Goal: Task Accomplishment & Management: Manage account settings

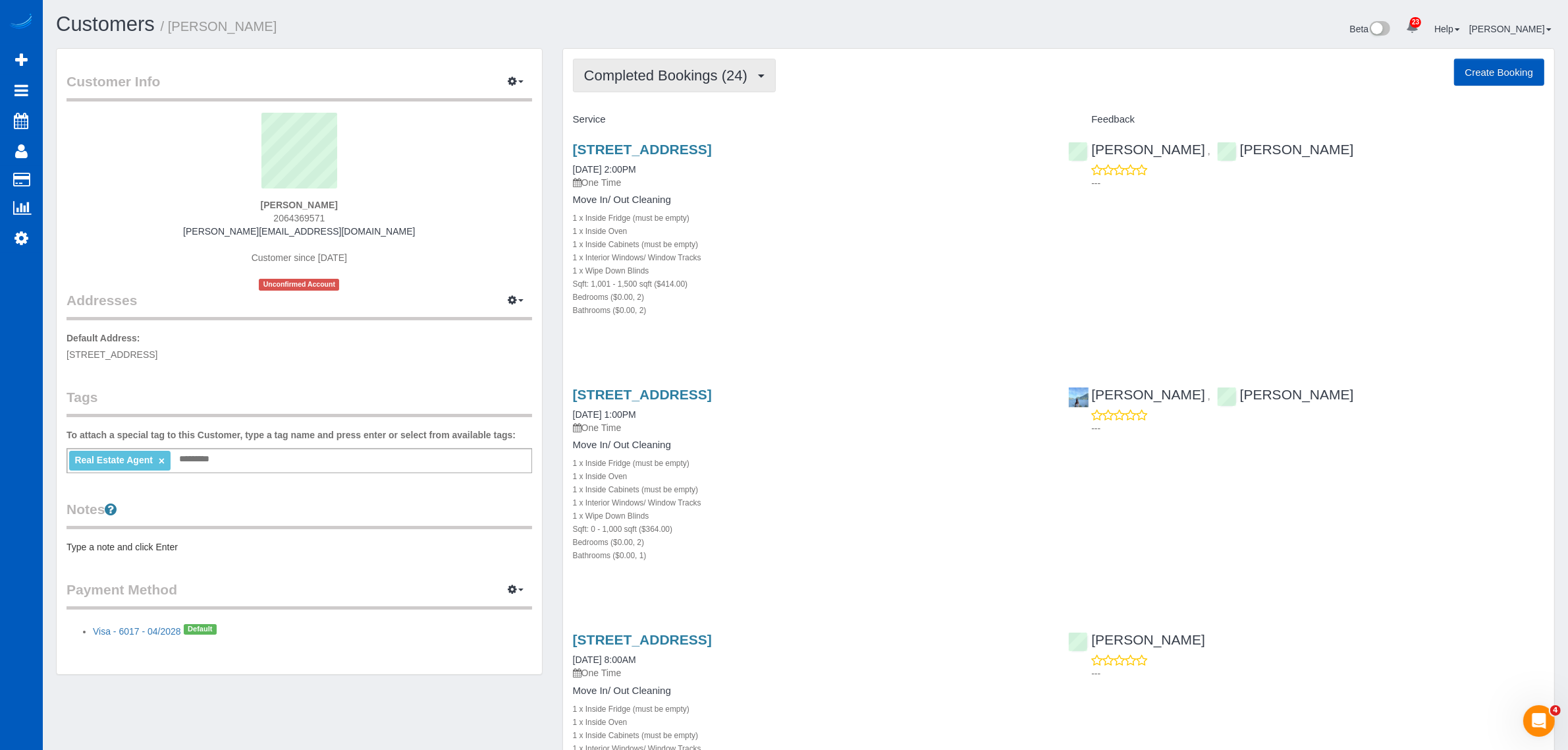
click at [680, 76] on span "Completed Bookings (24)" at bounding box center [669, 75] width 170 height 16
click at [664, 126] on link "Upcoming Bookings (1)" at bounding box center [644, 123] width 142 height 17
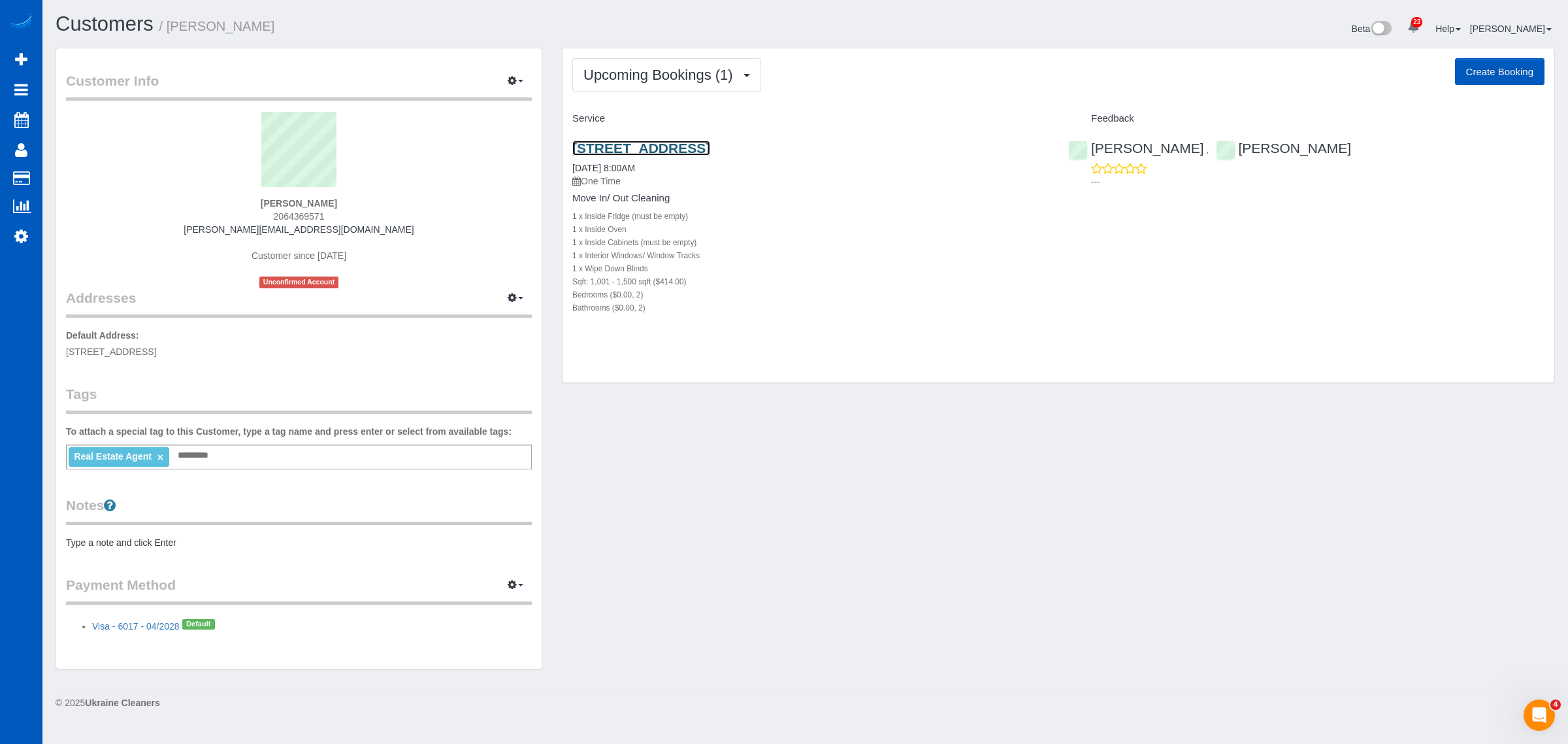
click link "[STREET_ADDRESS]"
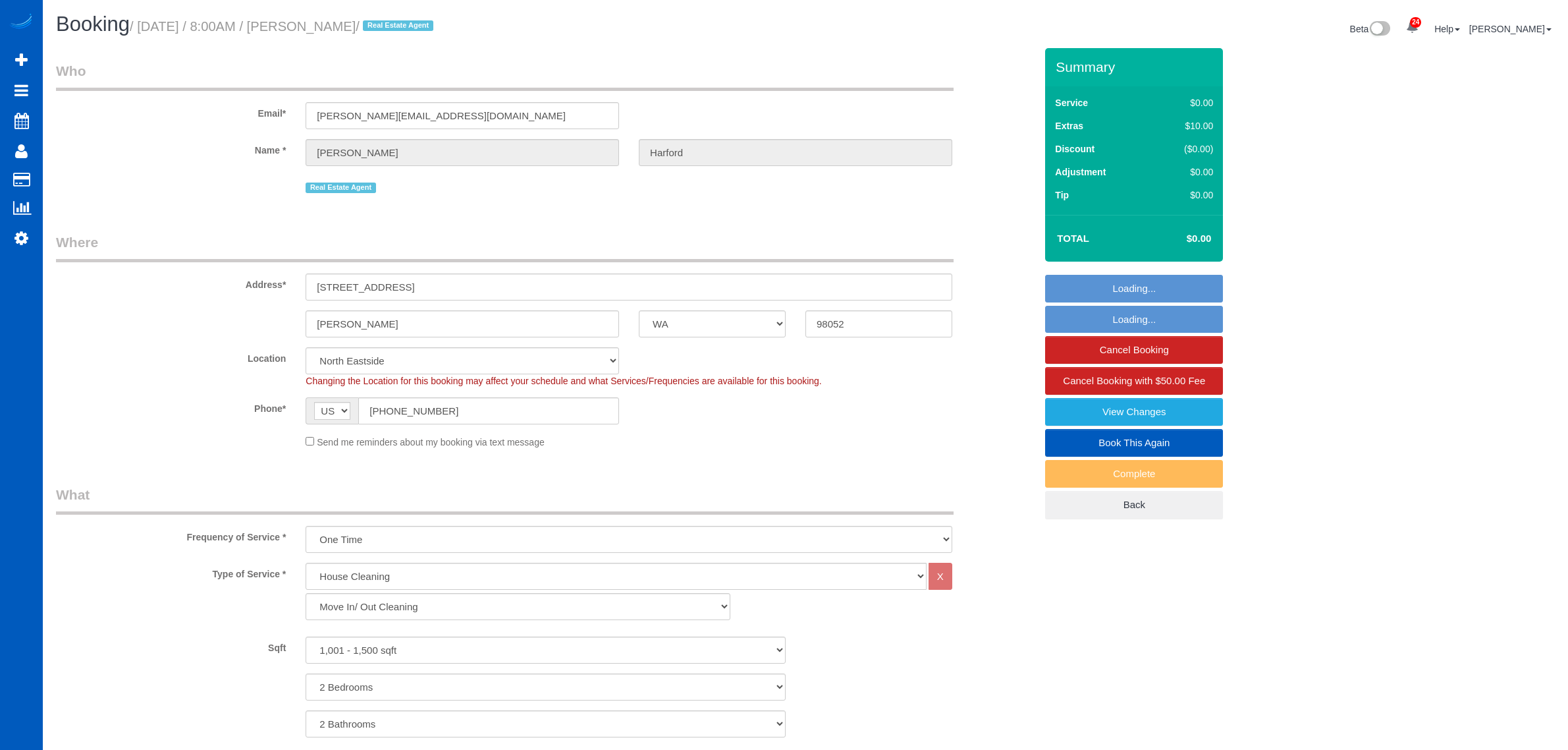
select select "WA"
select select "199"
select select "1001"
select select "2"
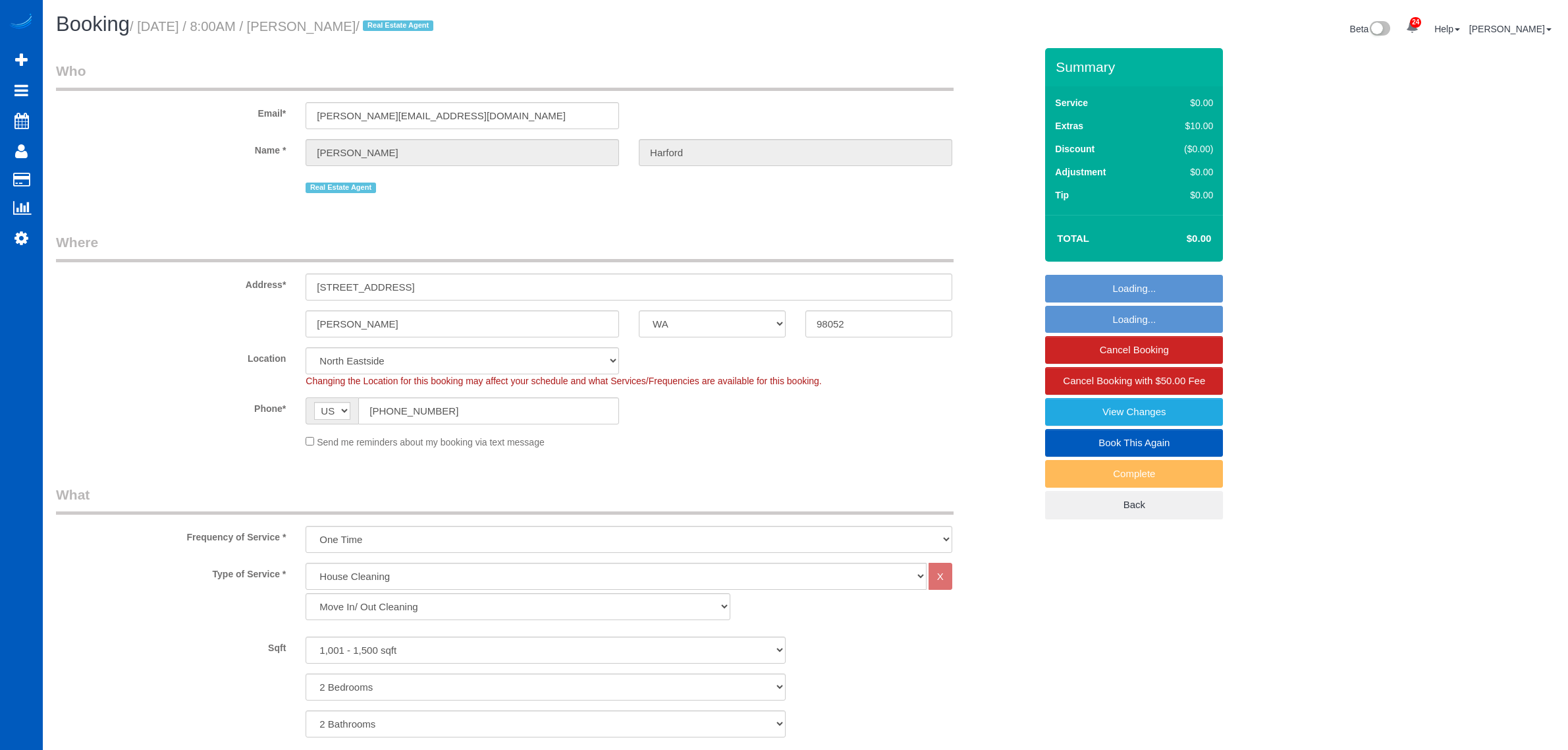
select select "spot1"
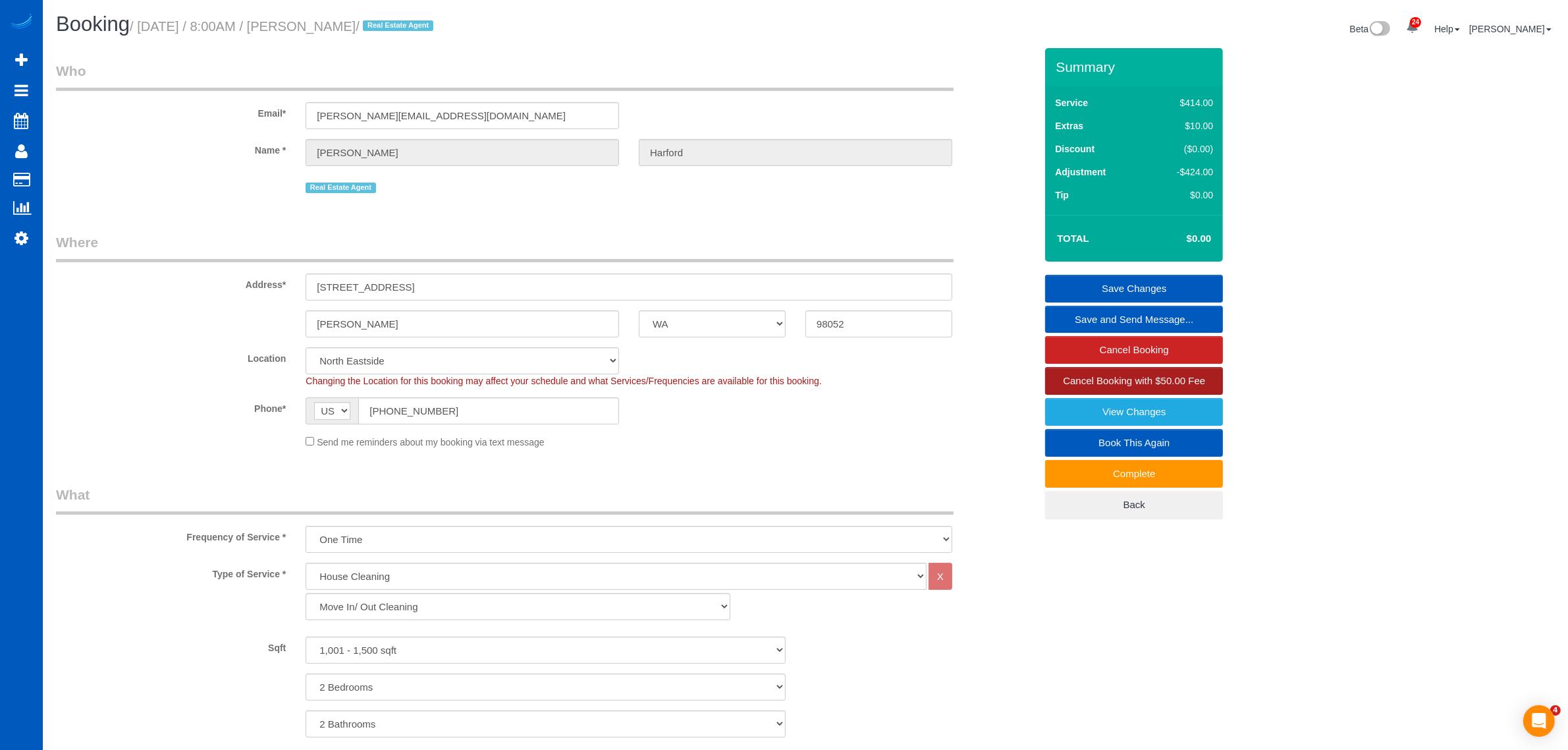
click at [1118, 383] on span "Cancel Booking with $50.00 Fee" at bounding box center [1135, 380] width 142 height 11
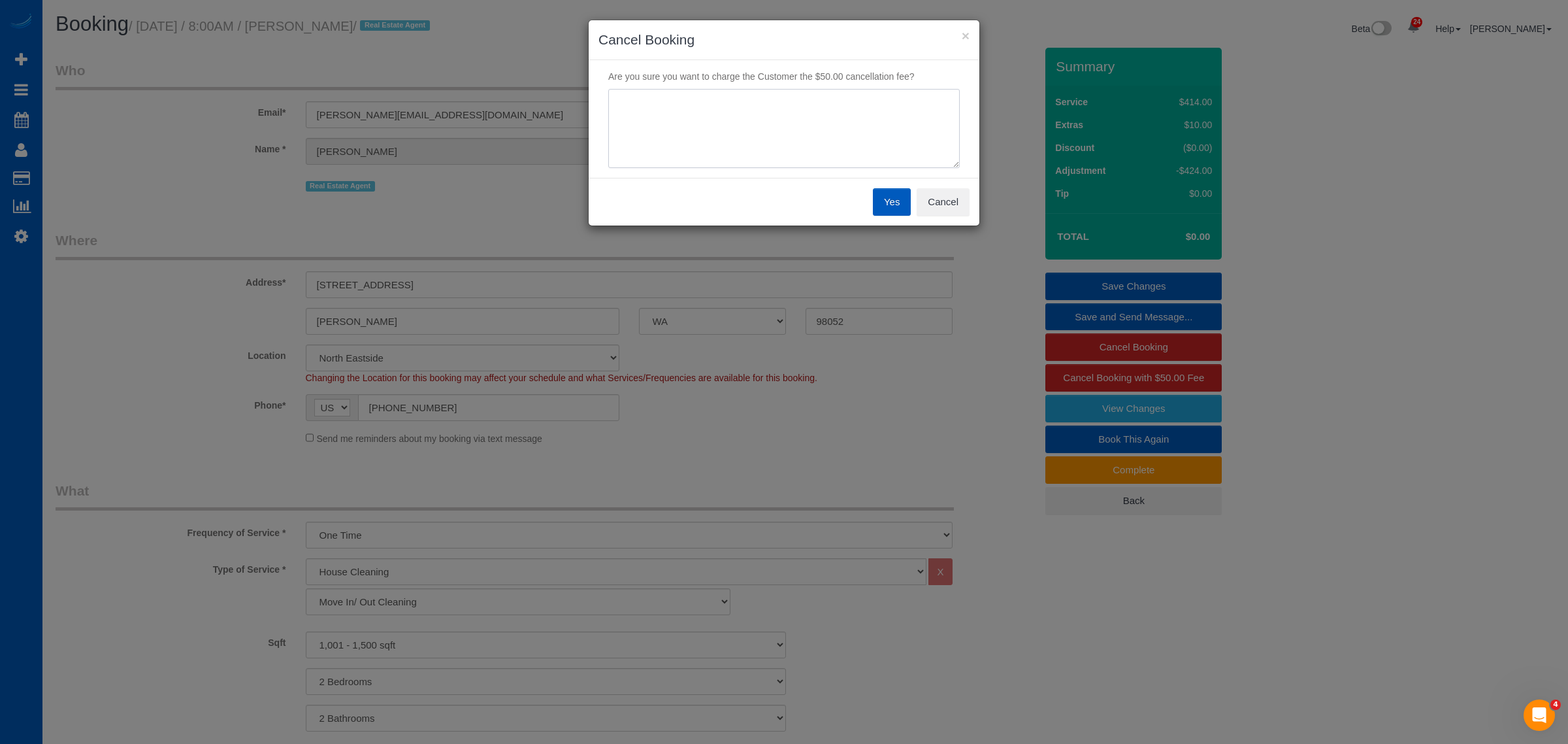
click at [766, 115] on textarea at bounding box center [784, 129] width 352 height 80
click at [812, 121] on textarea at bounding box center [784, 129] width 352 height 80
type textarea "not ready"
click at [882, 191] on button "Yes" at bounding box center [892, 202] width 38 height 28
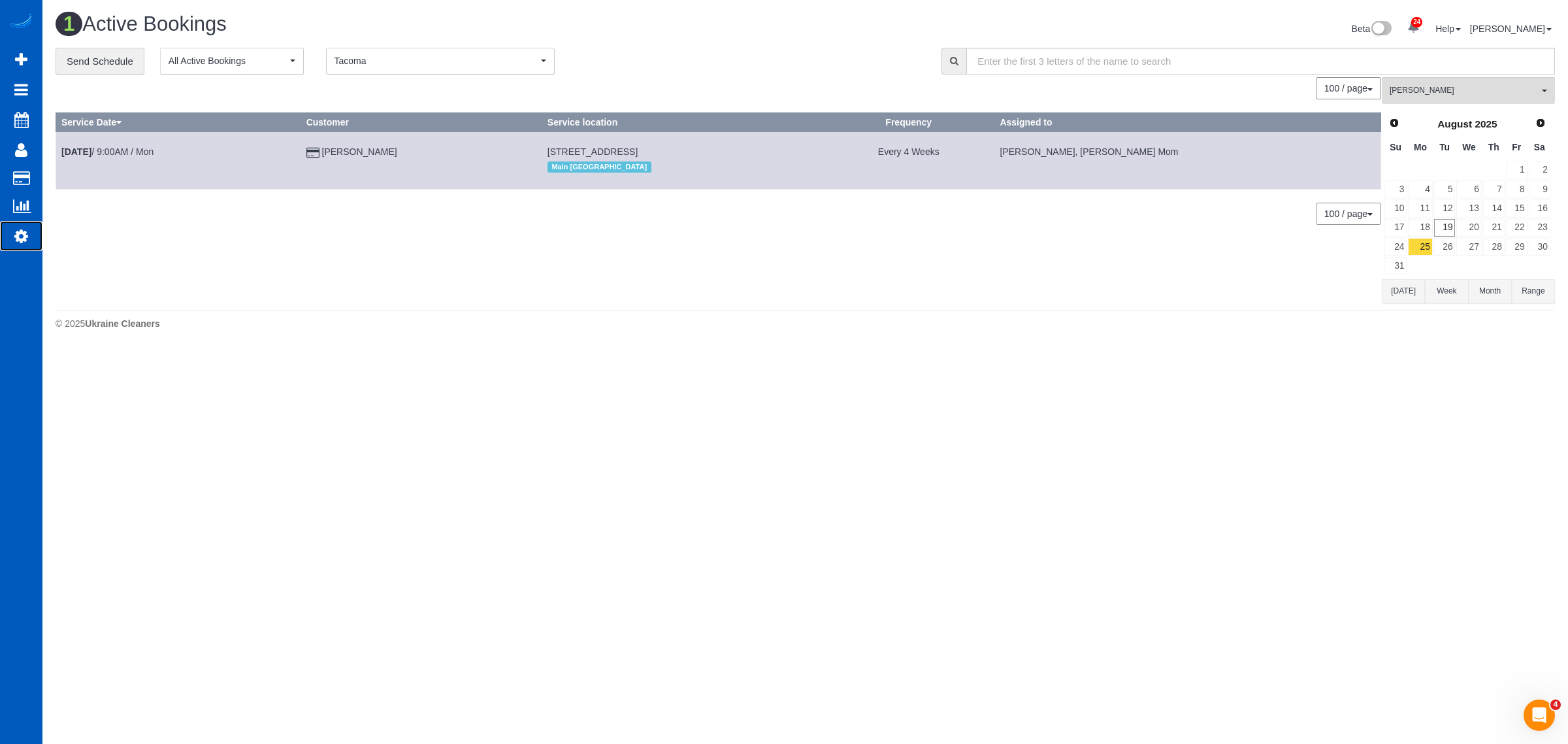
click at [18, 230] on icon at bounding box center [21, 236] width 13 height 16
select select "1"
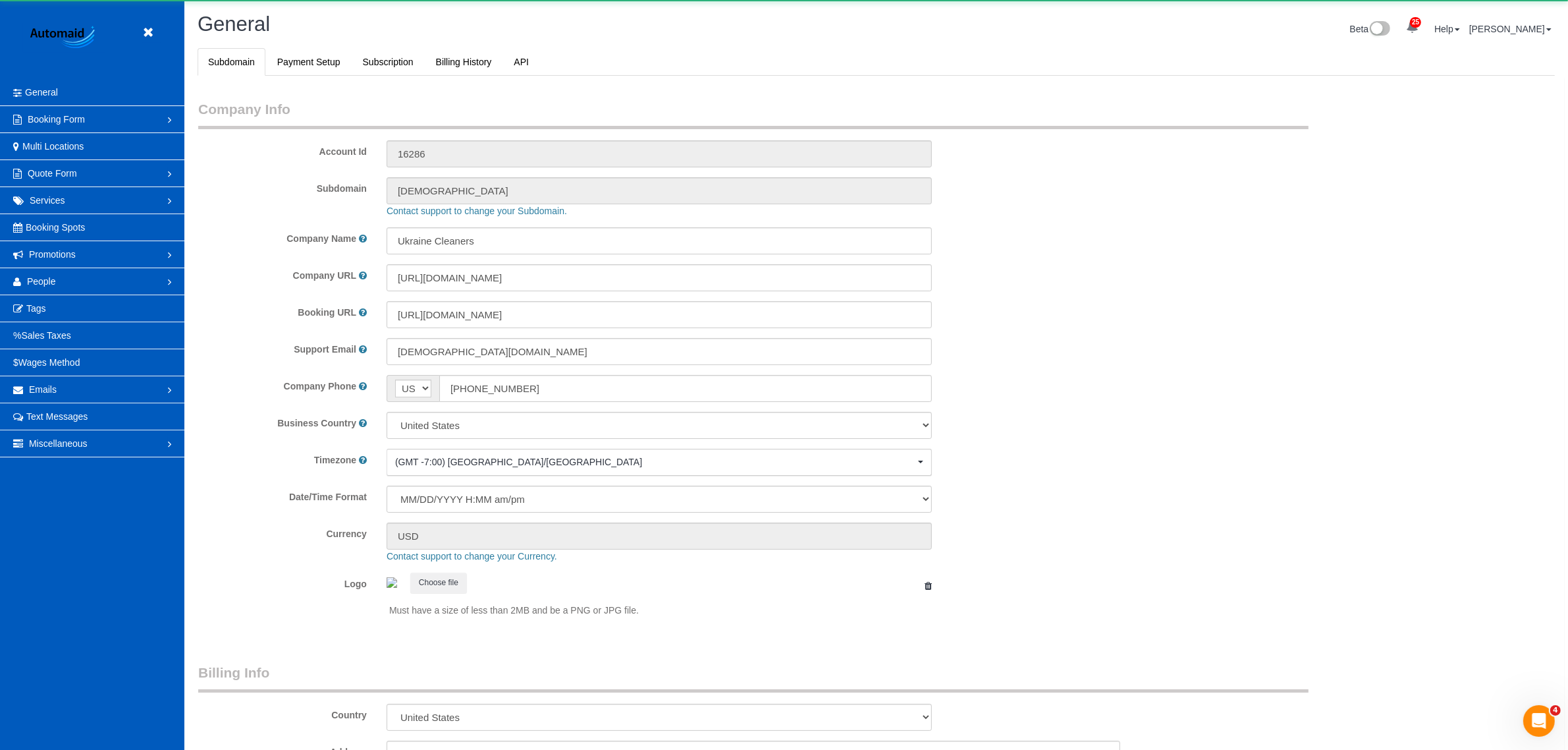
scroll to position [2885, 1568]
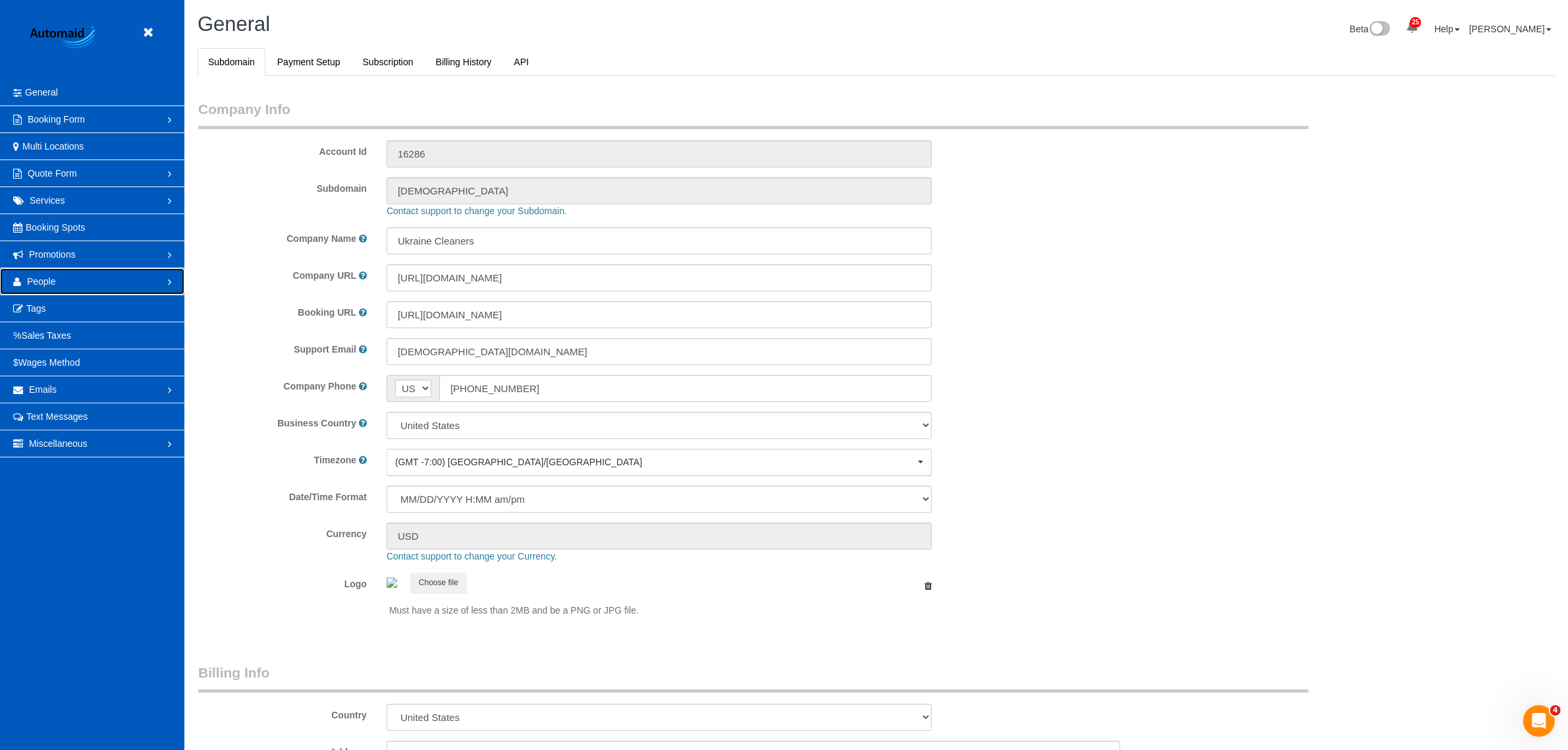
click at [63, 288] on link "People" at bounding box center [92, 281] width 184 height 26
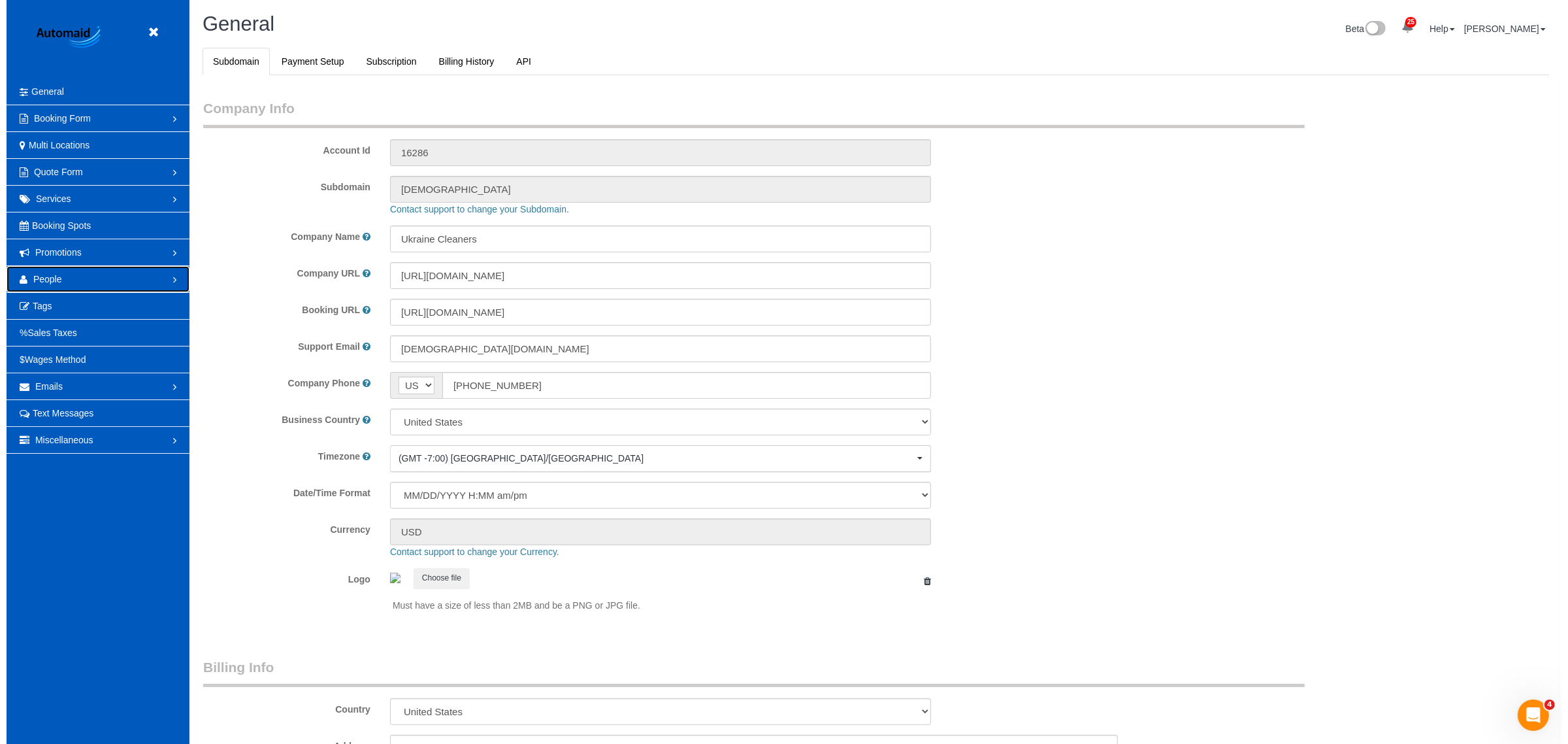
scroll to position [0, 0]
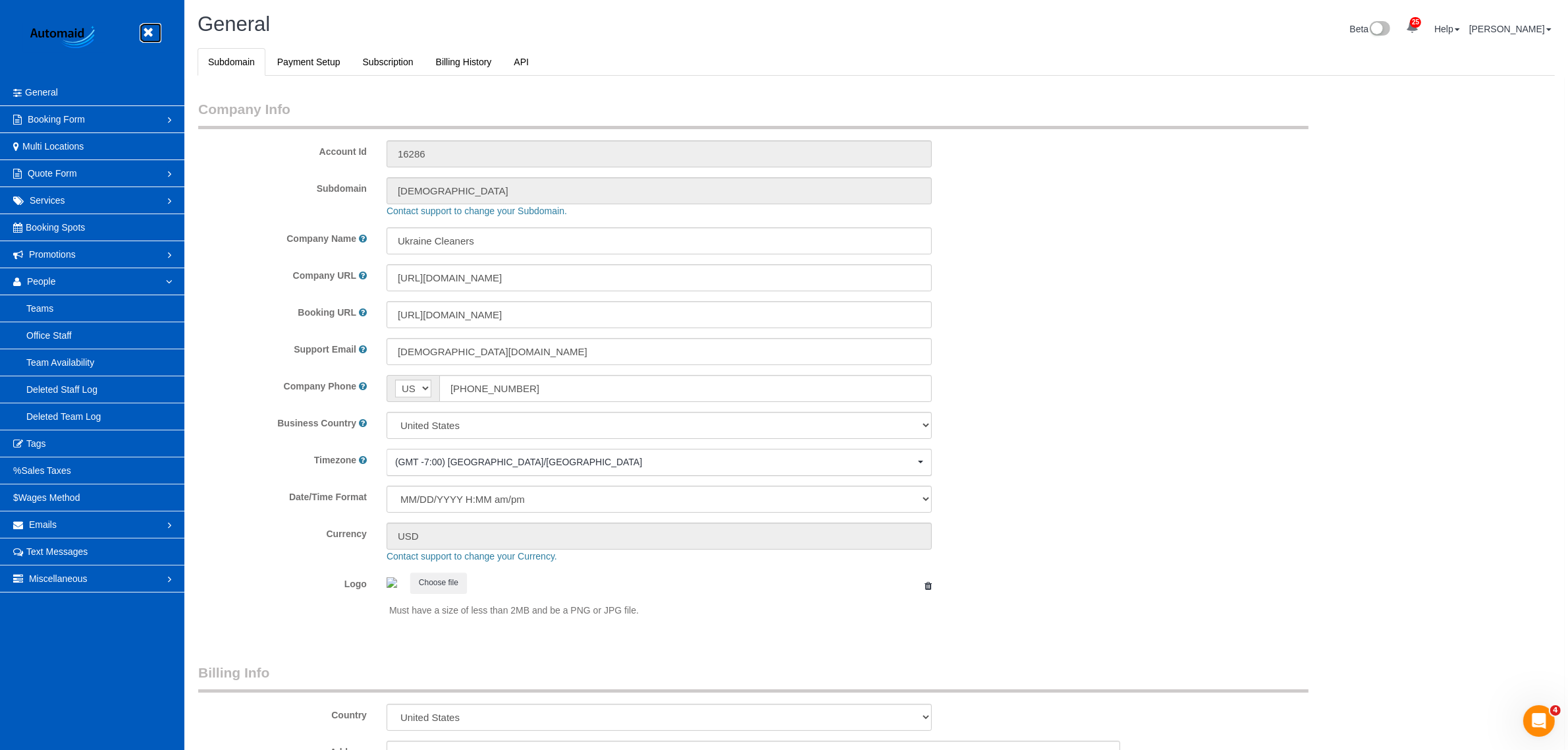
click at [142, 25] on link at bounding box center [151, 32] width 20 height 20
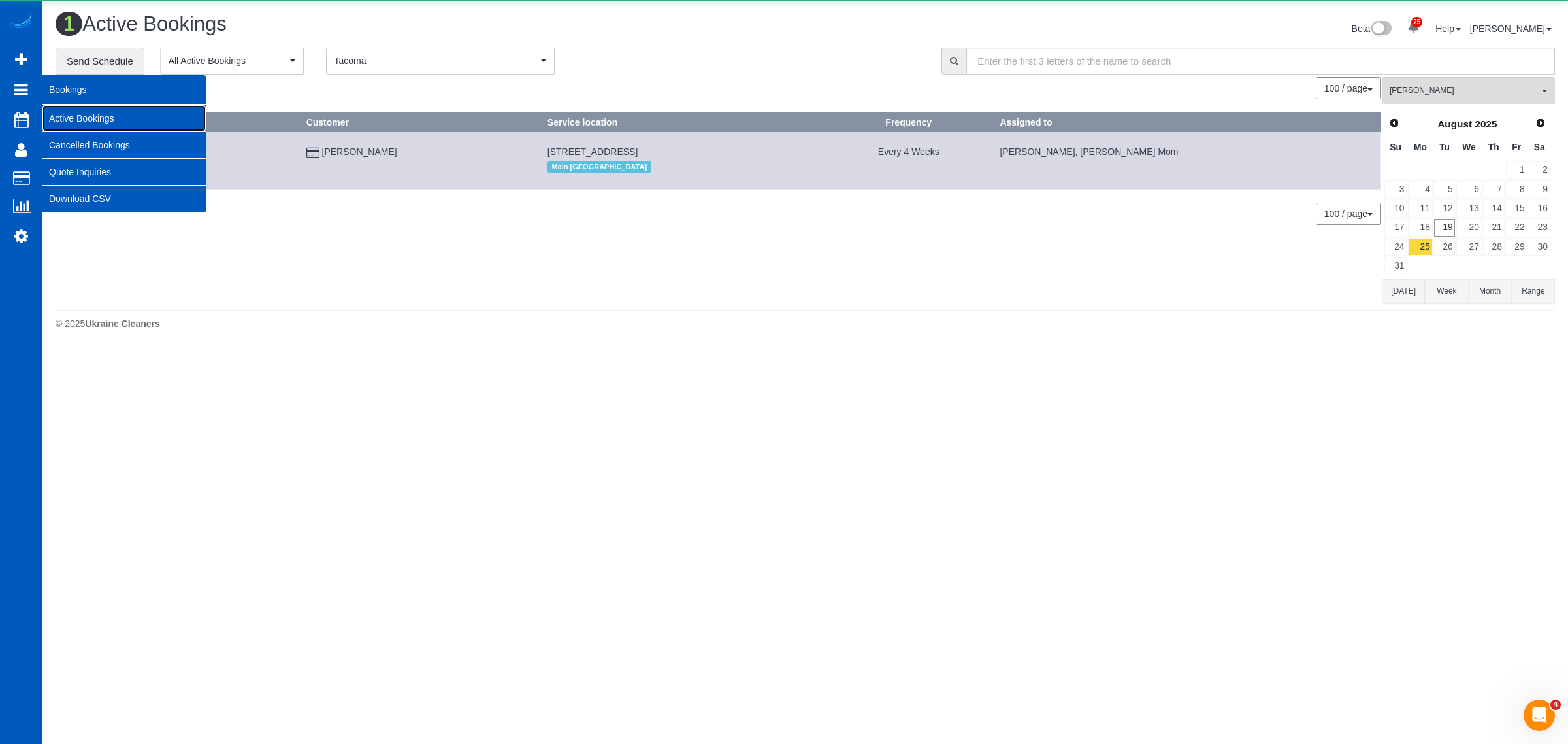
click at [82, 125] on link "Active Bookings" at bounding box center [124, 118] width 163 height 26
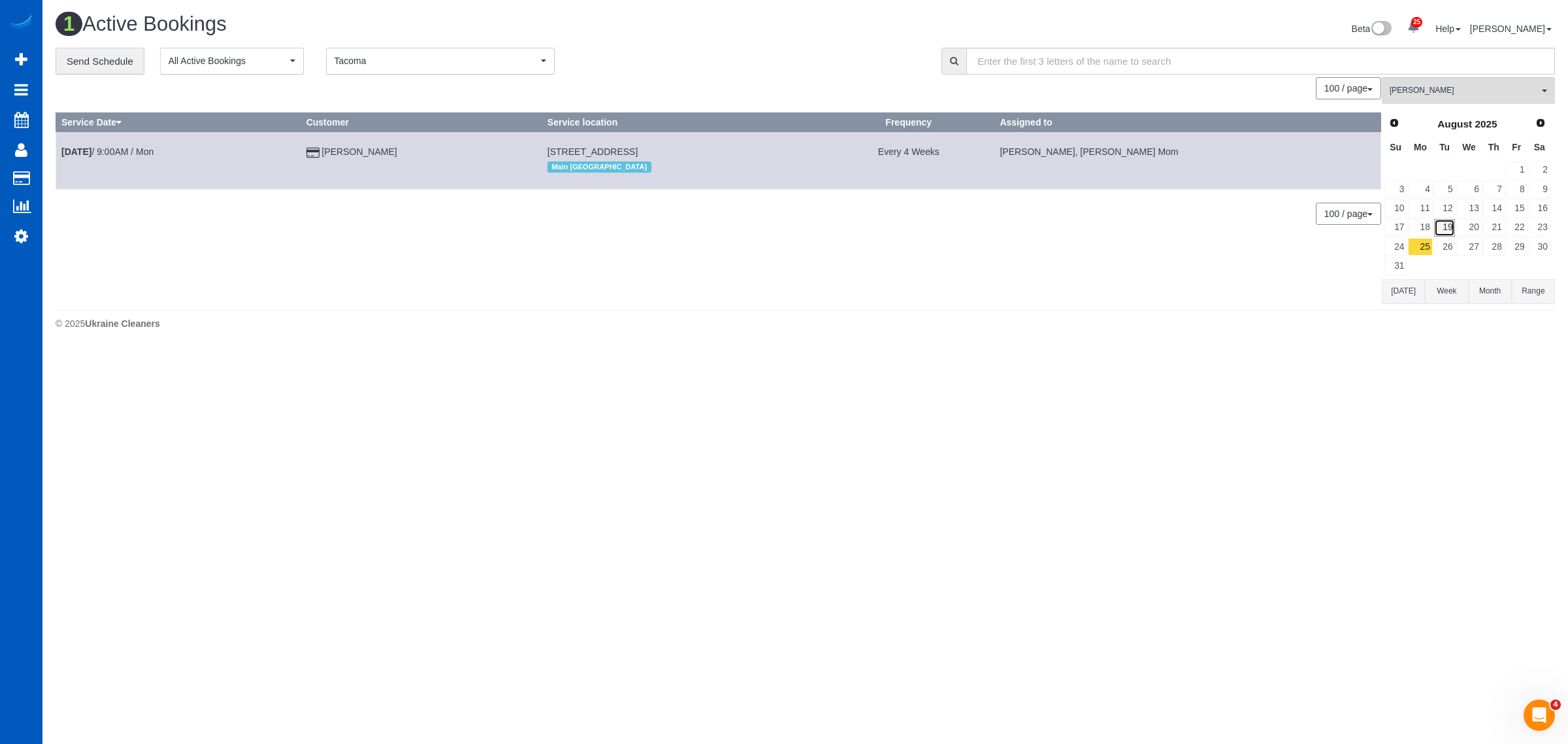
click at [1445, 236] on link "19" at bounding box center [1445, 227] width 22 height 18
click at [1426, 93] on span "Inna Novytska" at bounding box center [1464, 90] width 149 height 11
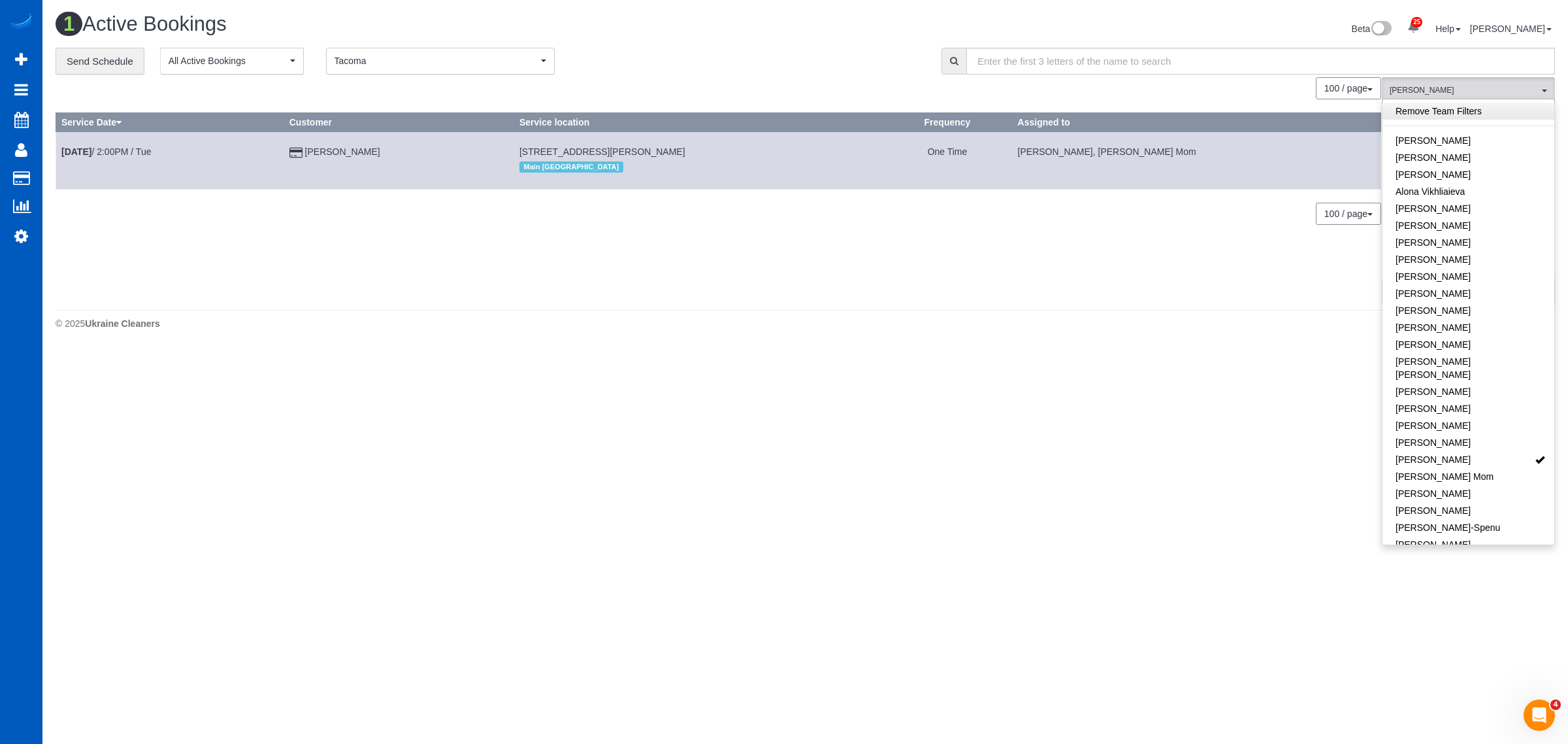
click at [1446, 108] on link "Remove Team Filters" at bounding box center [1468, 111] width 172 height 17
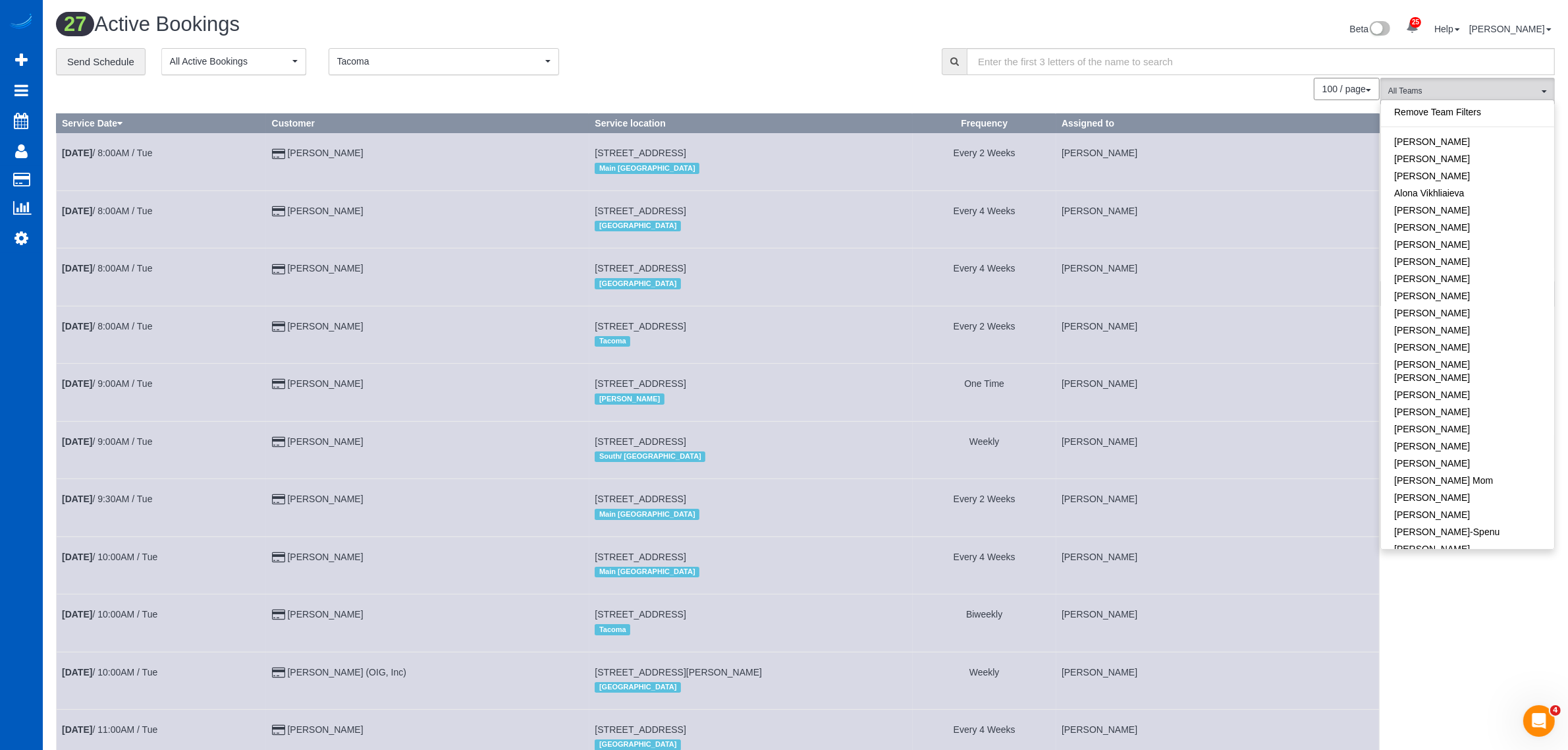
click at [1193, 87] on div "100 / page 10 / page 20 / page 30 / page 40 / page 50 / page 100 / page" at bounding box center [717, 89] width 1324 height 22
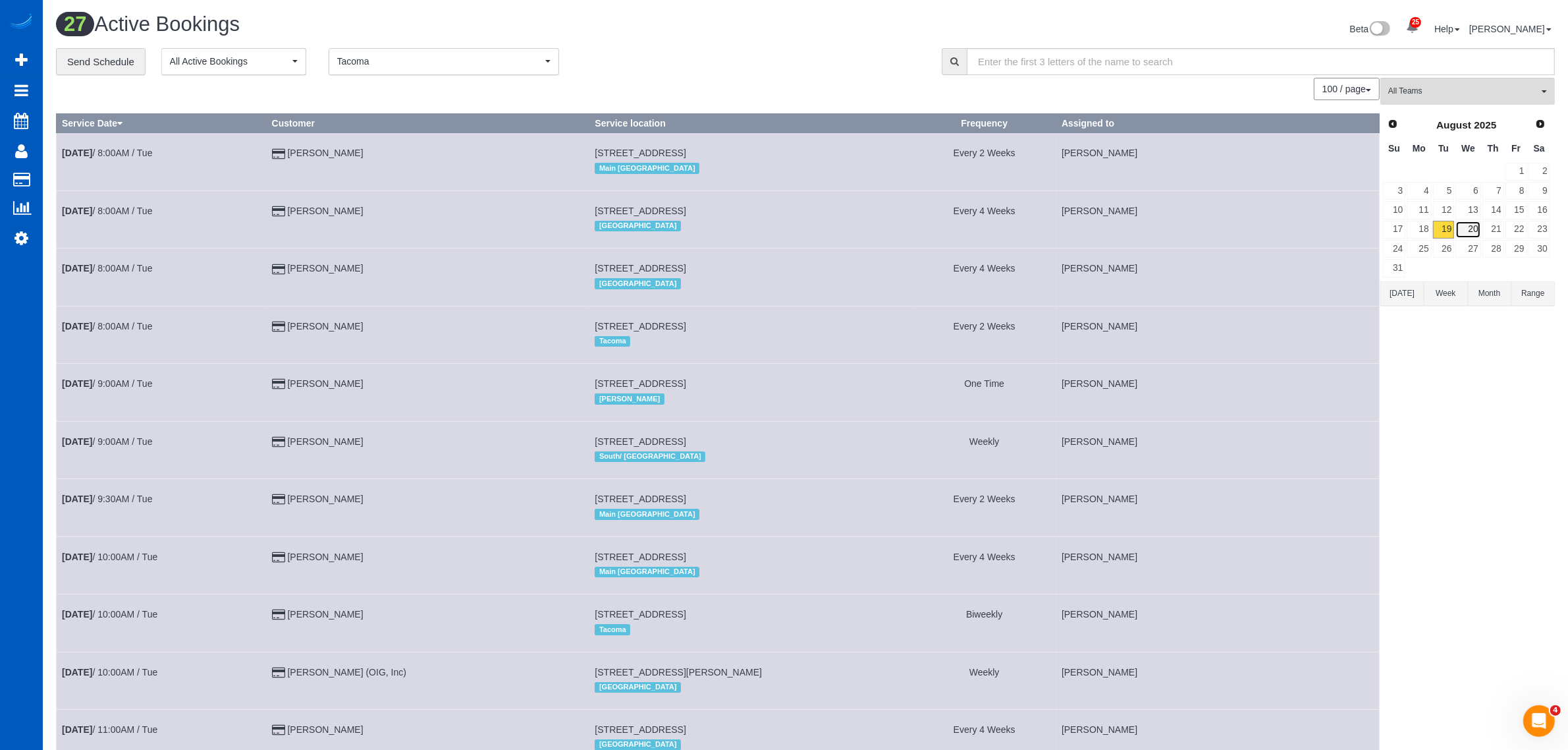
click at [1466, 227] on link "20" at bounding box center [1468, 229] width 25 height 18
click at [1428, 234] on link "18" at bounding box center [1419, 229] width 25 height 18
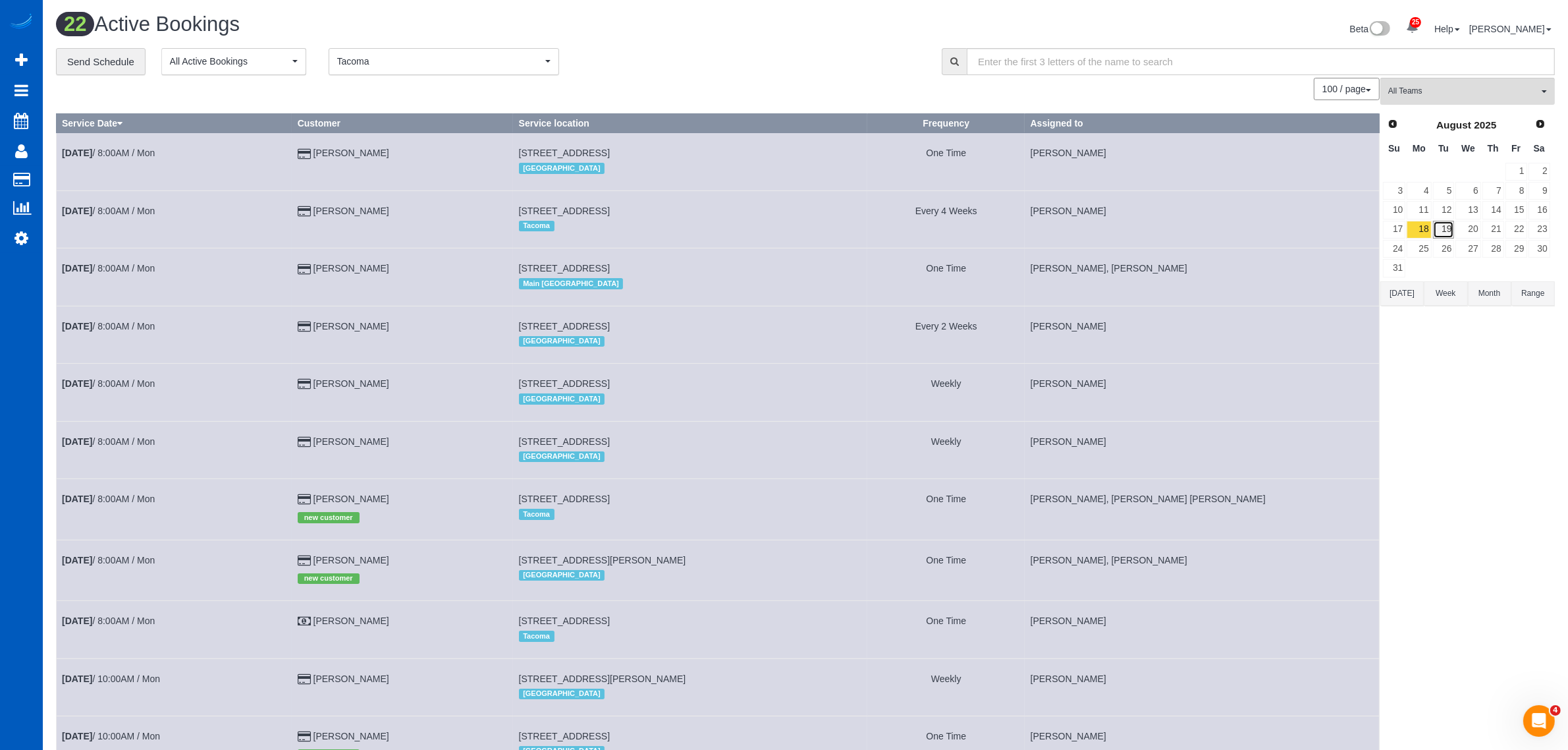
click at [1447, 232] on link "19" at bounding box center [1444, 229] width 22 height 18
click at [1465, 232] on link "20" at bounding box center [1468, 229] width 25 height 18
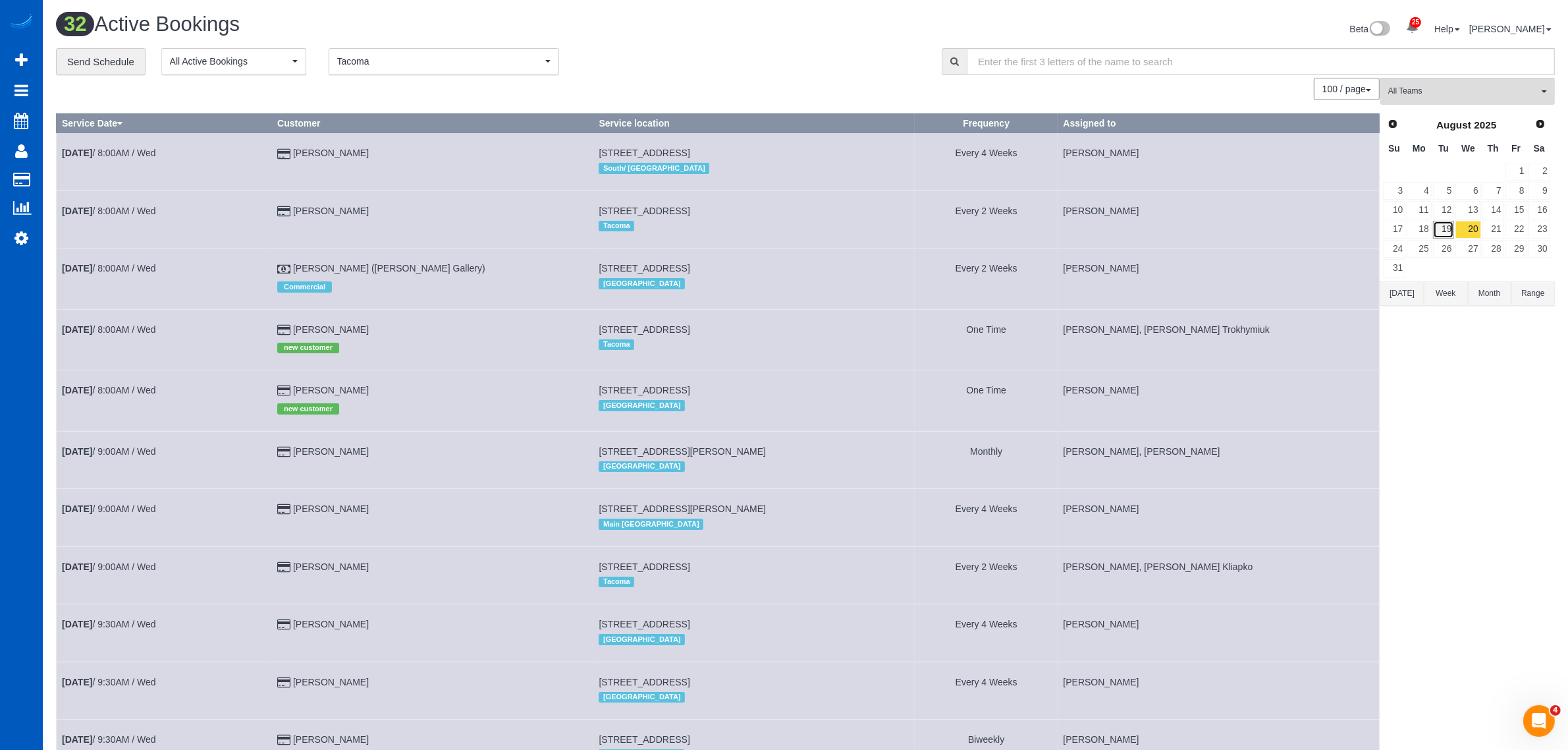
click at [1434, 235] on link "19" at bounding box center [1444, 229] width 22 height 18
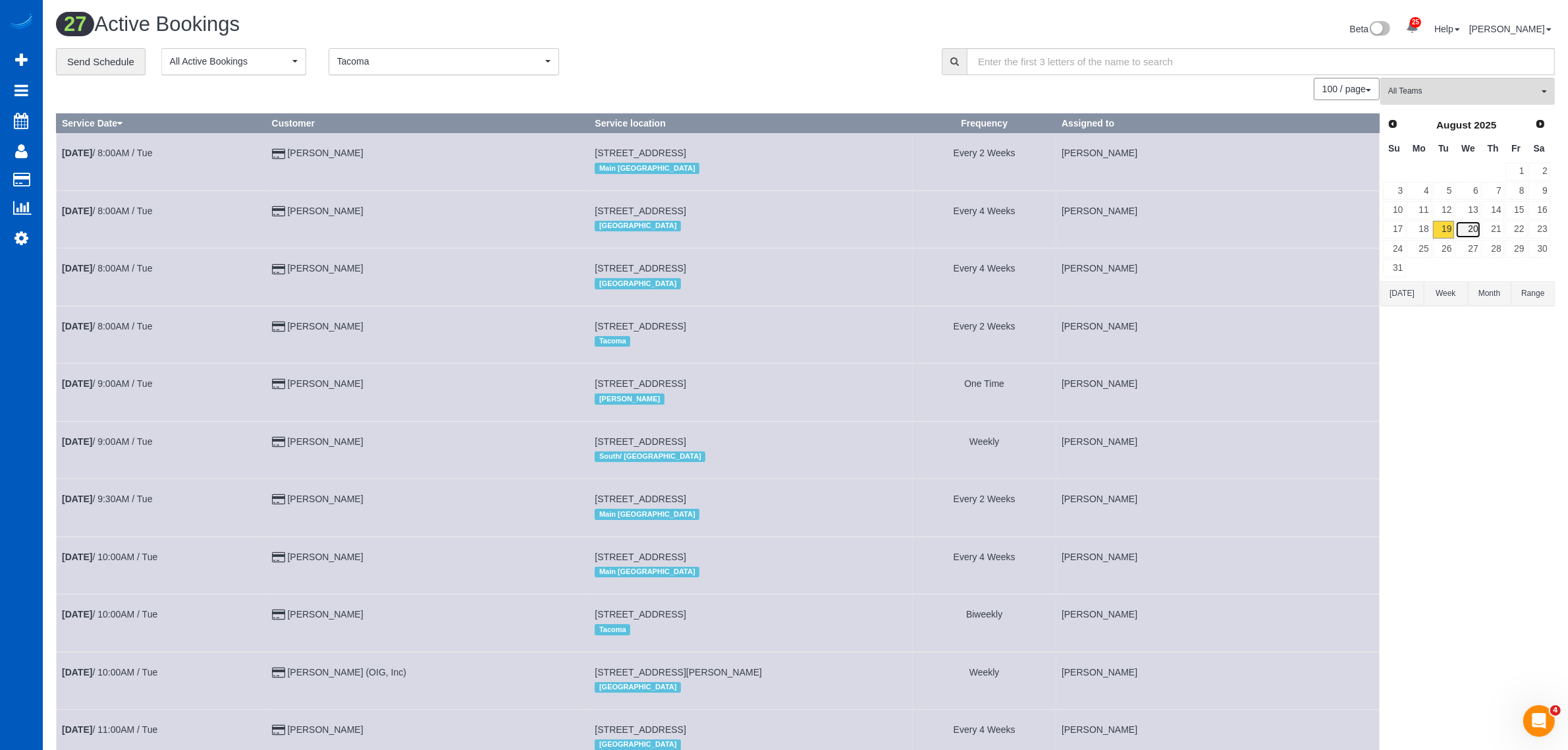
click at [1470, 235] on link "20" at bounding box center [1468, 229] width 25 height 18
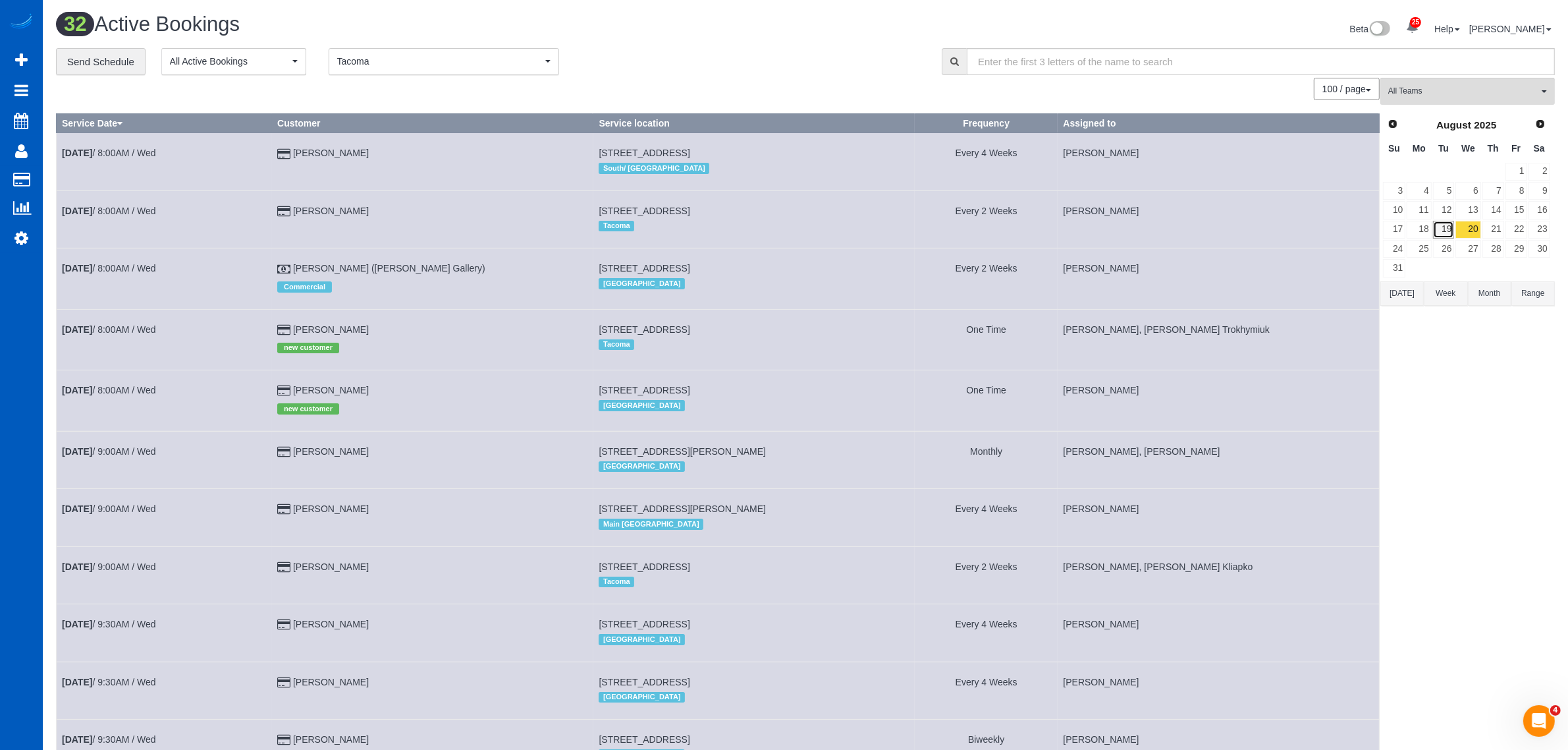
click at [1443, 238] on link "19" at bounding box center [1444, 229] width 22 height 18
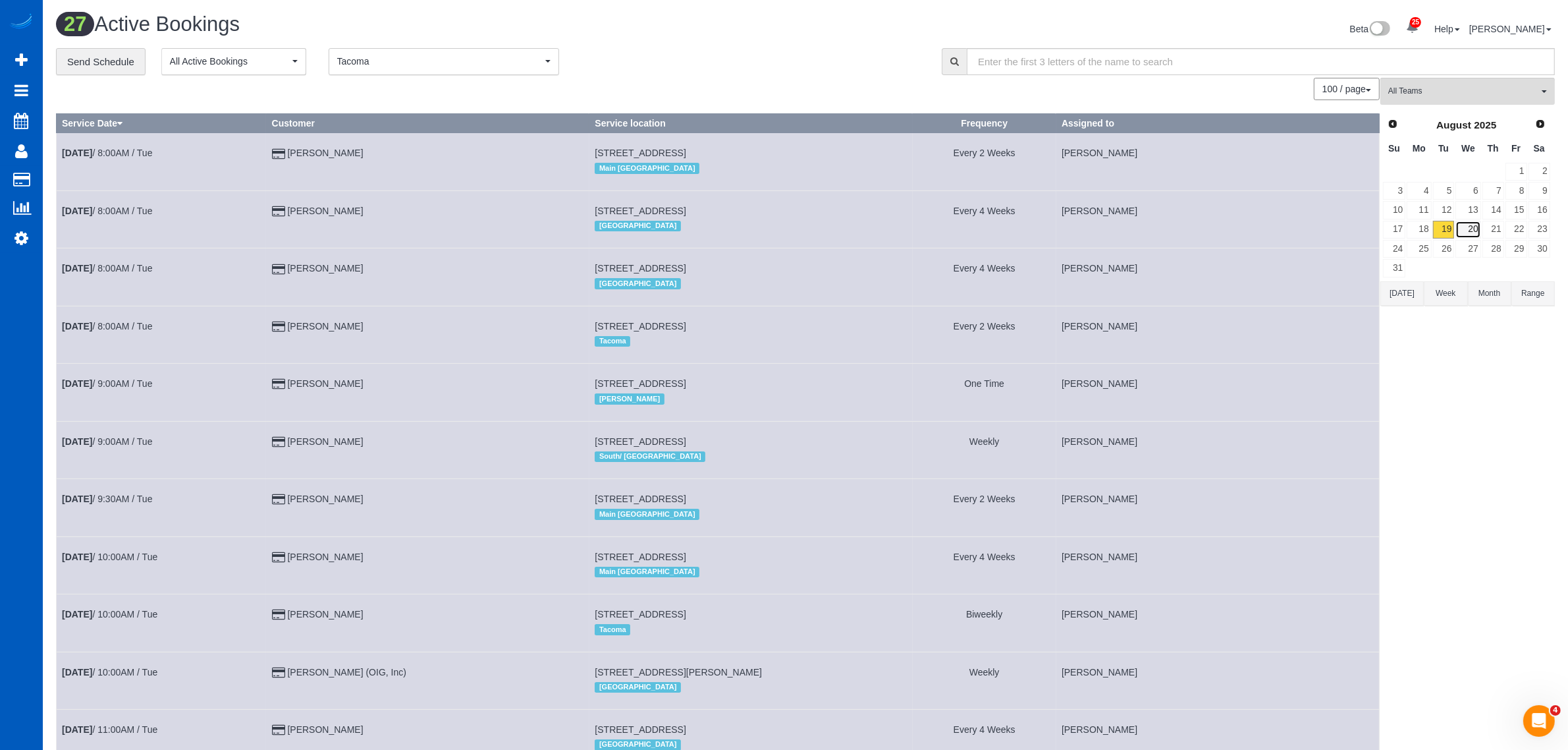
click at [1474, 235] on link "20" at bounding box center [1468, 229] width 25 height 18
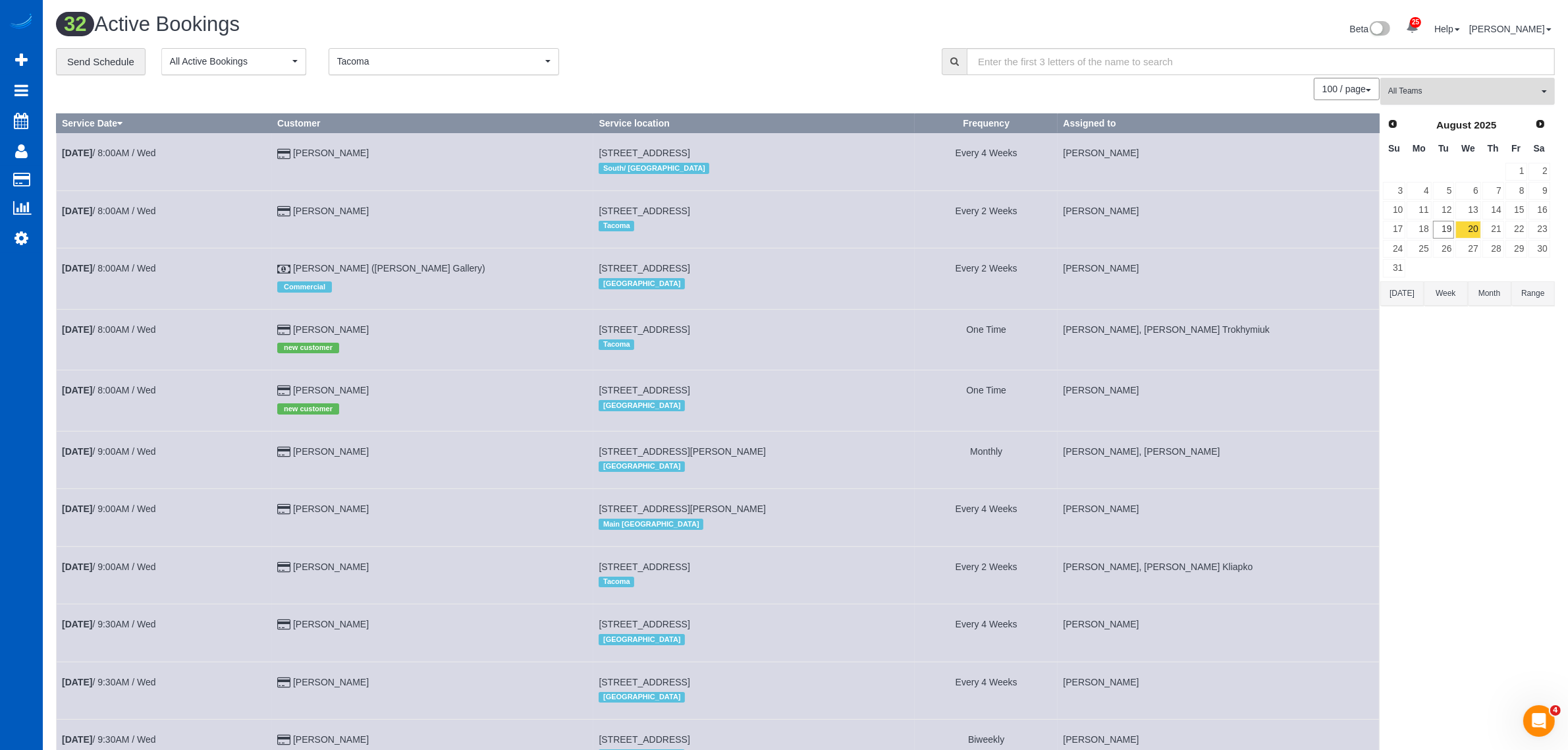
click at [1410, 86] on span "All Teams" at bounding box center [1463, 91] width 150 height 11
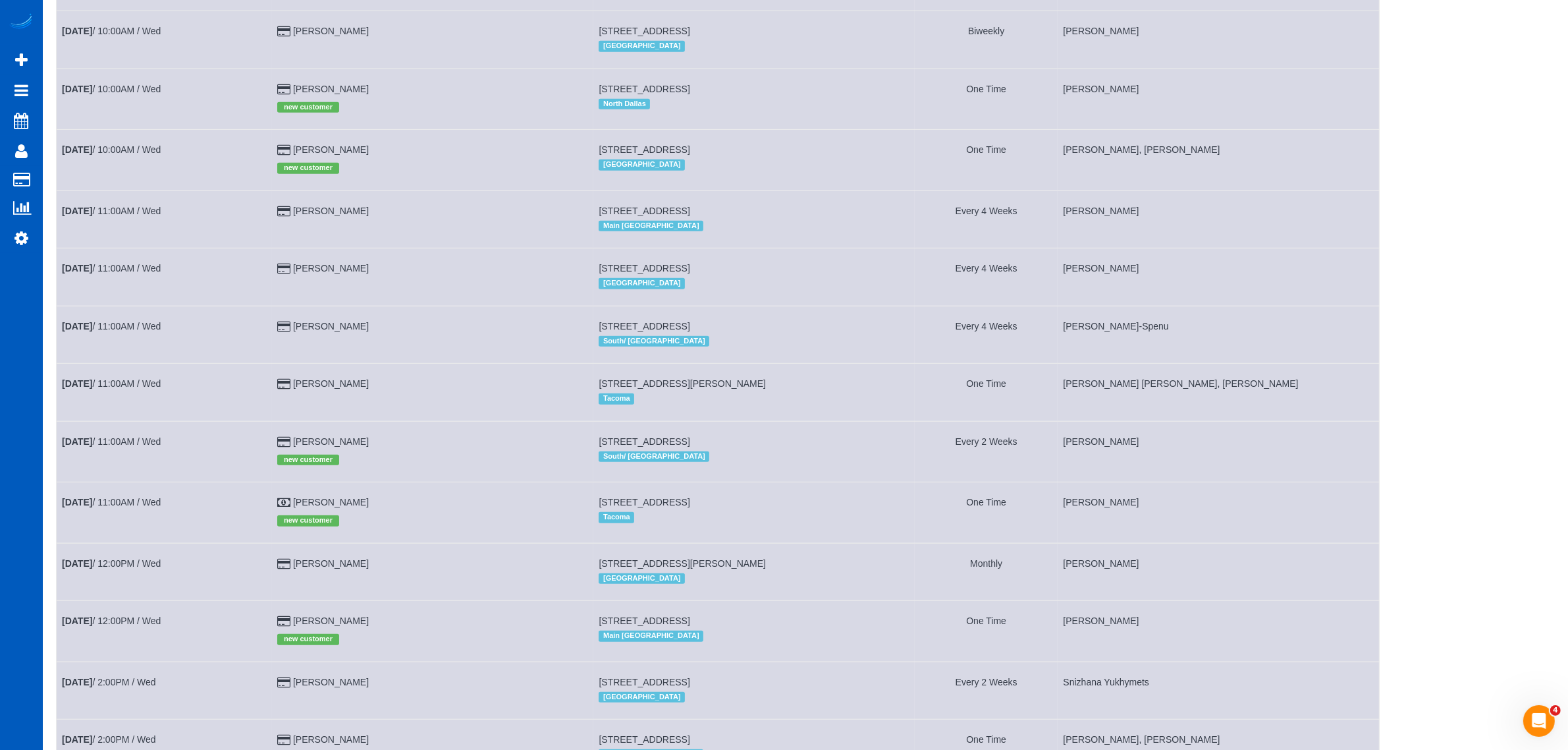
click at [1390, 506] on div "All Teams Remove Team Filters Alina Kruchok Alona Kulish Alona Tarasiuk Alona V…" at bounding box center [1468, 252] width 175 height 1995
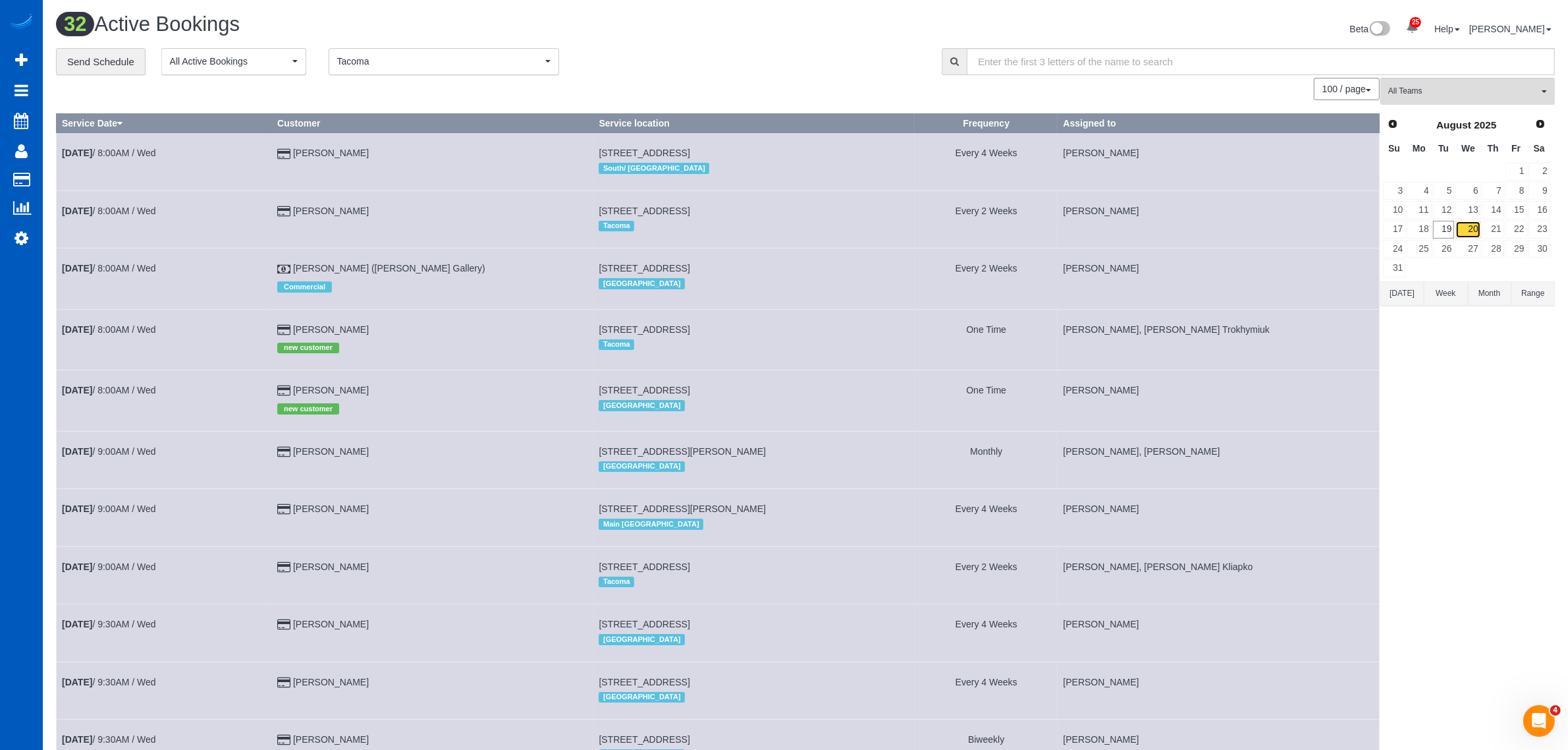
click at [1456, 232] on link "20" at bounding box center [1468, 229] width 25 height 18
click at [1447, 235] on link "19" at bounding box center [1444, 229] width 22 height 18
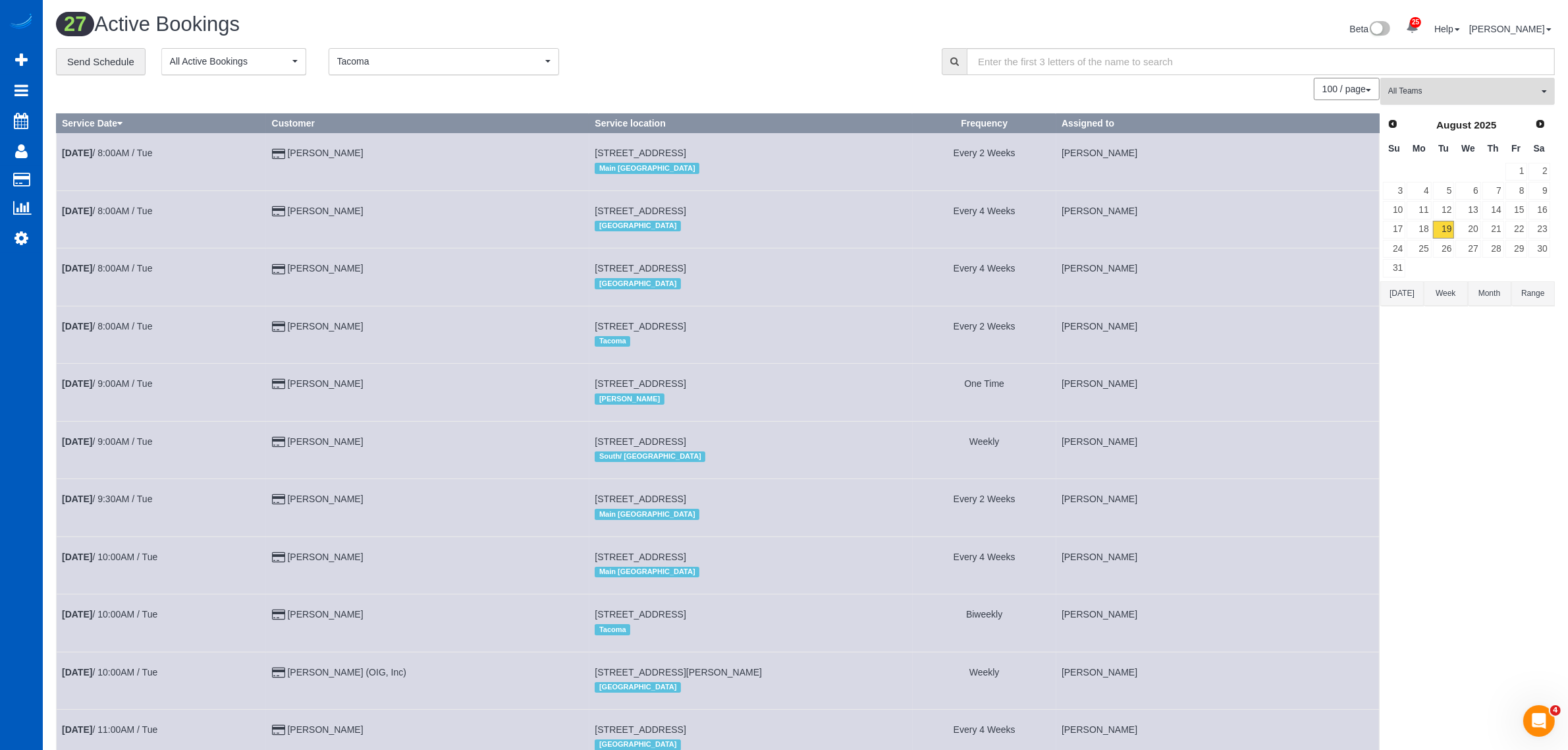
click at [1431, 91] on span "All Teams" at bounding box center [1463, 91] width 150 height 11
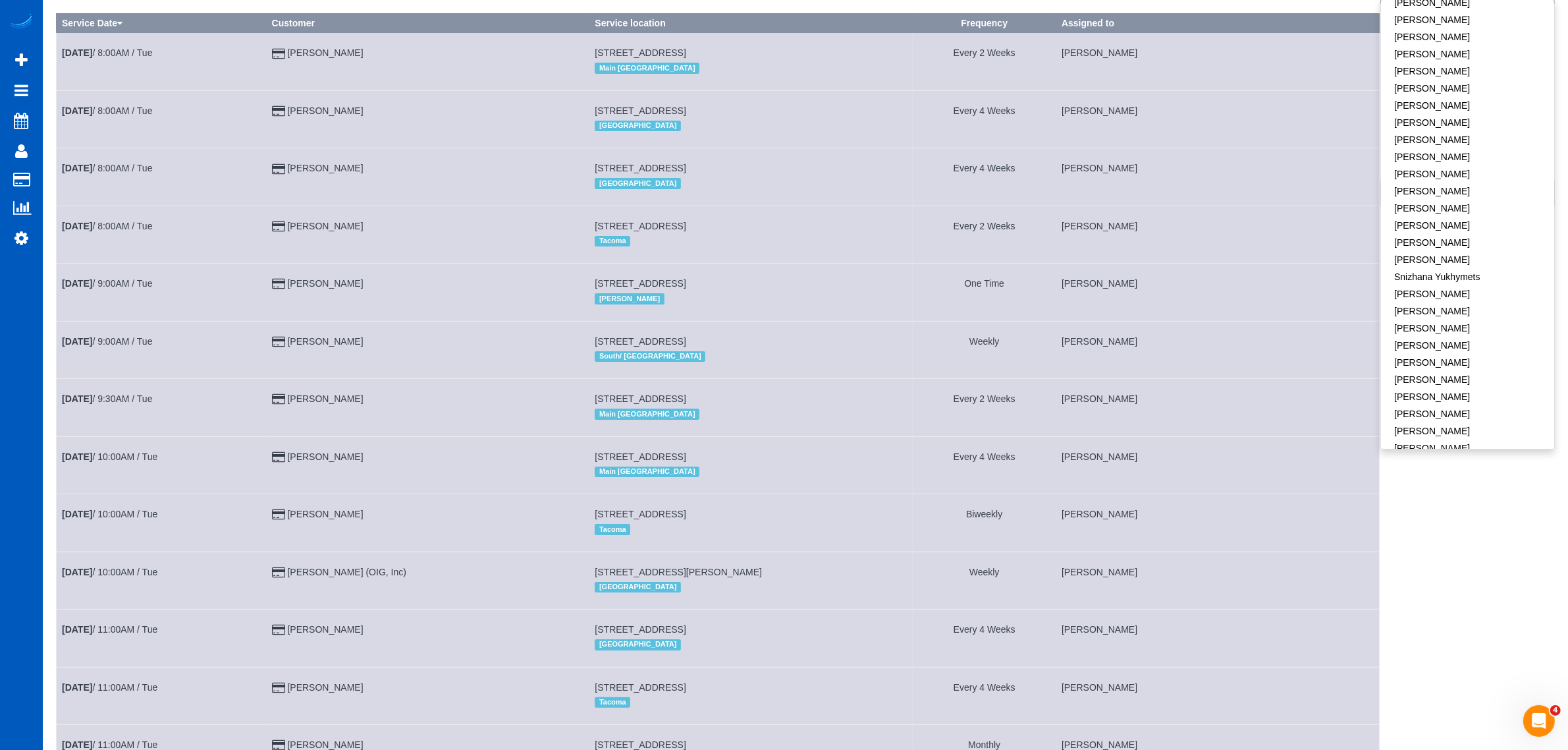
scroll to position [137, 0]
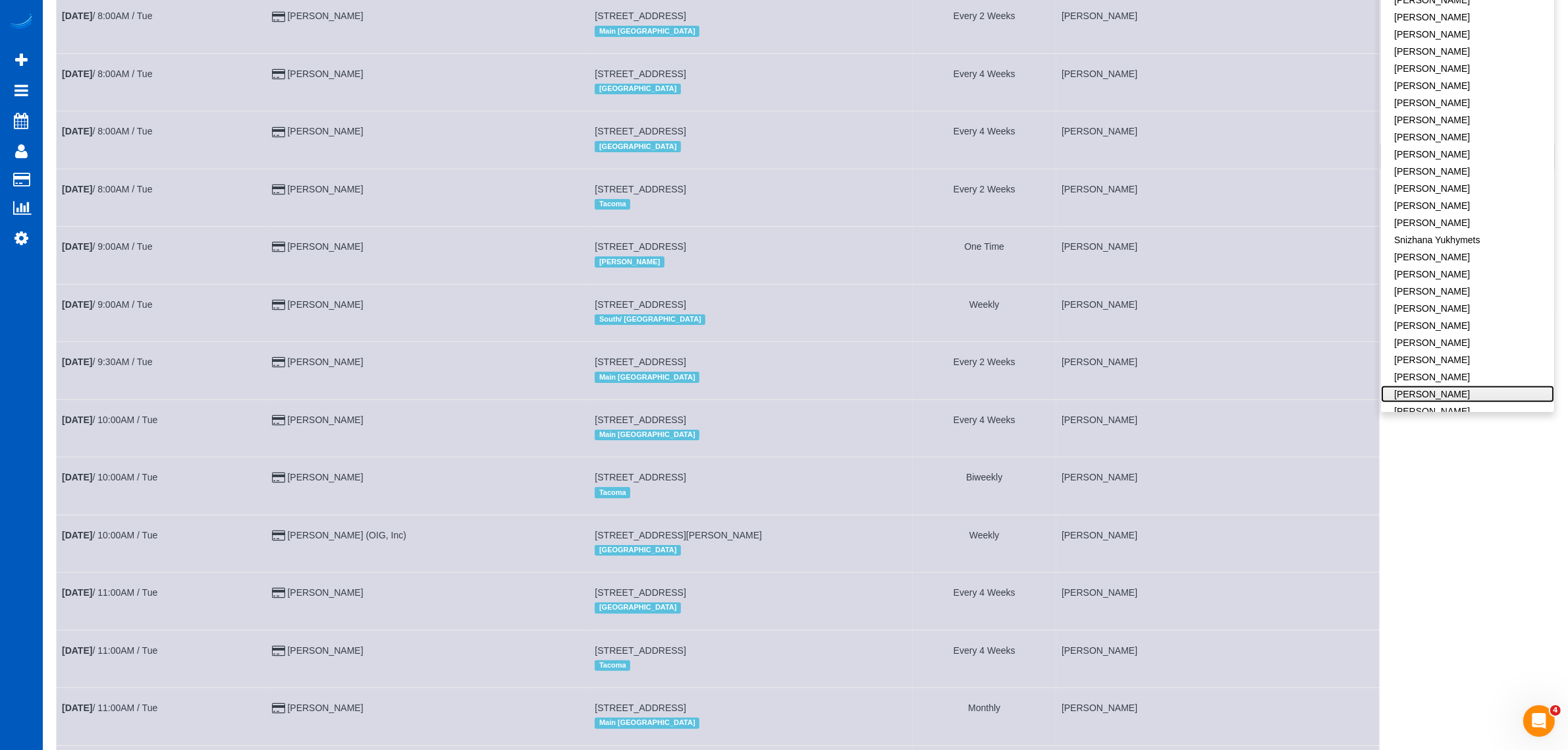
click at [1420, 385] on link "[PERSON_NAME]" at bounding box center [1468, 394] width 173 height 17
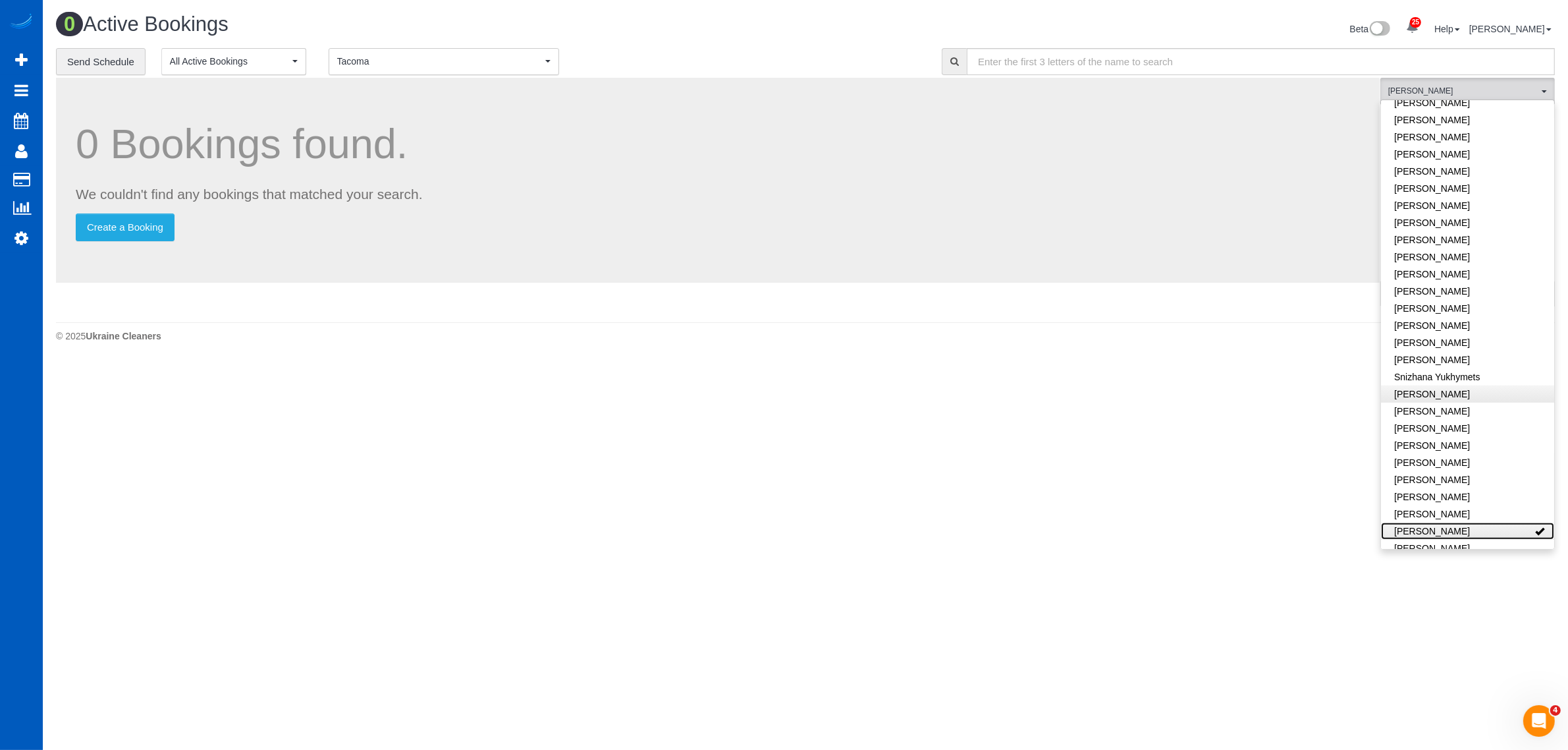
scroll to position [0, 0]
click at [1436, 523] on link "[PERSON_NAME]" at bounding box center [1480, 531] width 173 height 17
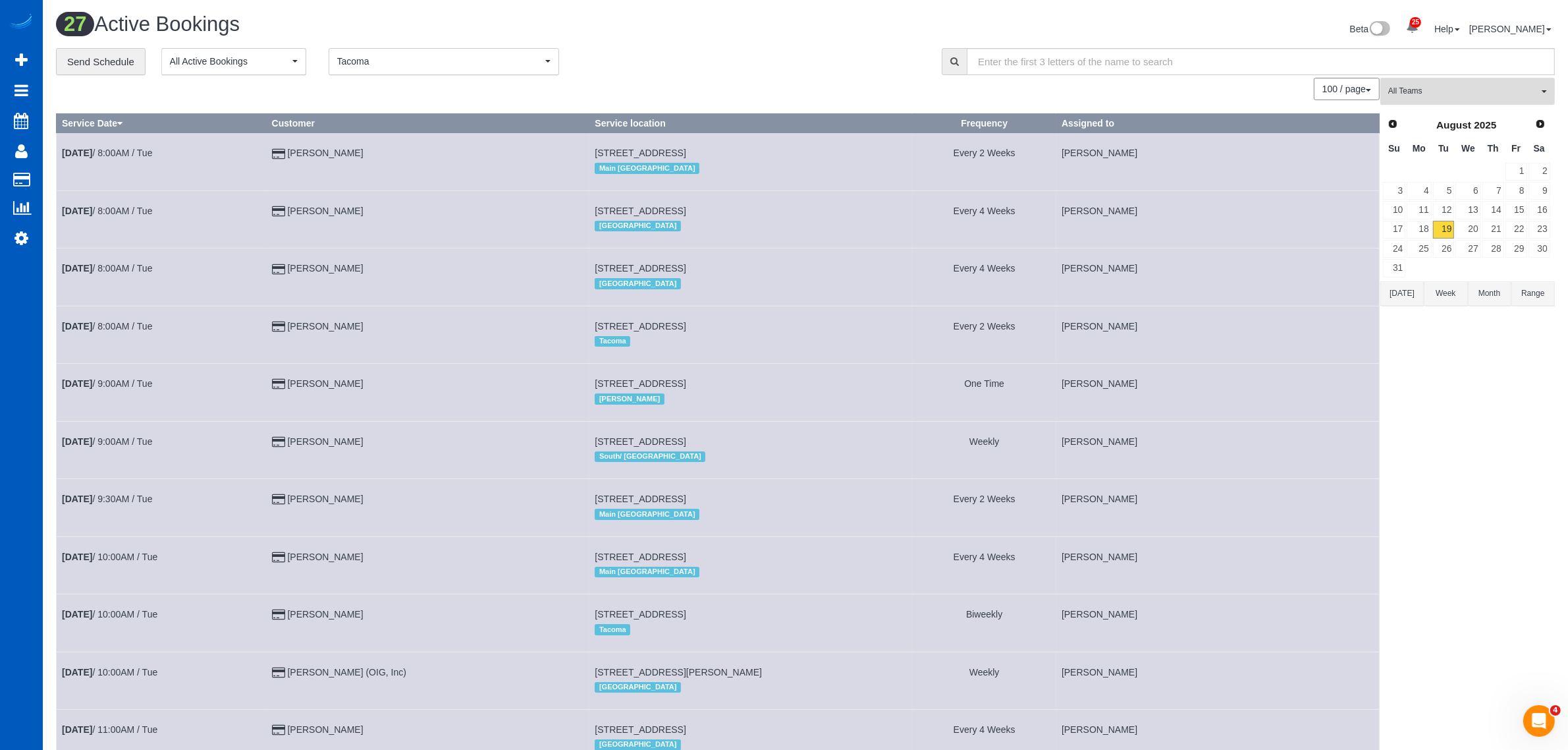
click at [1431, 93] on span "All Teams" at bounding box center [1463, 91] width 150 height 11
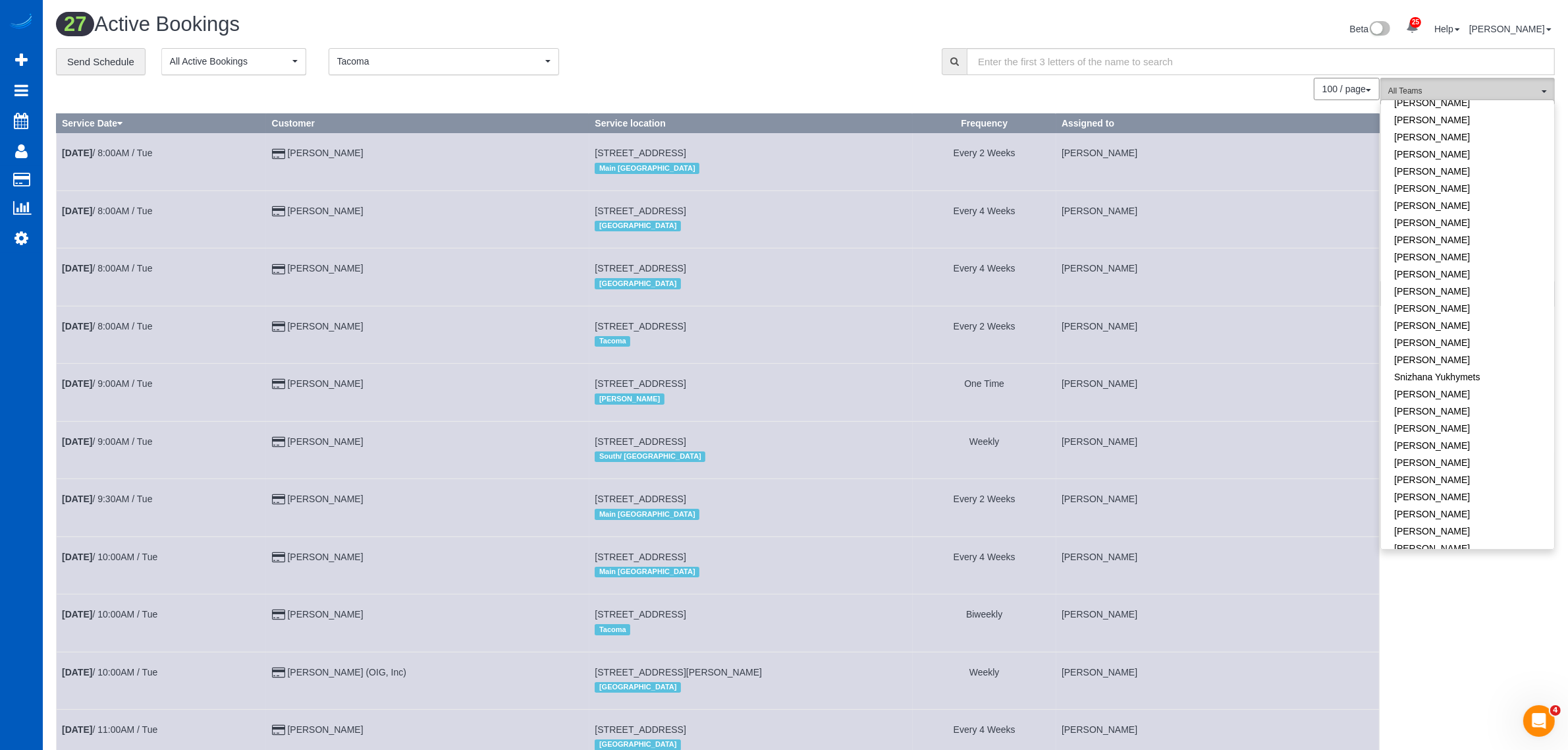
click at [1431, 93] on span "All Teams" at bounding box center [1463, 91] width 150 height 11
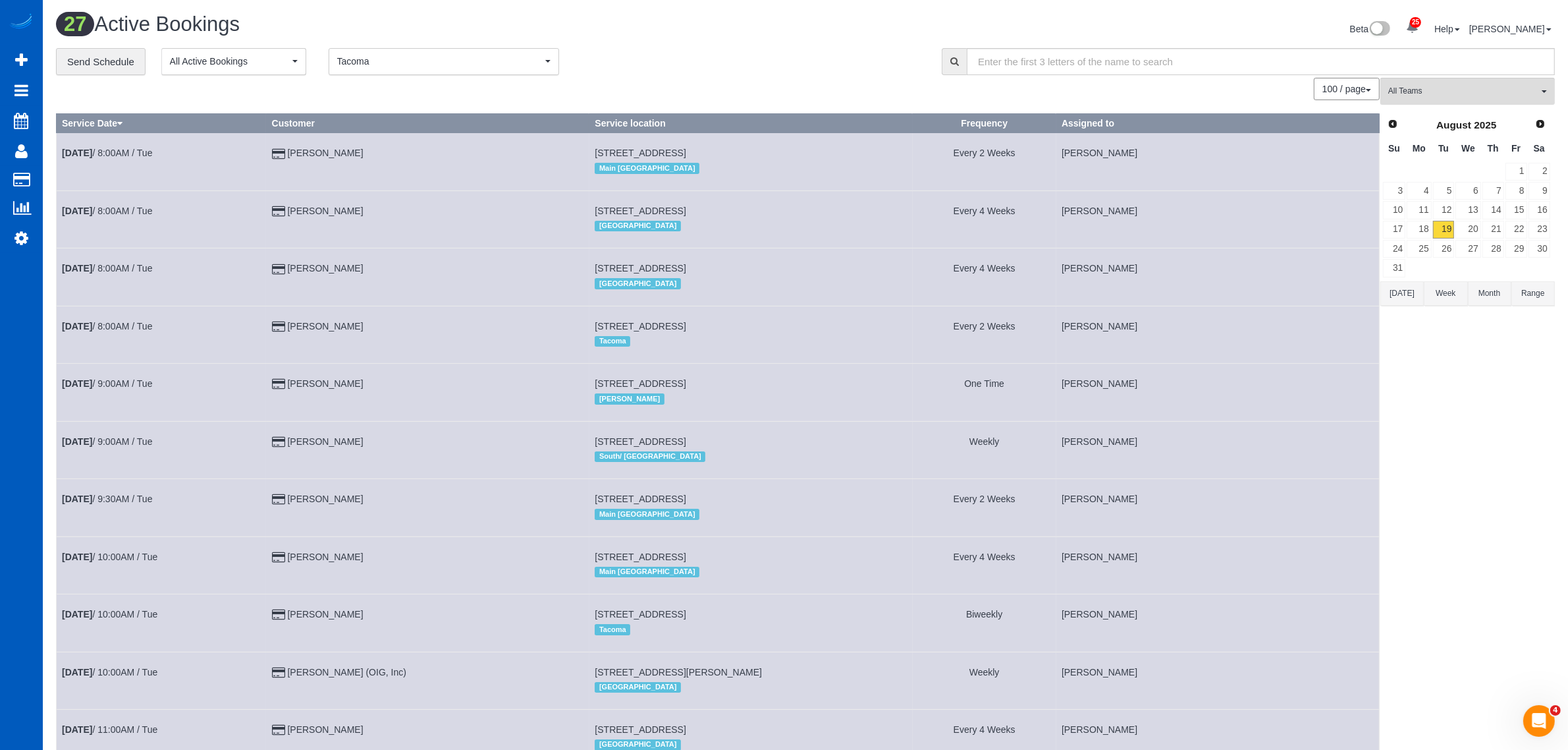
click at [1432, 228] on td "19" at bounding box center [1443, 229] width 23 height 20
click at [1426, 231] on link "18" at bounding box center [1419, 229] width 25 height 18
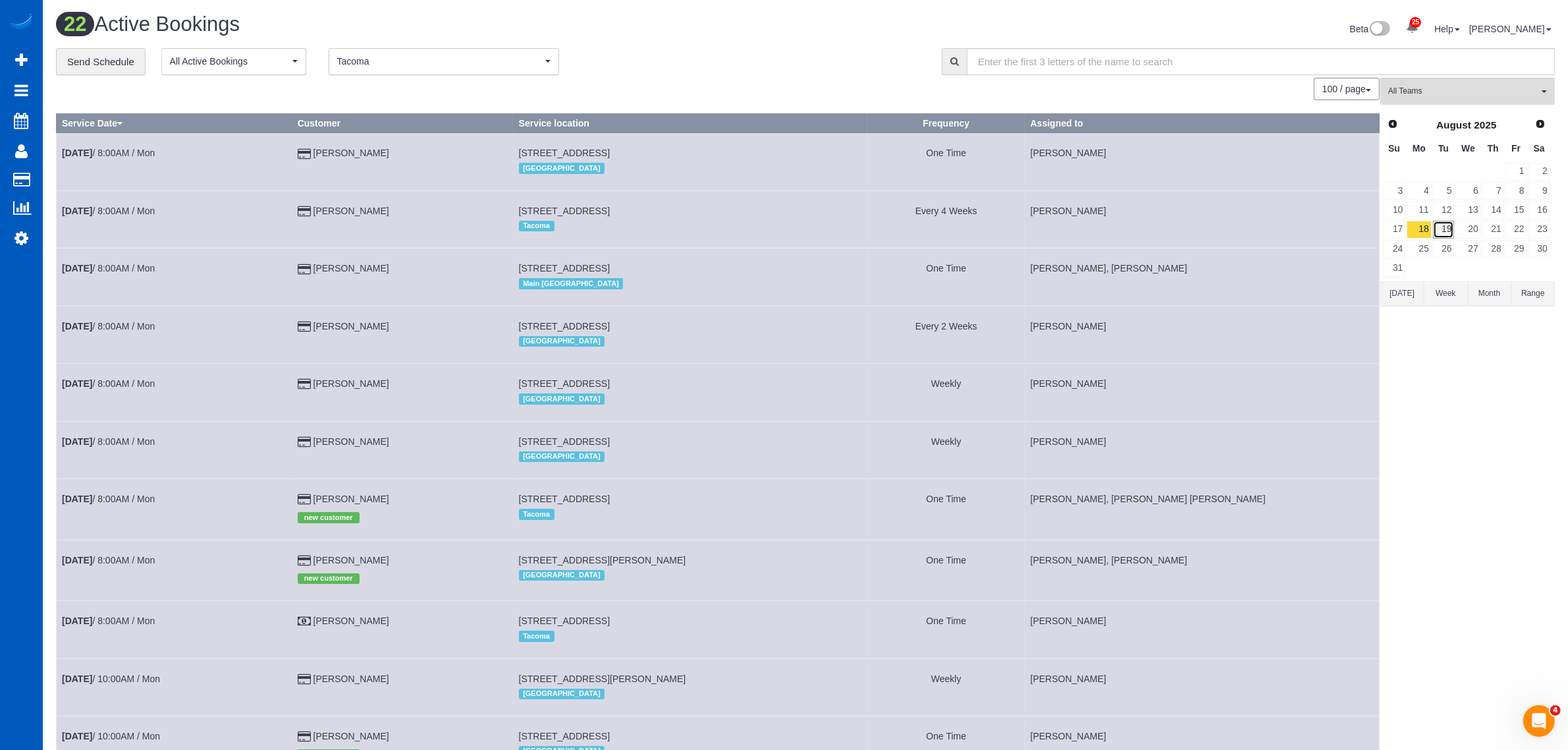
click at [1447, 231] on link "19" at bounding box center [1444, 229] width 22 height 18
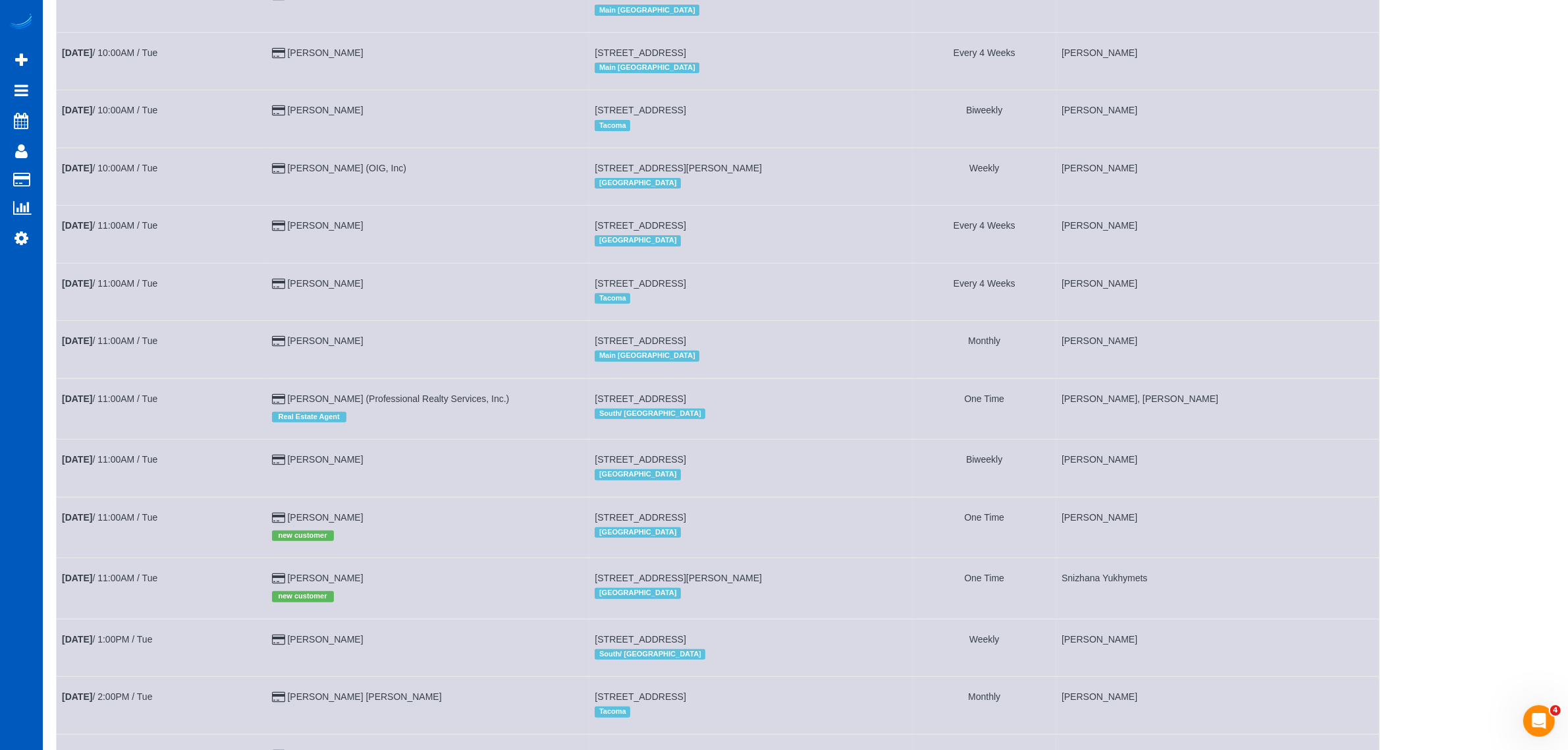
scroll to position [549, 0]
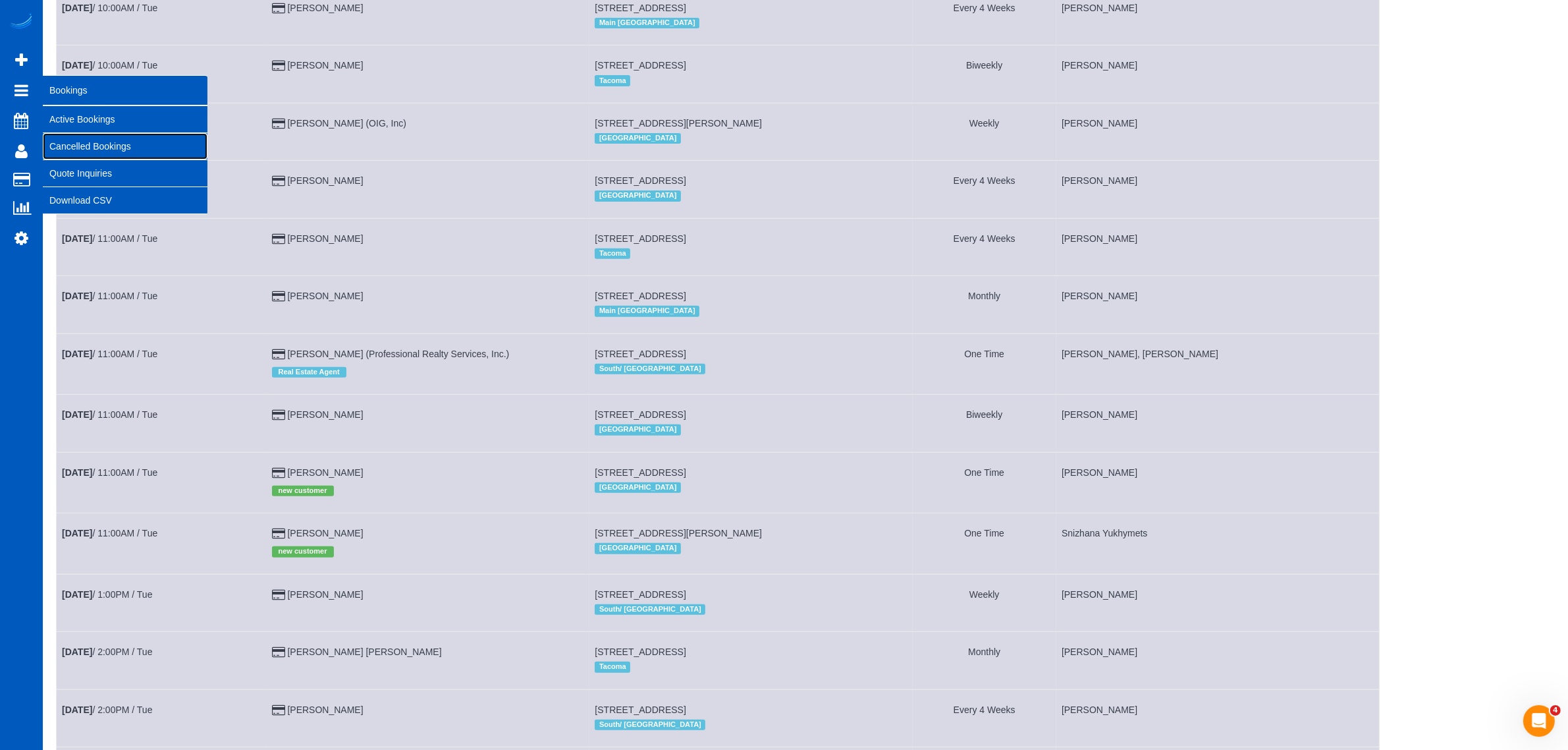
click at [105, 152] on link "Cancelled Bookings" at bounding box center [125, 146] width 165 height 26
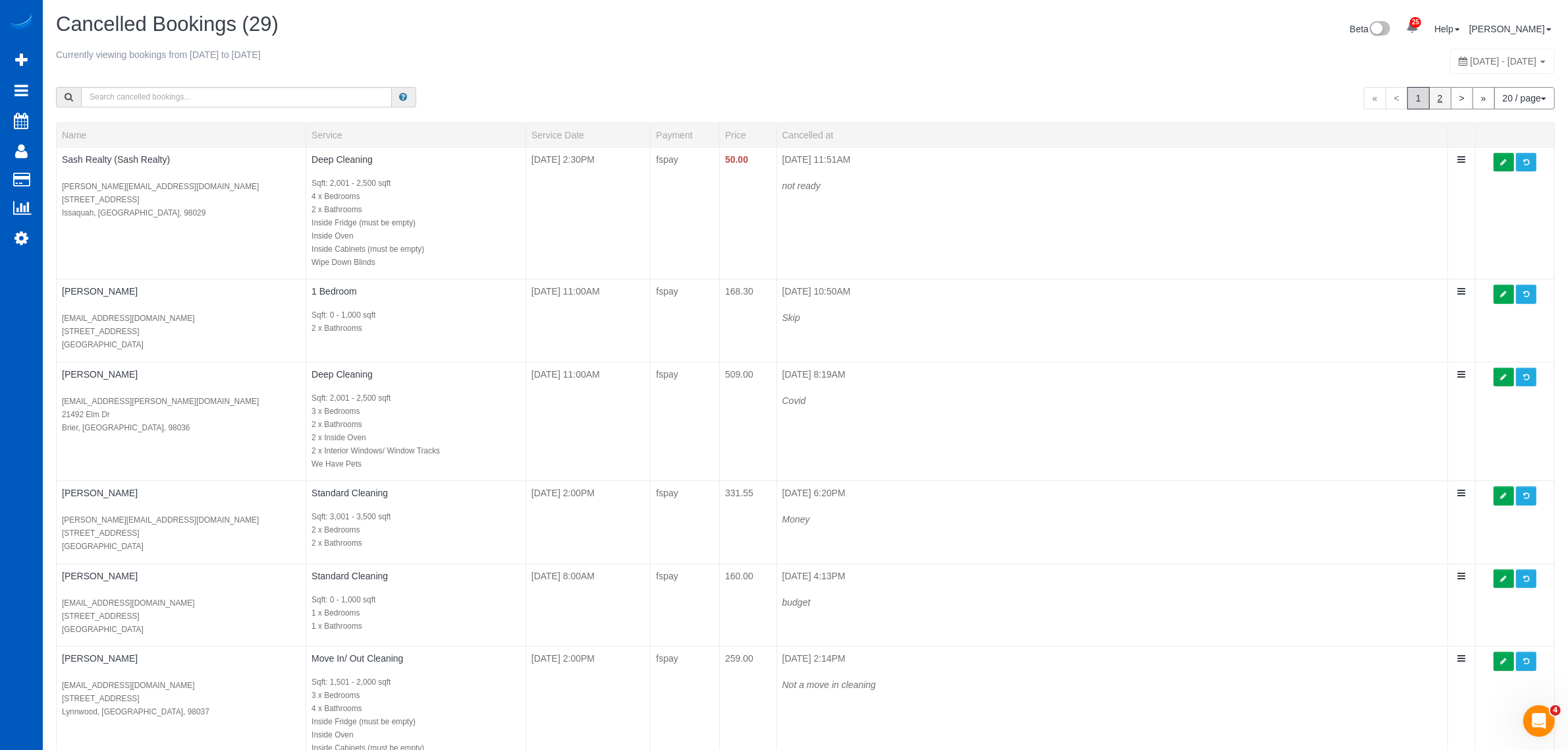
click at [1430, 98] on link "2" at bounding box center [1440, 98] width 22 height 22
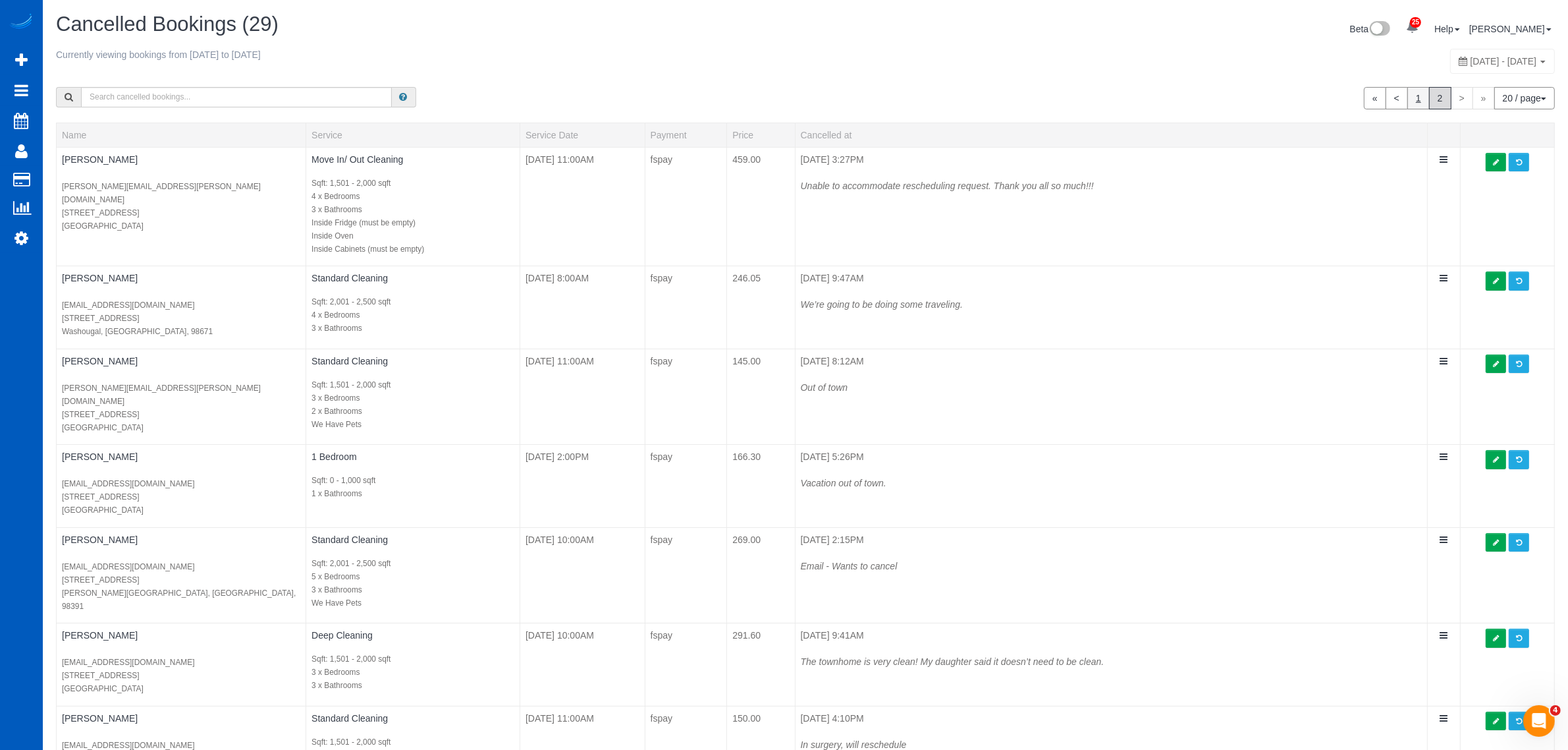
click at [1411, 98] on link "1" at bounding box center [1419, 98] width 22 height 22
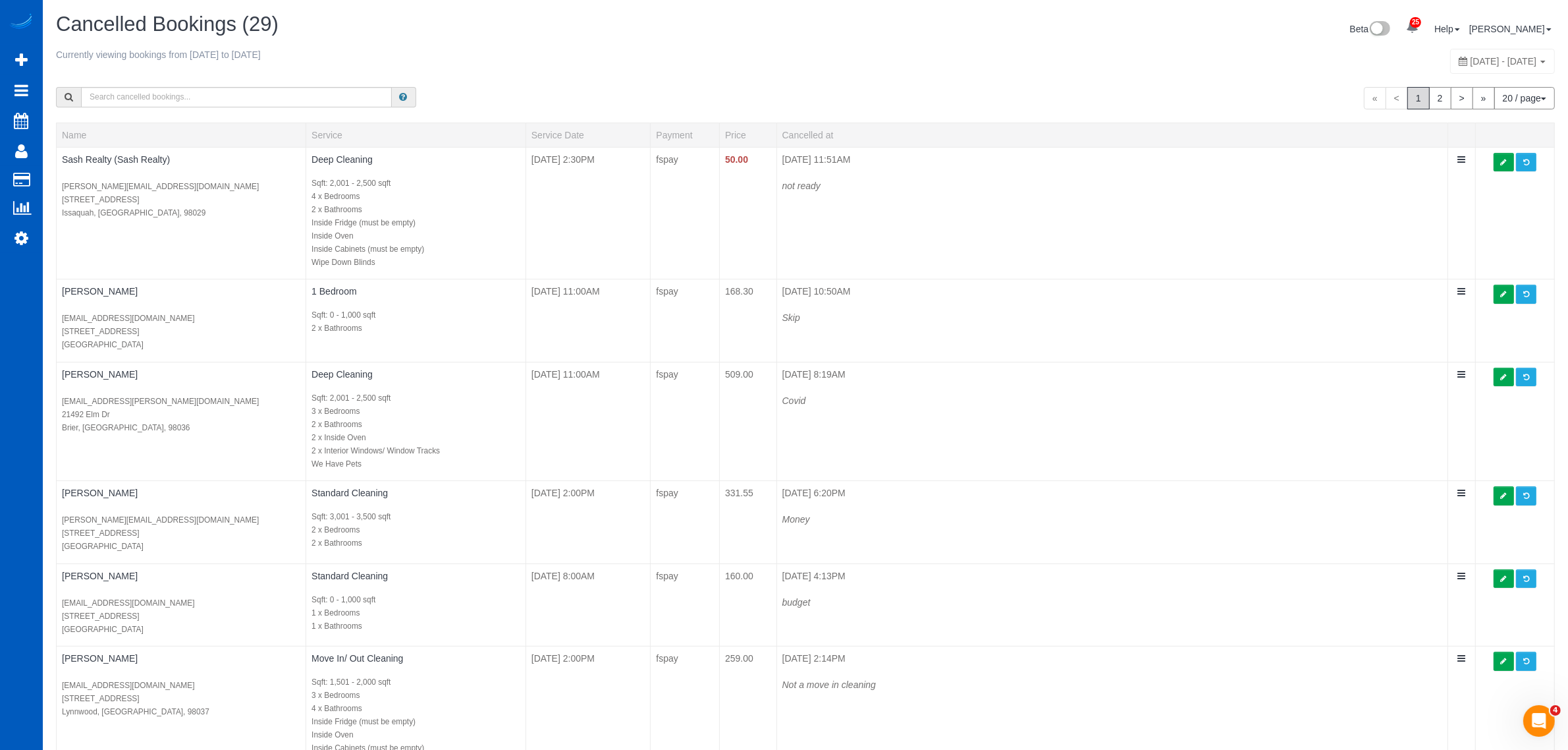
click at [1470, 60] on span "August 10, 2025 - August 16, 2025" at bounding box center [1504, 61] width 66 height 10
type input "**********"
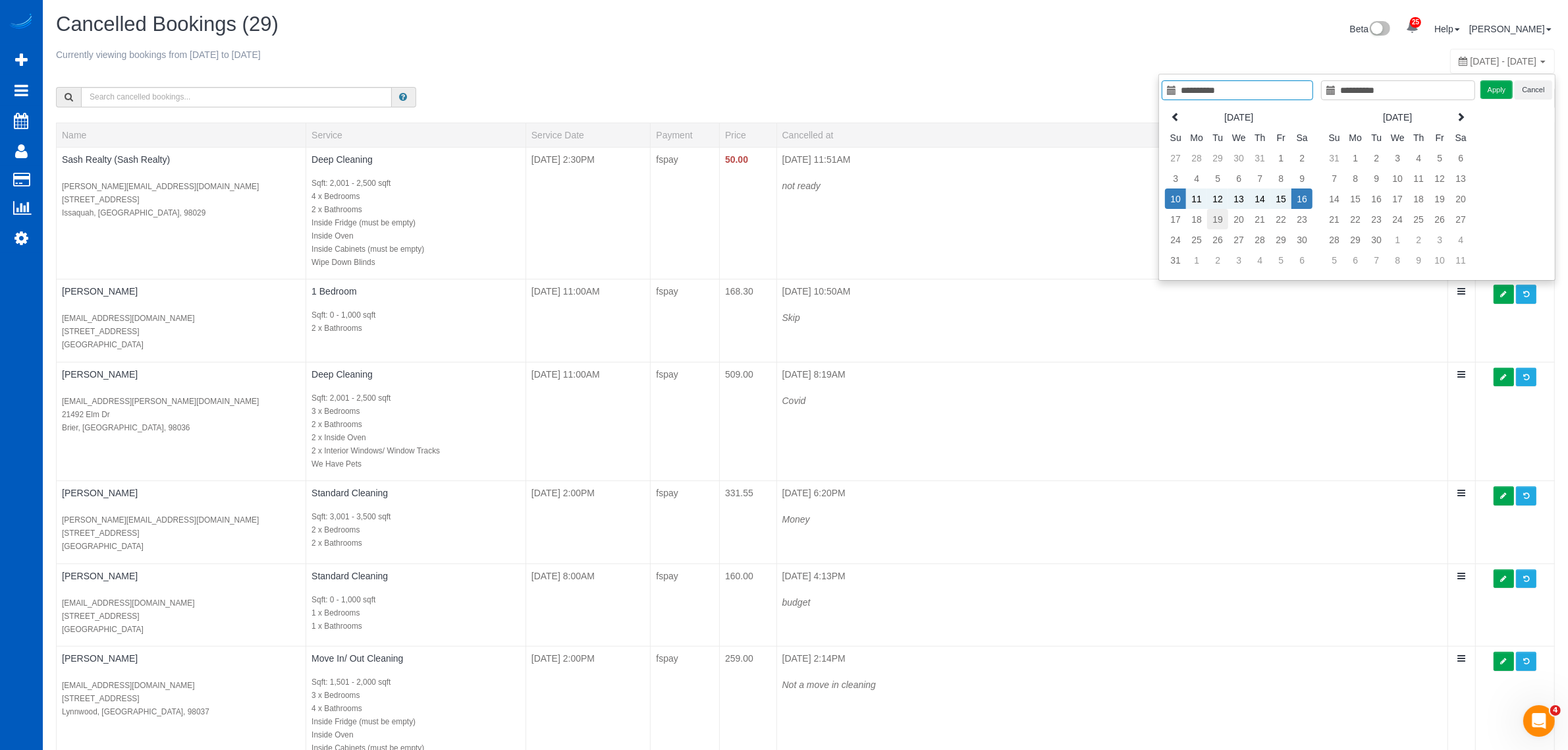
type input "**********"
click at [1220, 219] on td "19" at bounding box center [1218, 219] width 21 height 20
type input "**********"
click at [1220, 219] on td "19" at bounding box center [1218, 219] width 21 height 20
type input "**********"
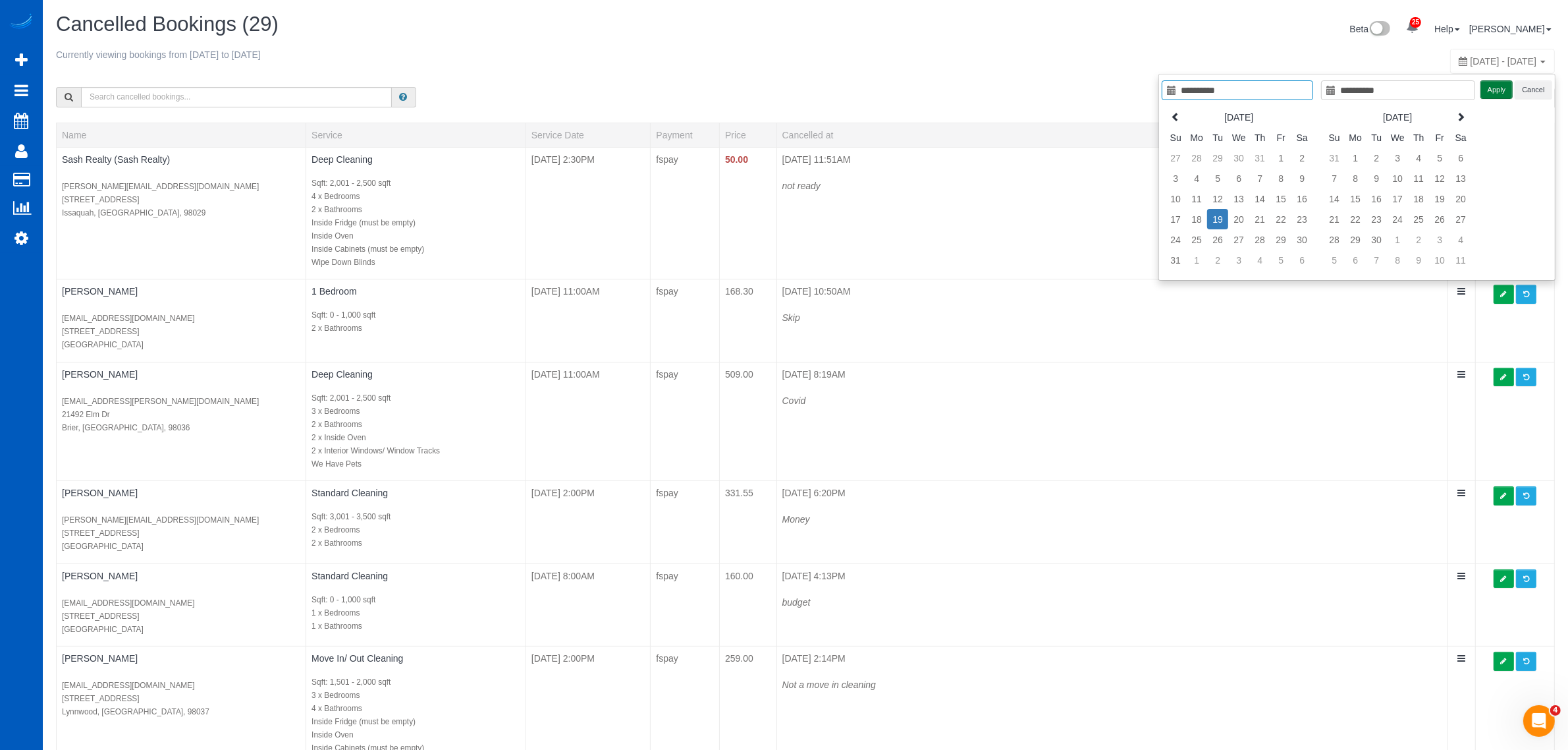
click at [1497, 89] on button "Apply" at bounding box center [1497, 90] width 33 height 20
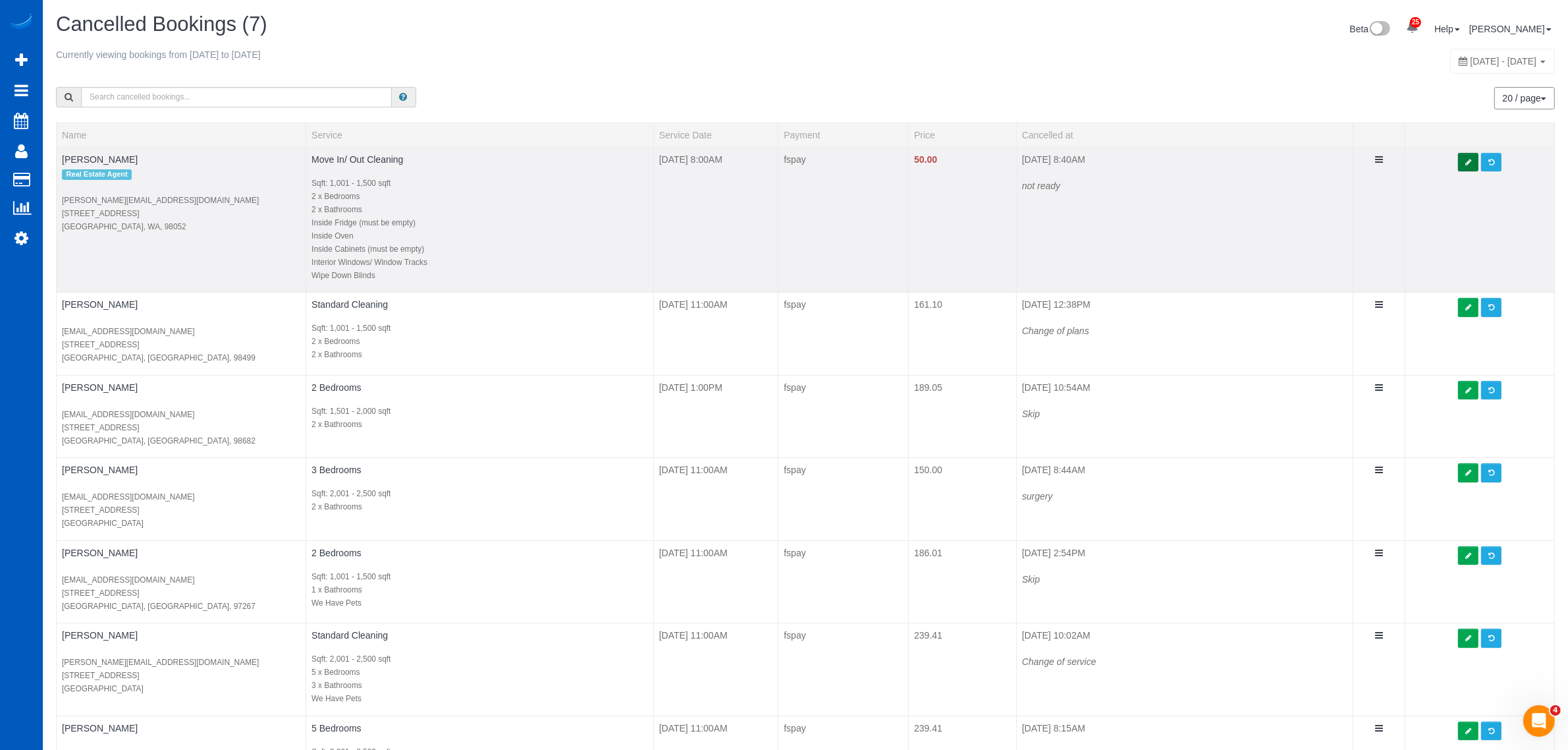
click at [1469, 159] on icon at bounding box center [1468, 162] width 6 height 8
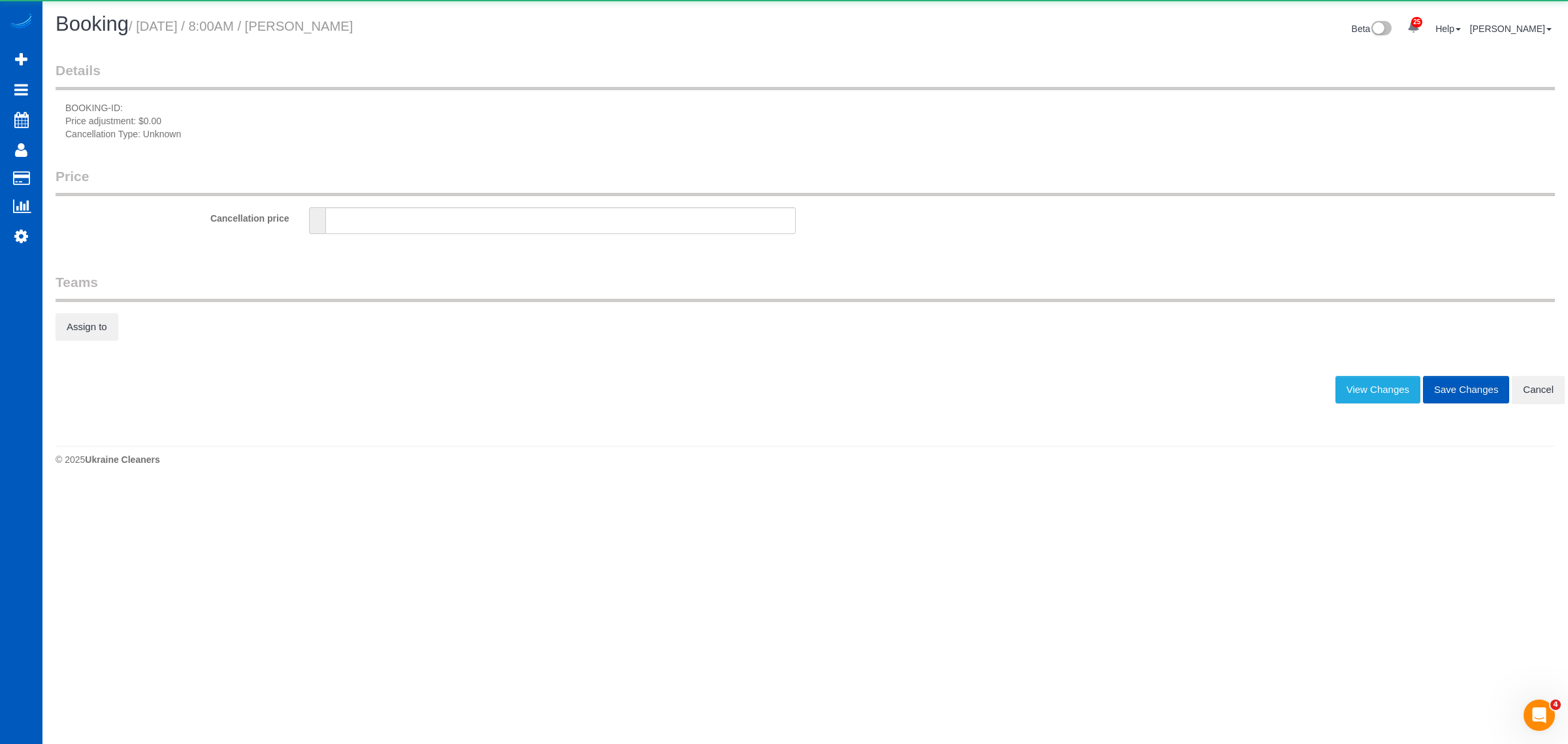
type input "50"
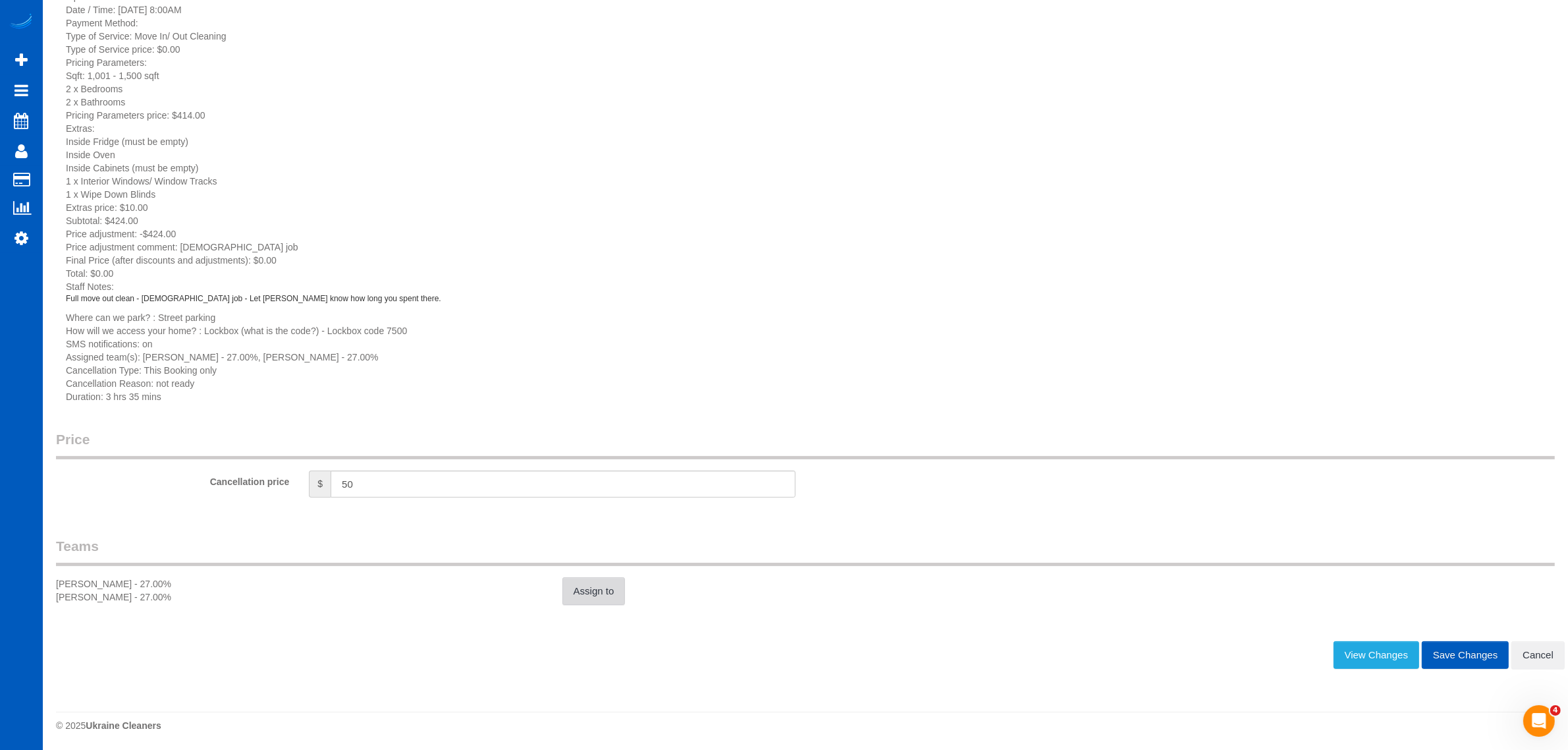
click at [578, 594] on link "Assign to" at bounding box center [594, 590] width 64 height 28
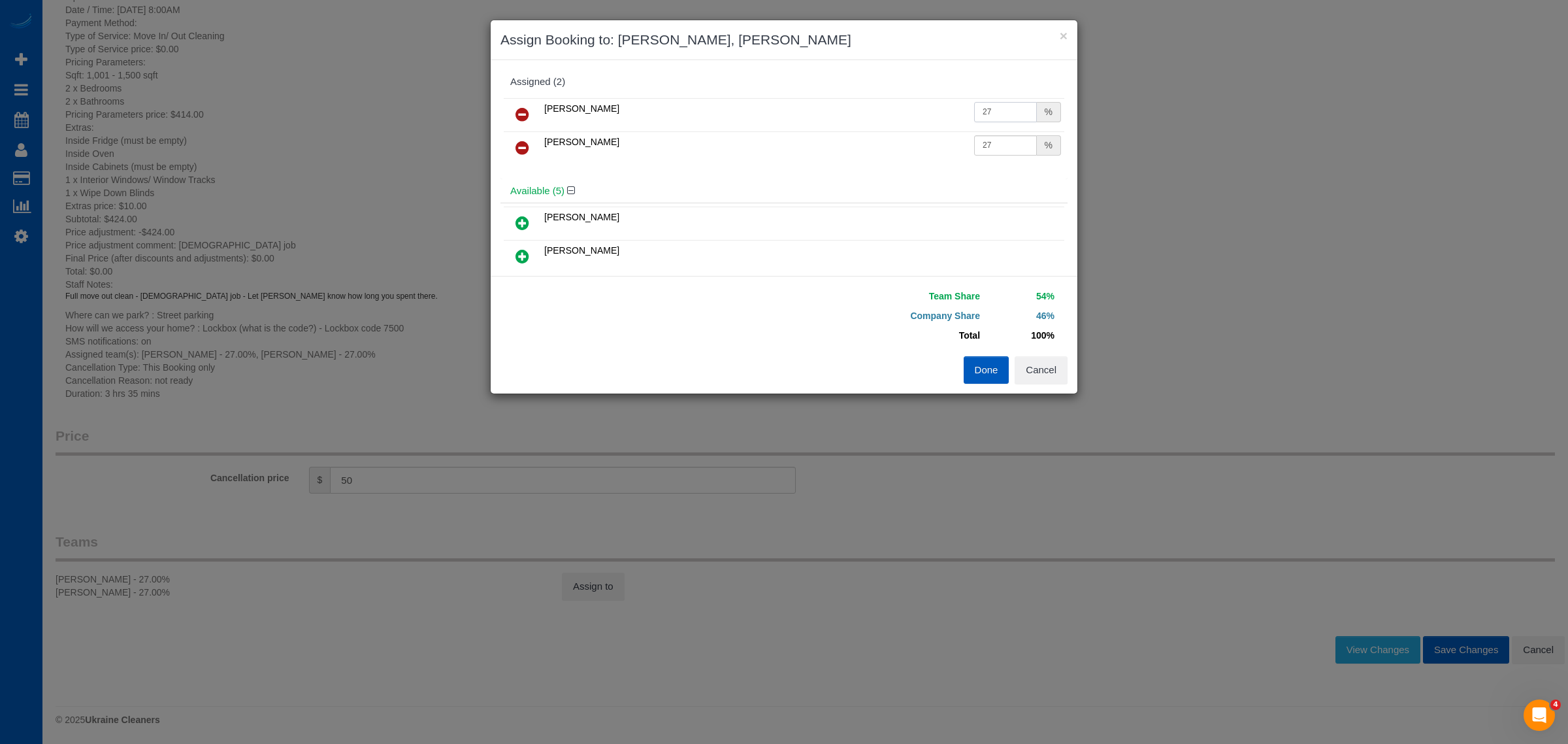
drag, startPoint x: 988, startPoint y: 112, endPoint x: 851, endPoint y: 129, distance: 138.1
click at [851, 129] on tr "Viktoriia Zhukovska 27 %" at bounding box center [784, 114] width 560 height 34
type input "50"
drag, startPoint x: 1004, startPoint y: 136, endPoint x: 933, endPoint y: 156, distance: 73.8
click at [933, 156] on tr "Vira Zhukovska 27 %" at bounding box center [784, 148] width 560 height 34
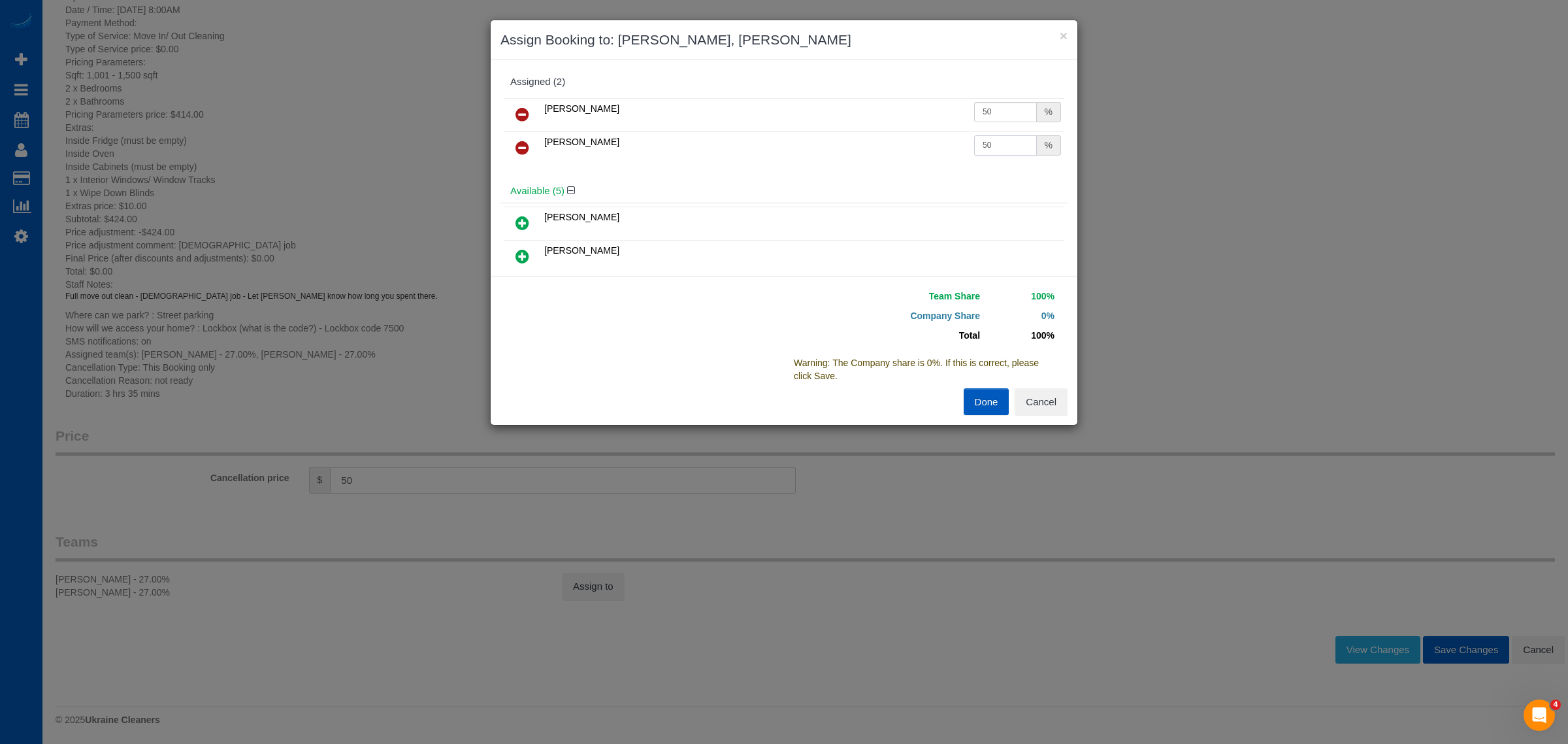
type input "50"
click at [990, 397] on button "Done" at bounding box center [987, 401] width 45 height 28
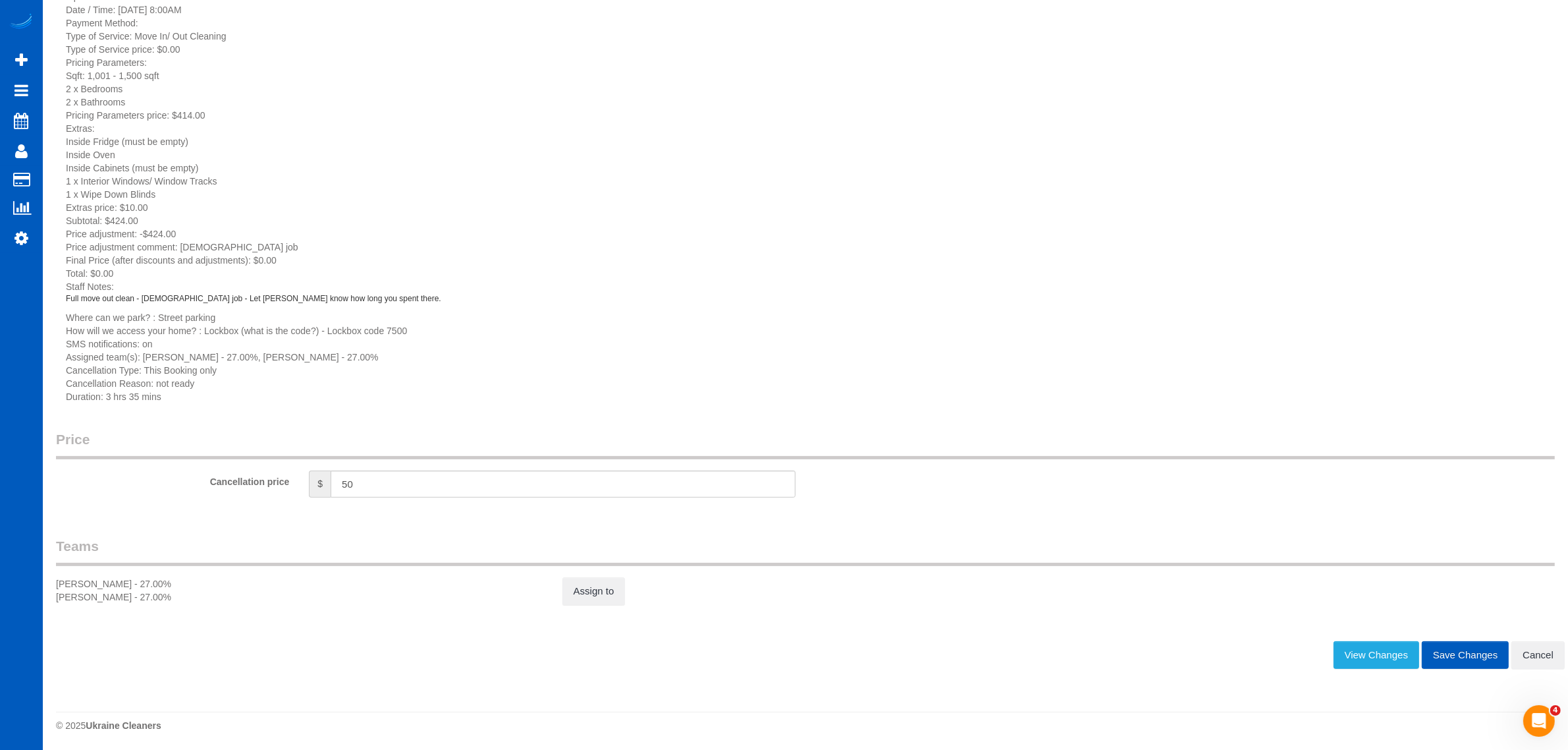
click at [1444, 649] on button "Save Changes" at bounding box center [1465, 655] width 87 height 28
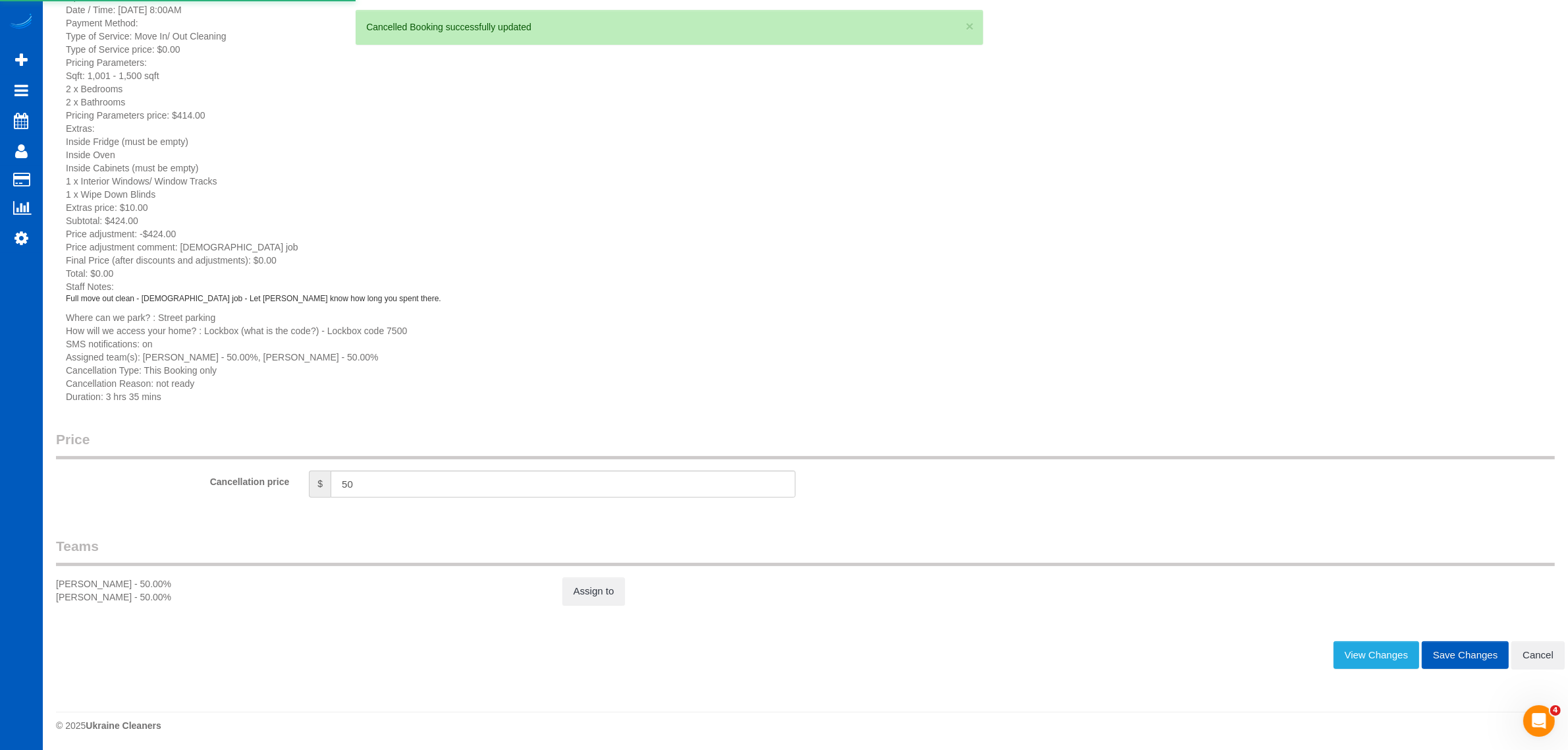
click at [1450, 653] on button "Save Changes" at bounding box center [1465, 655] width 87 height 28
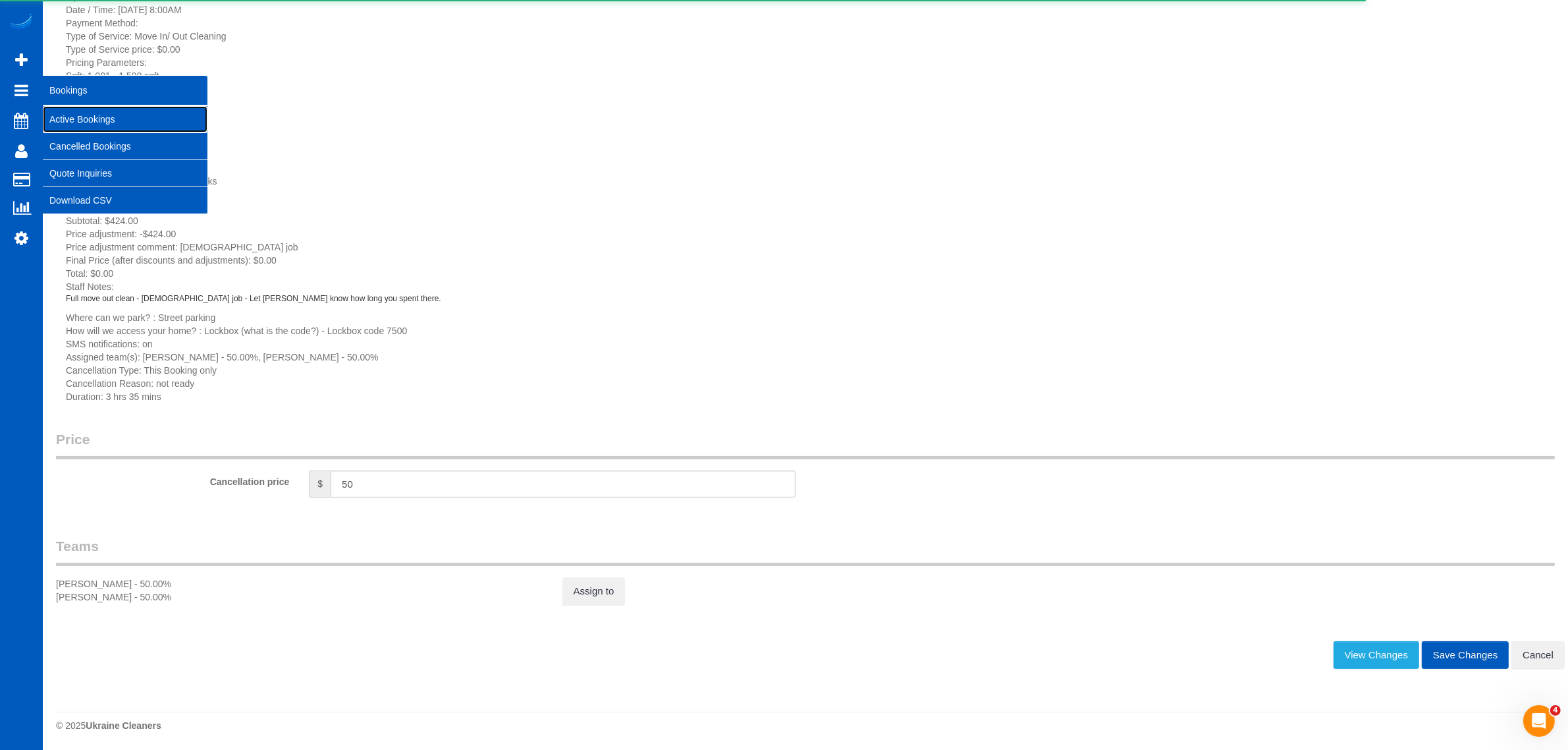
click at [94, 122] on link "Active Bookings" at bounding box center [125, 119] width 165 height 26
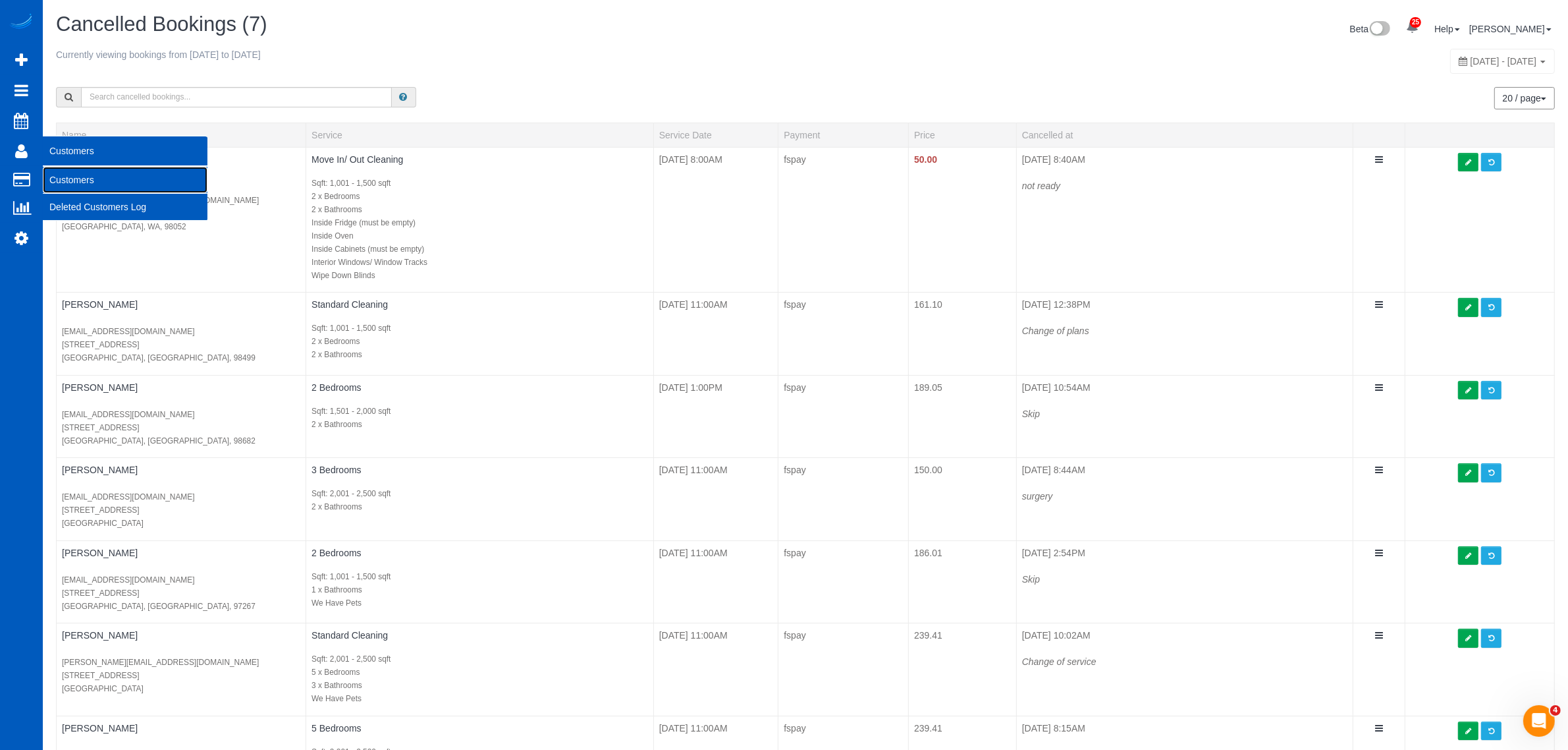
click at [71, 175] on link "Customers" at bounding box center [125, 179] width 165 height 26
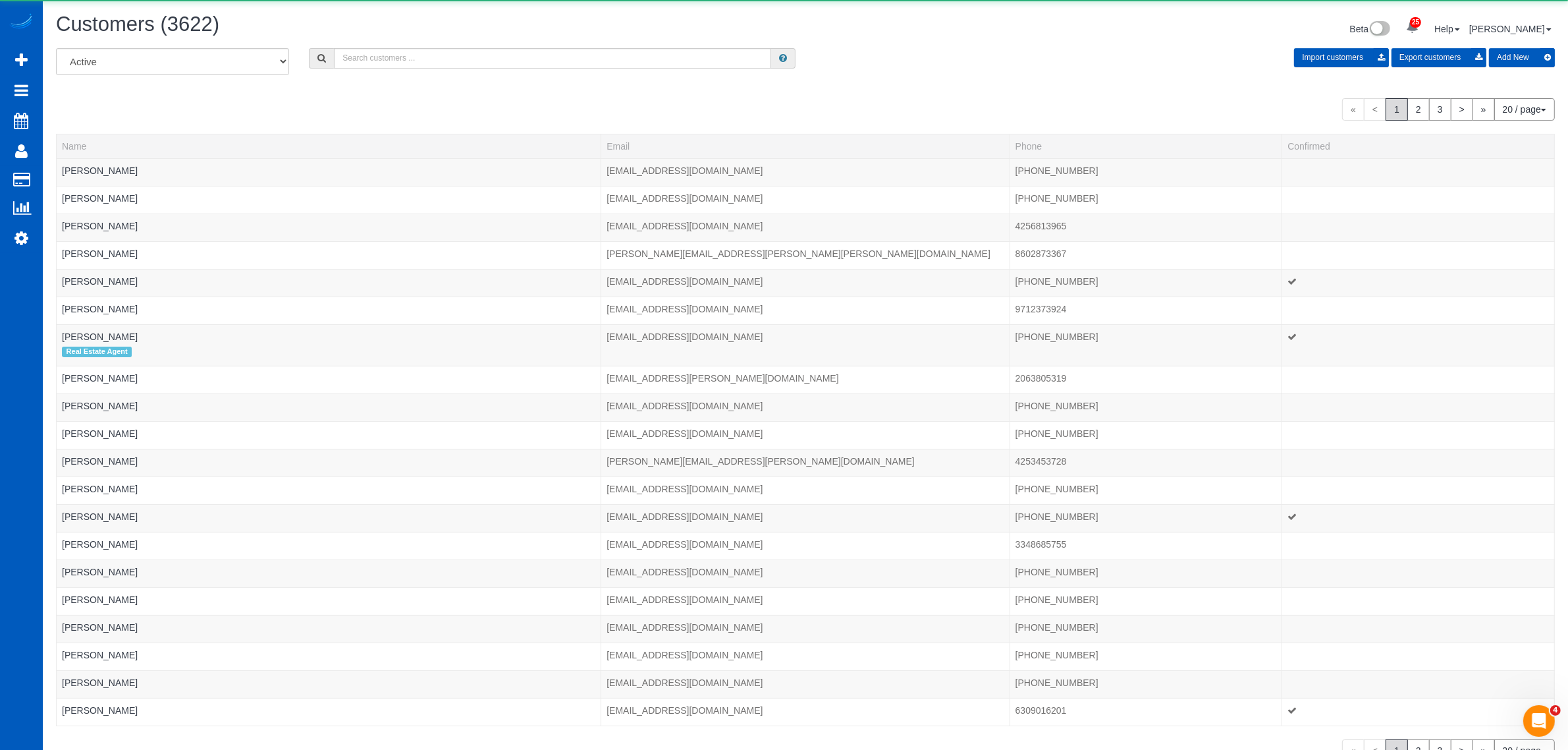
click at [502, 67] on div "All Active Archived Import customers Export customers Add New" at bounding box center [805, 66] width 1519 height 36
click at [500, 53] on input "text" at bounding box center [553, 59] width 438 height 20
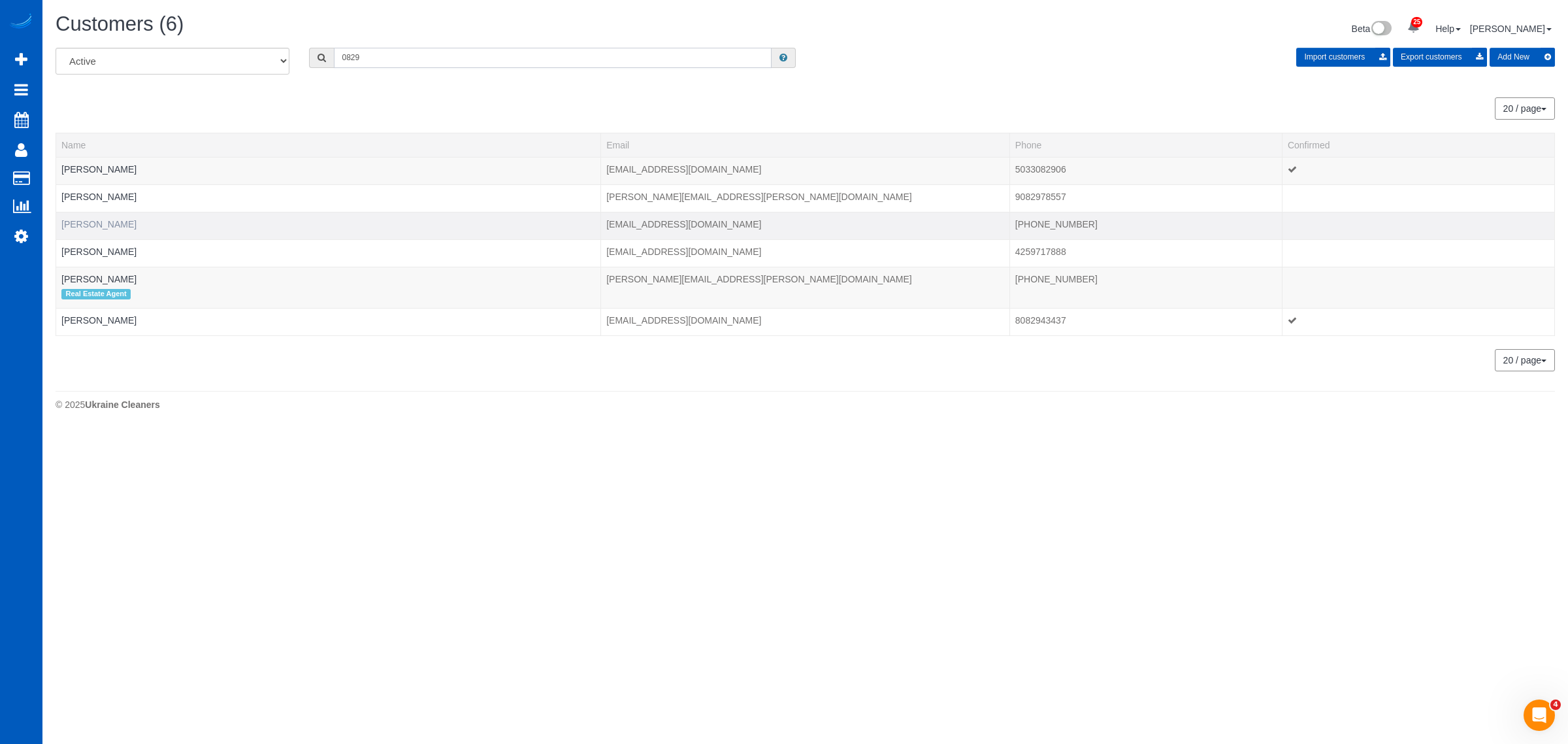
type input "0829"
click at [99, 222] on link "Kathy Picard" at bounding box center [98, 224] width 75 height 10
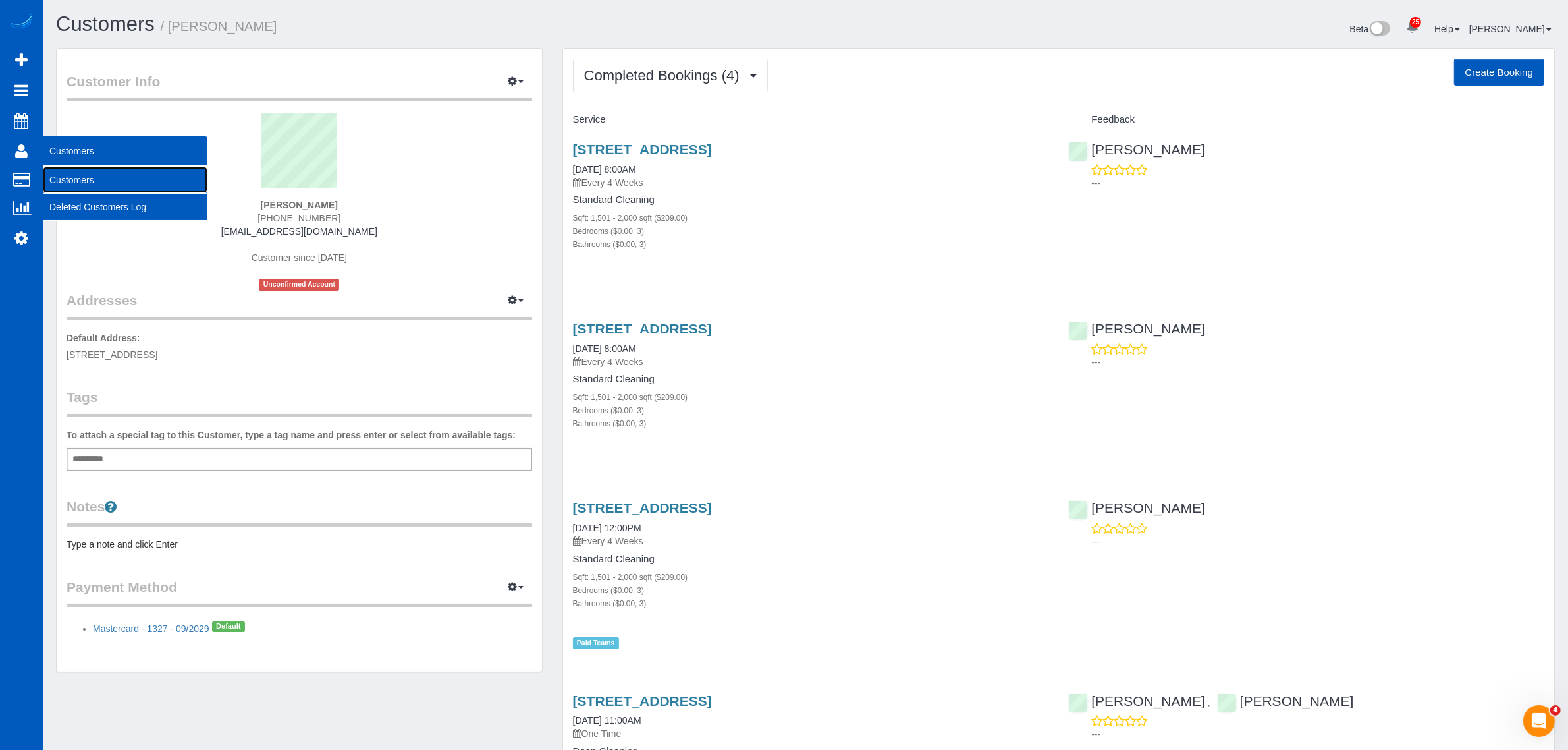
click at [63, 185] on link "Customers" at bounding box center [125, 179] width 165 height 26
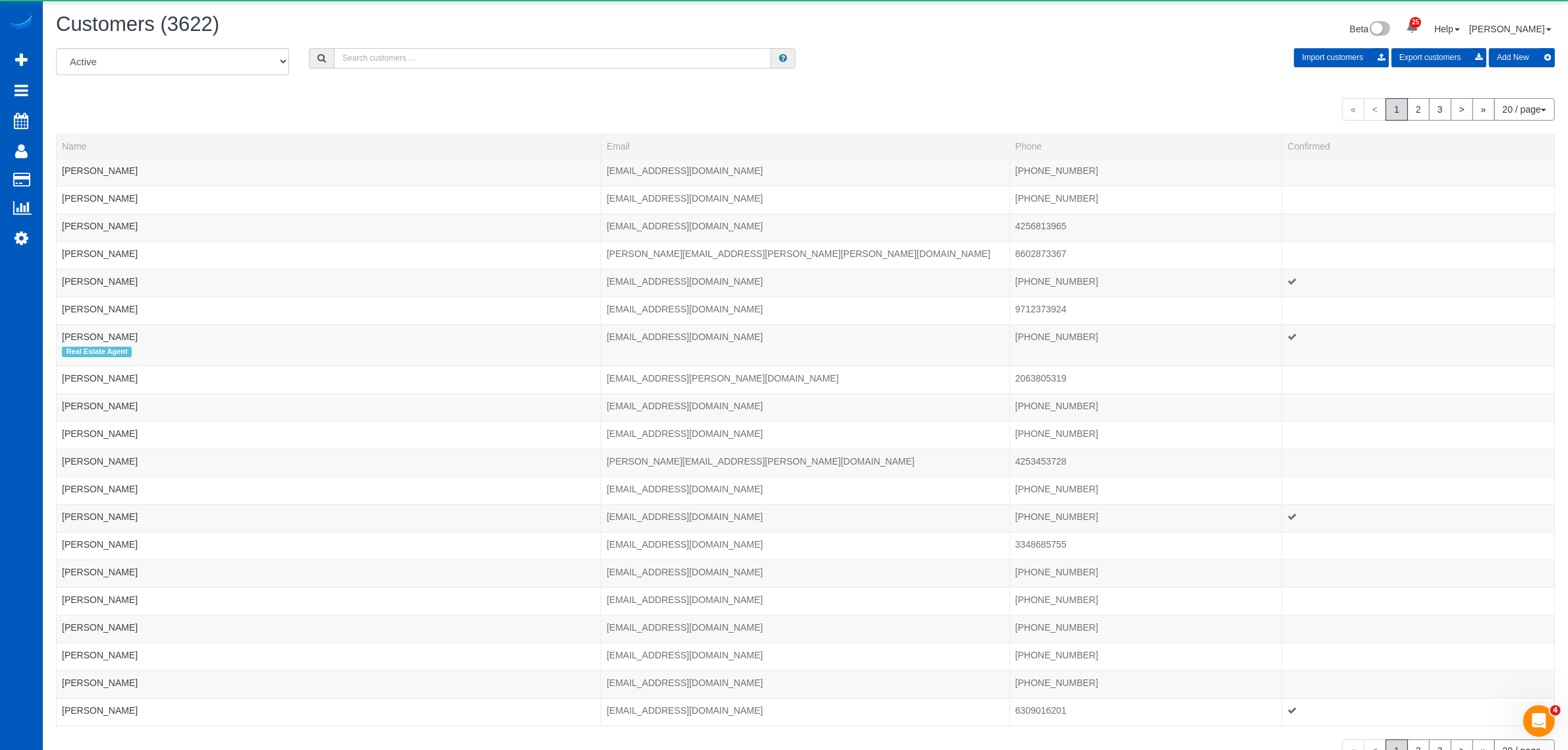
click at [339, 64] on input "text" at bounding box center [553, 59] width 438 height 20
click at [353, 57] on input "text" at bounding box center [553, 59] width 438 height 20
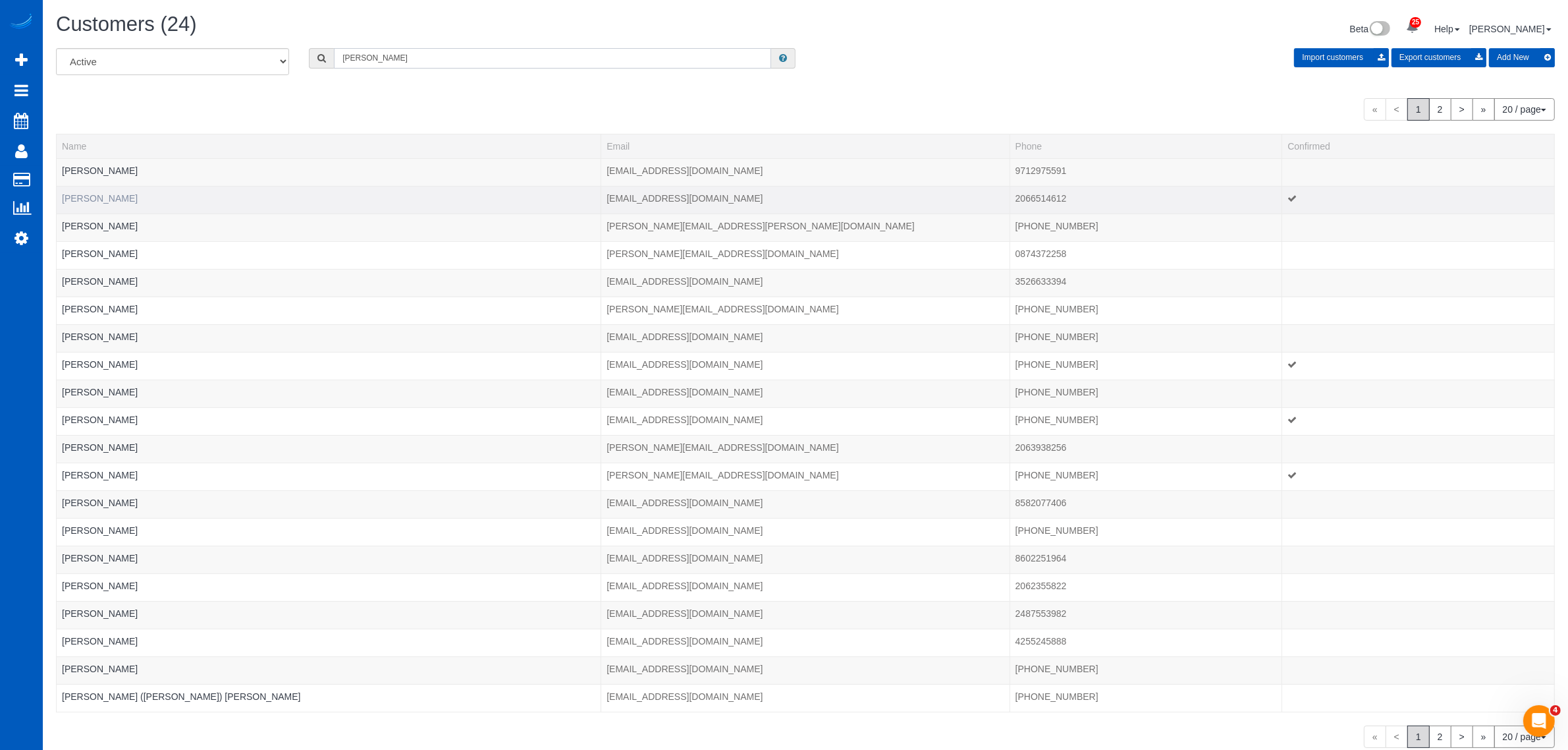
type input "james"
click at [112, 196] on link "James Athappilly" at bounding box center [99, 199] width 75 height 10
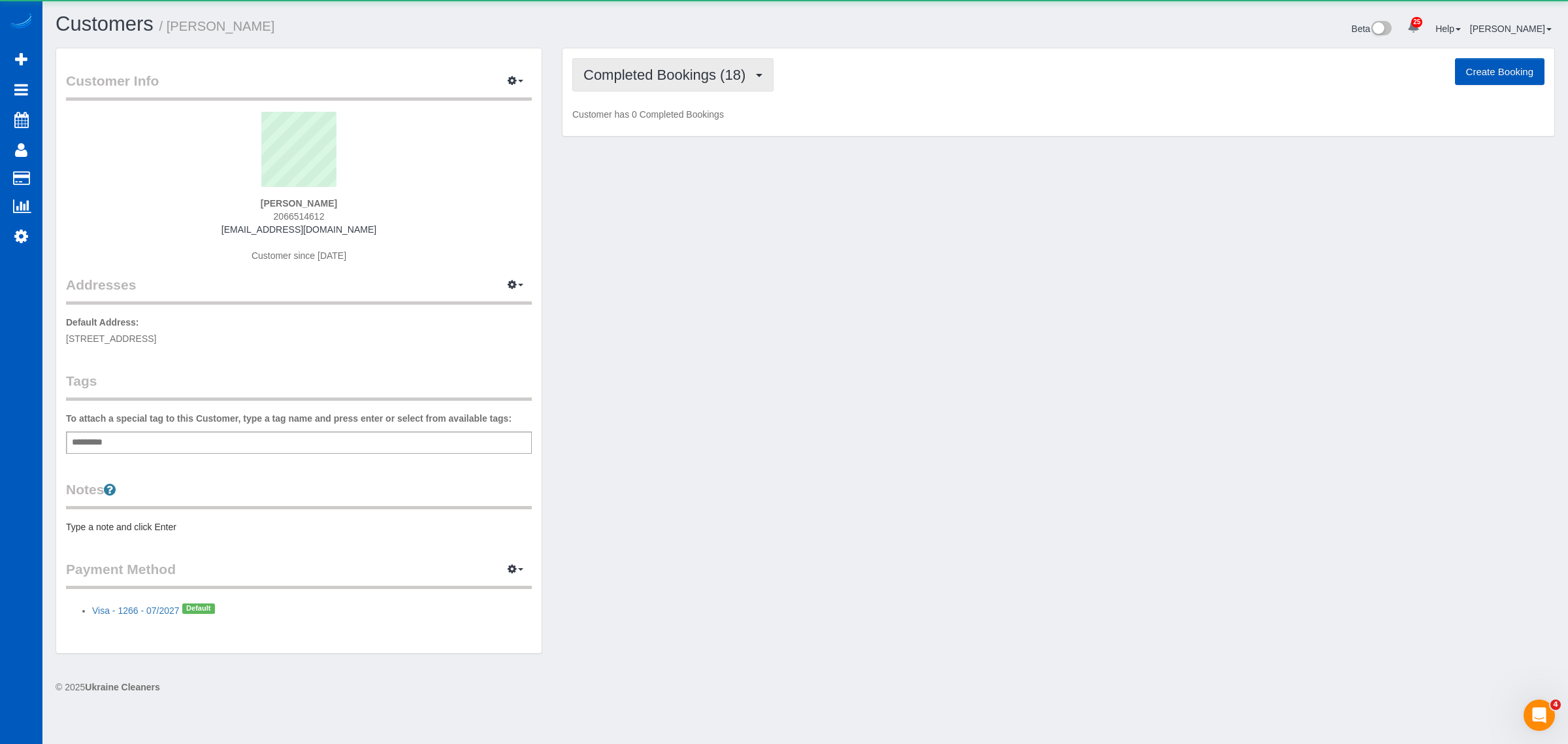
click at [699, 69] on span "Completed Bookings (18)" at bounding box center [668, 74] width 168 height 16
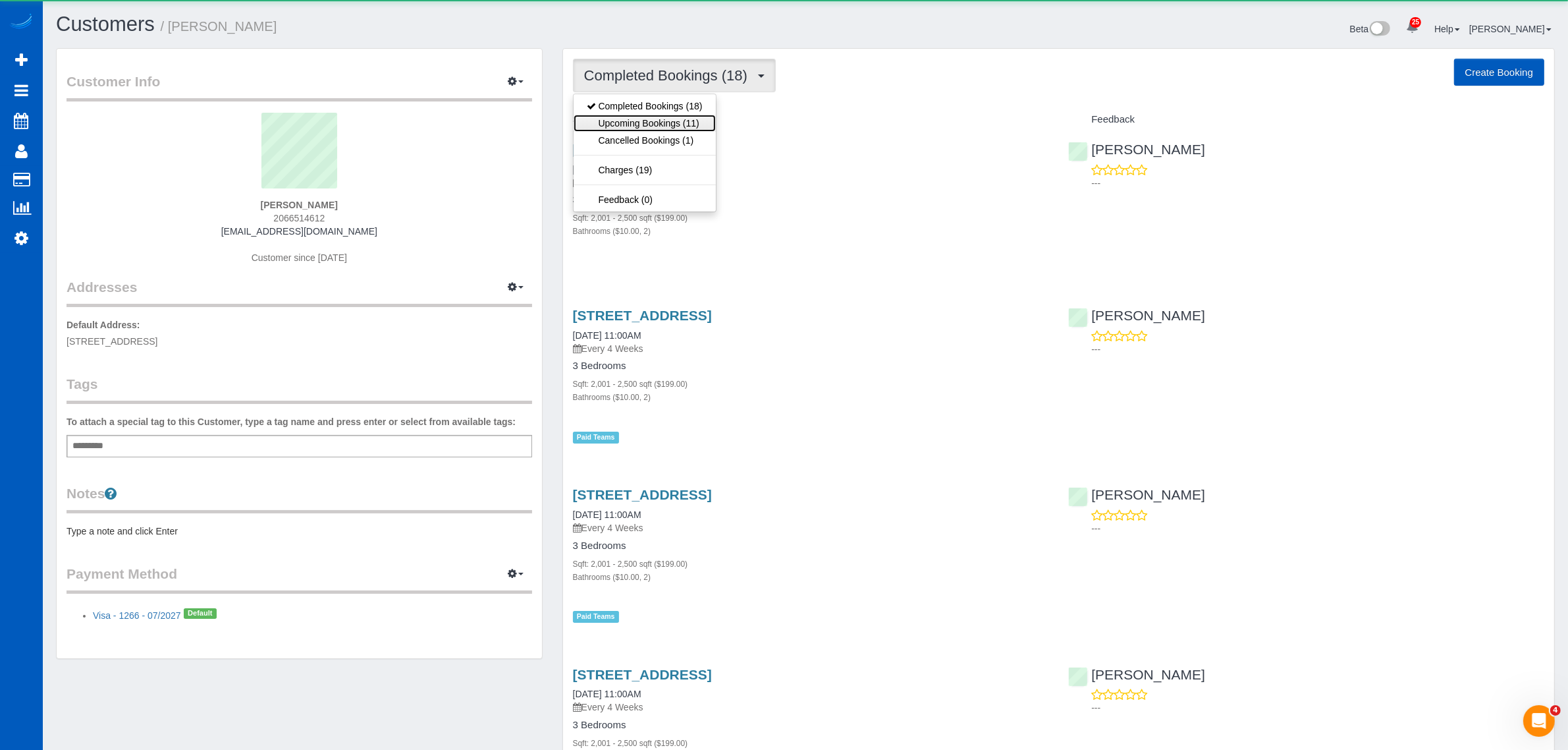
click at [682, 126] on link "Upcoming Bookings (11)" at bounding box center [644, 123] width 142 height 17
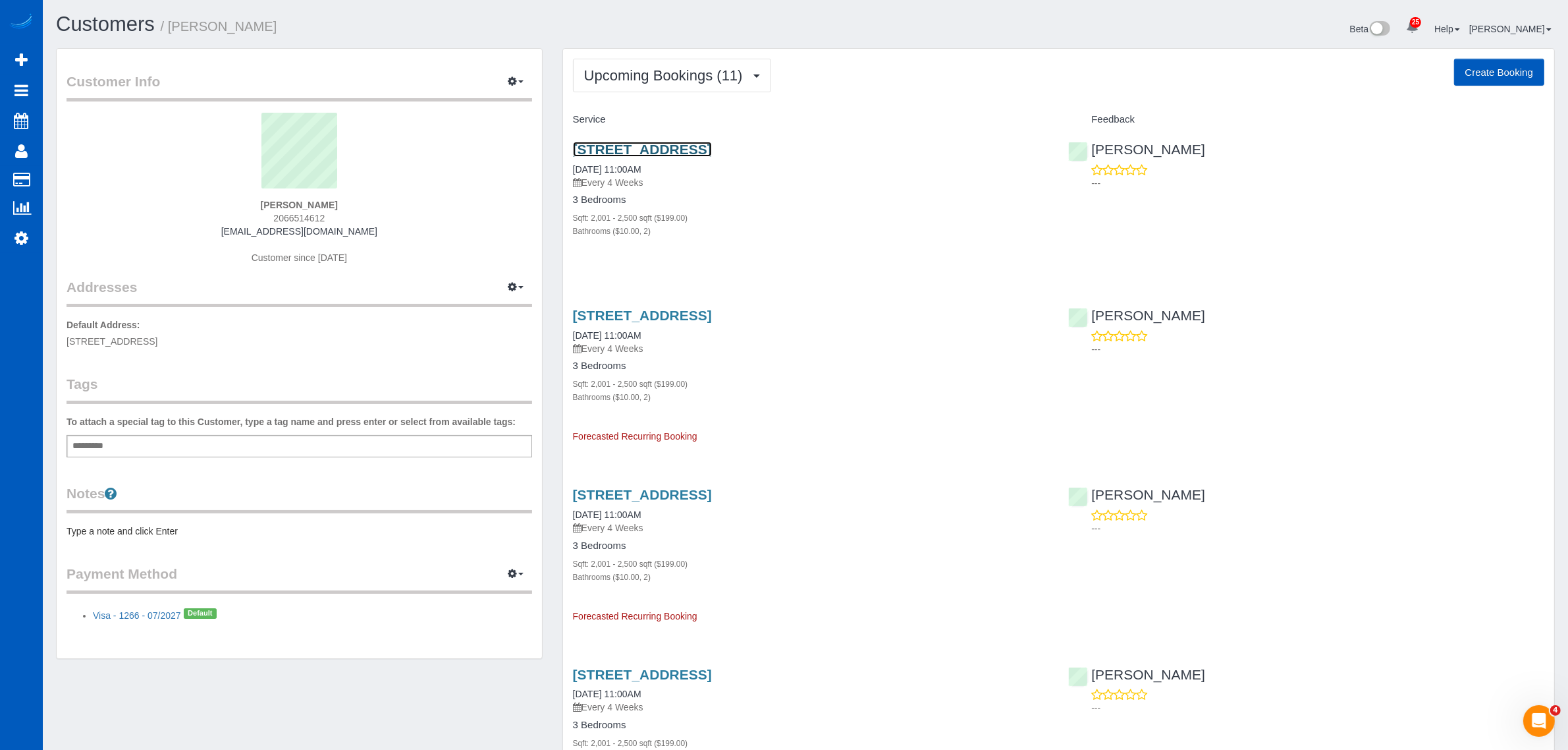
click at [667, 142] on link "2818 11th Ave E, Seattle, WA 98102" at bounding box center [643, 149] width 139 height 15
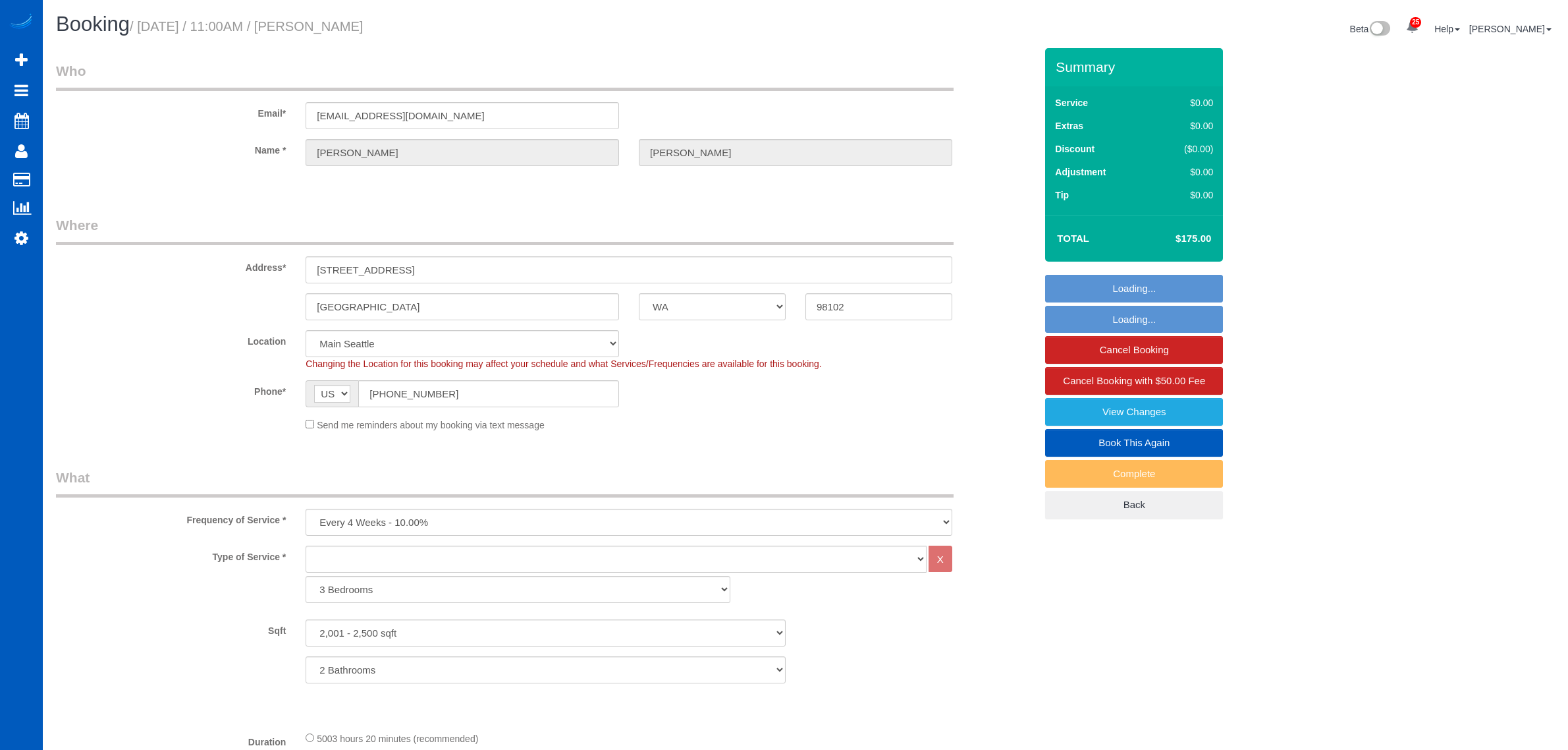
select select "WA"
select select "2001"
select select "2"
select select "spot1"
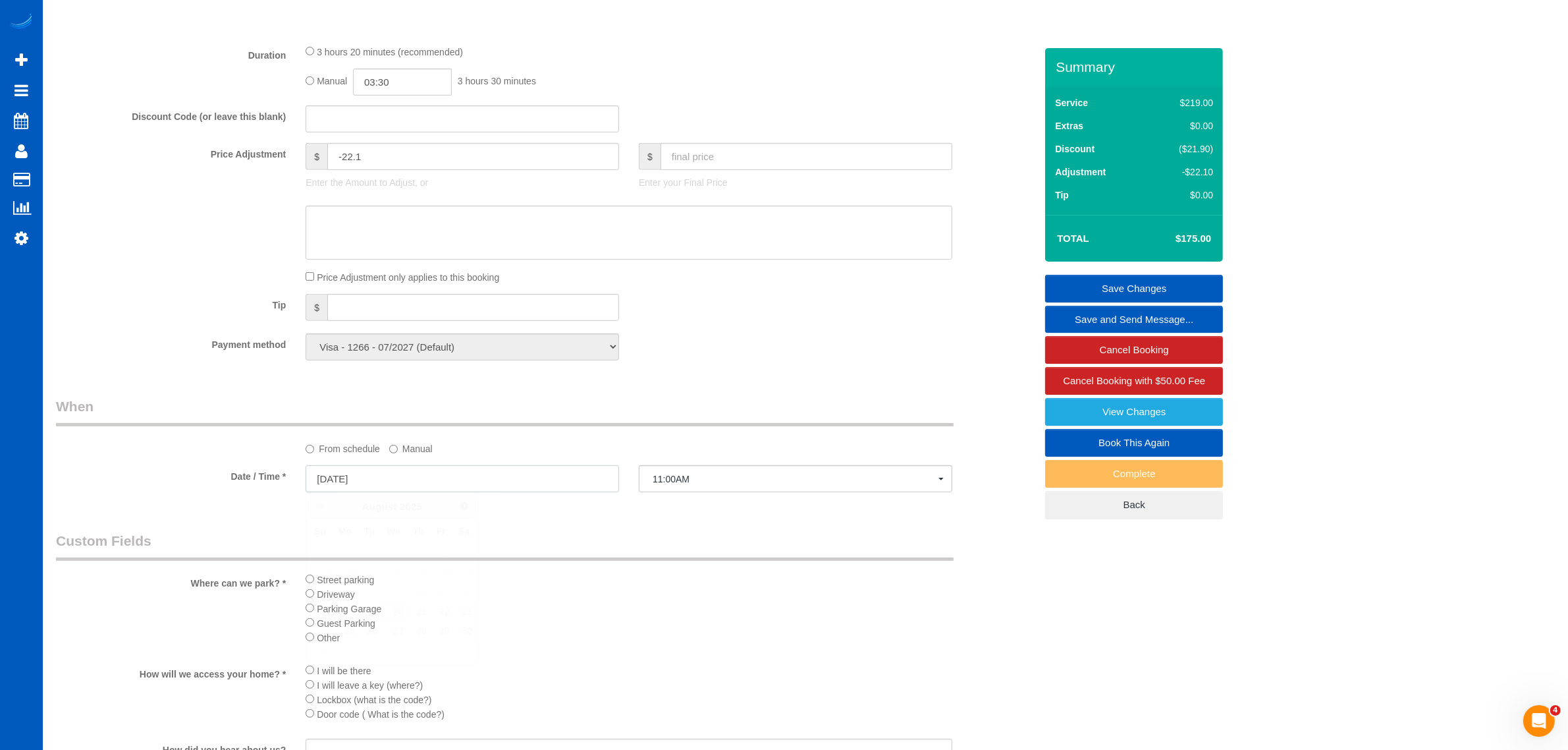
click at [370, 476] on input "08/20/2025" at bounding box center [462, 479] width 314 height 27
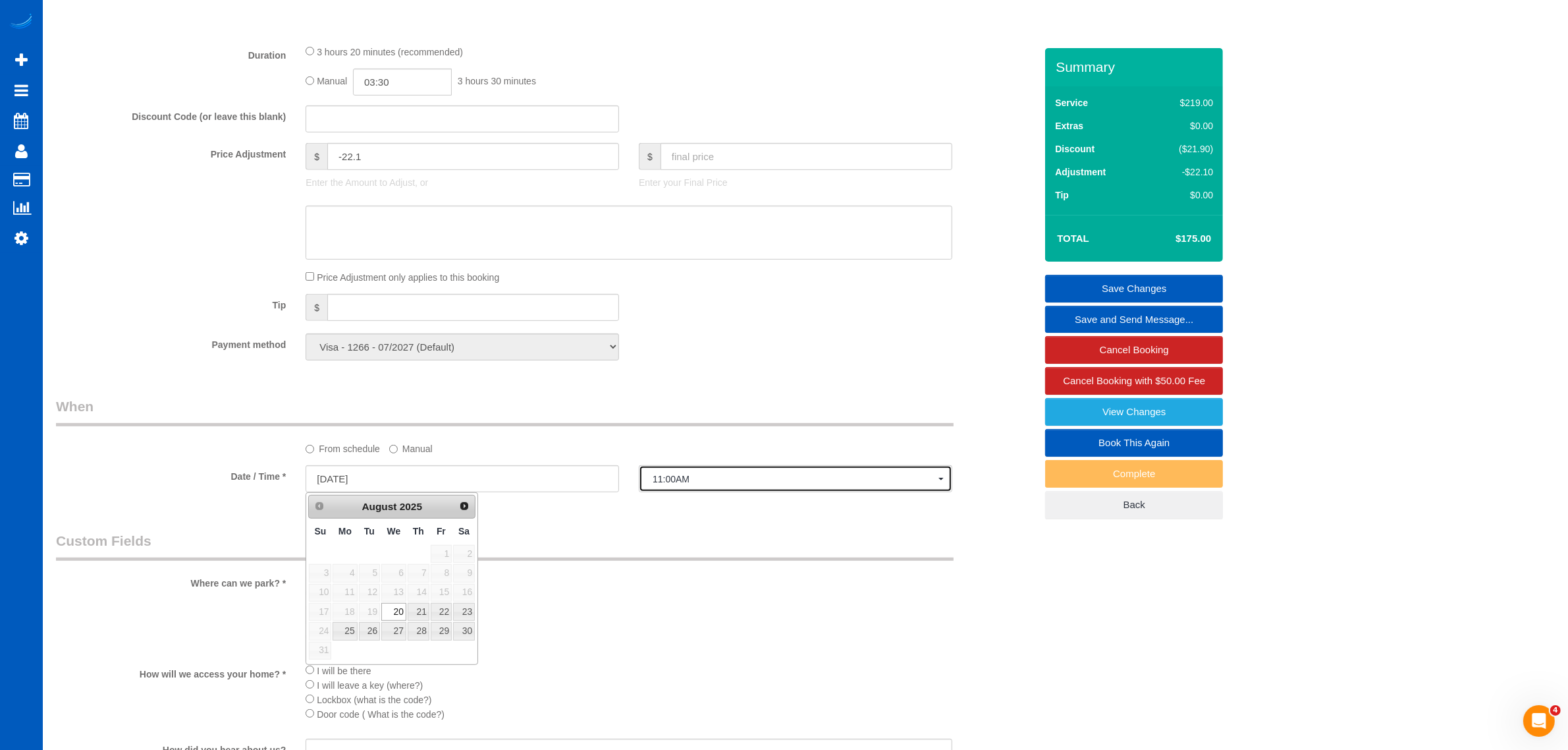
click at [716, 469] on button "11:00AM" at bounding box center [795, 479] width 314 height 27
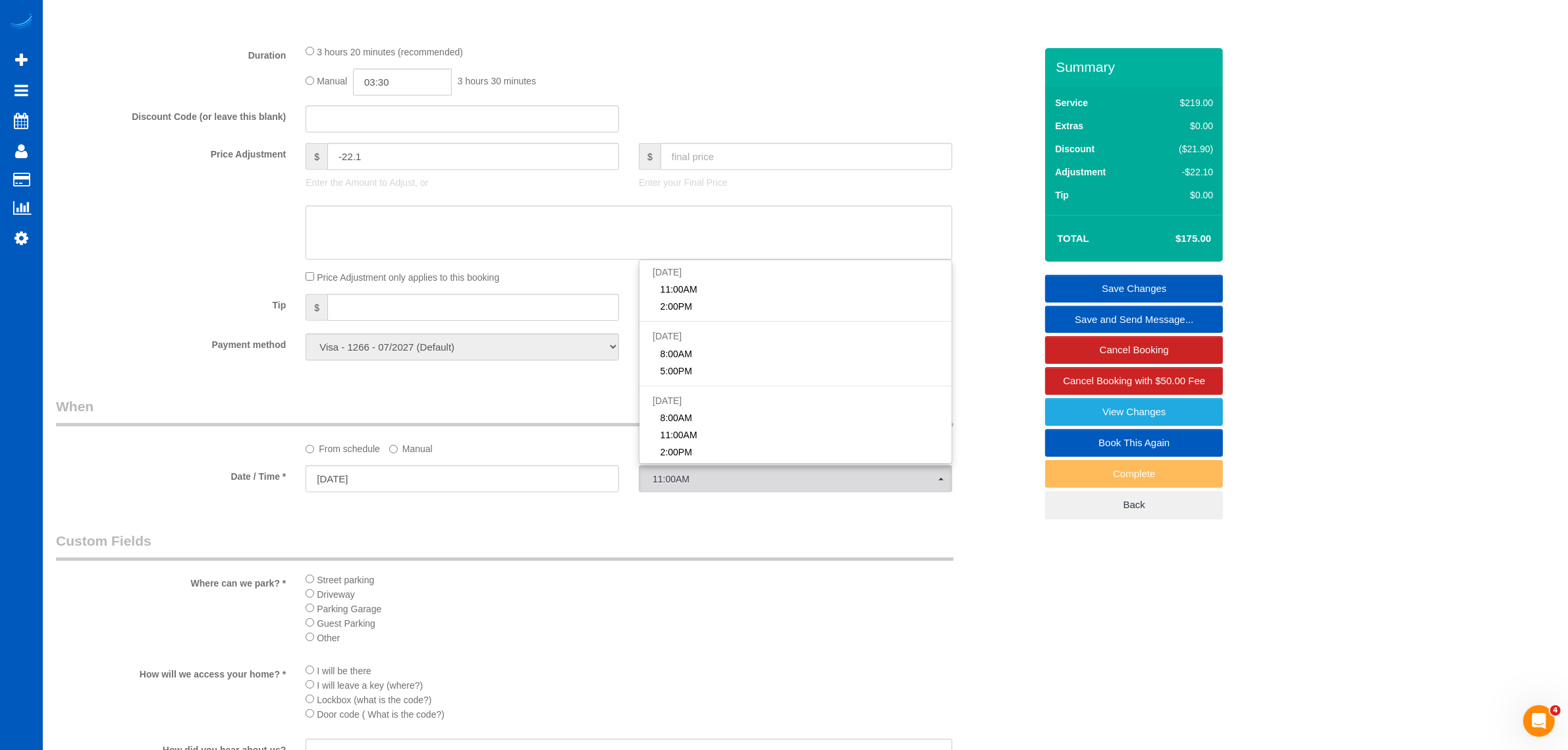
click at [427, 438] on label "Manual" at bounding box center [410, 446] width 43 height 18
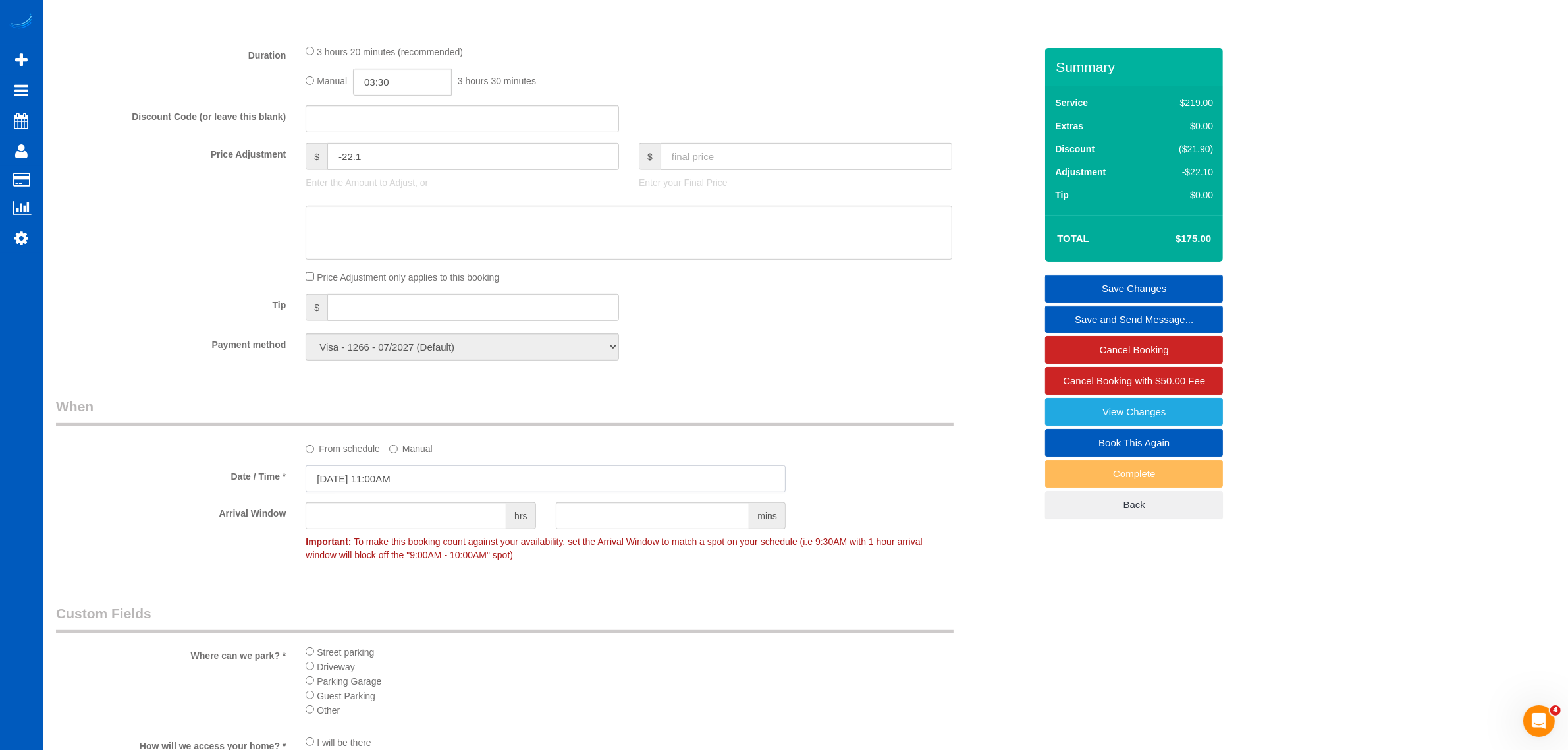
click at [371, 488] on input "[DATE] 11:00AM" at bounding box center [545, 479] width 480 height 27
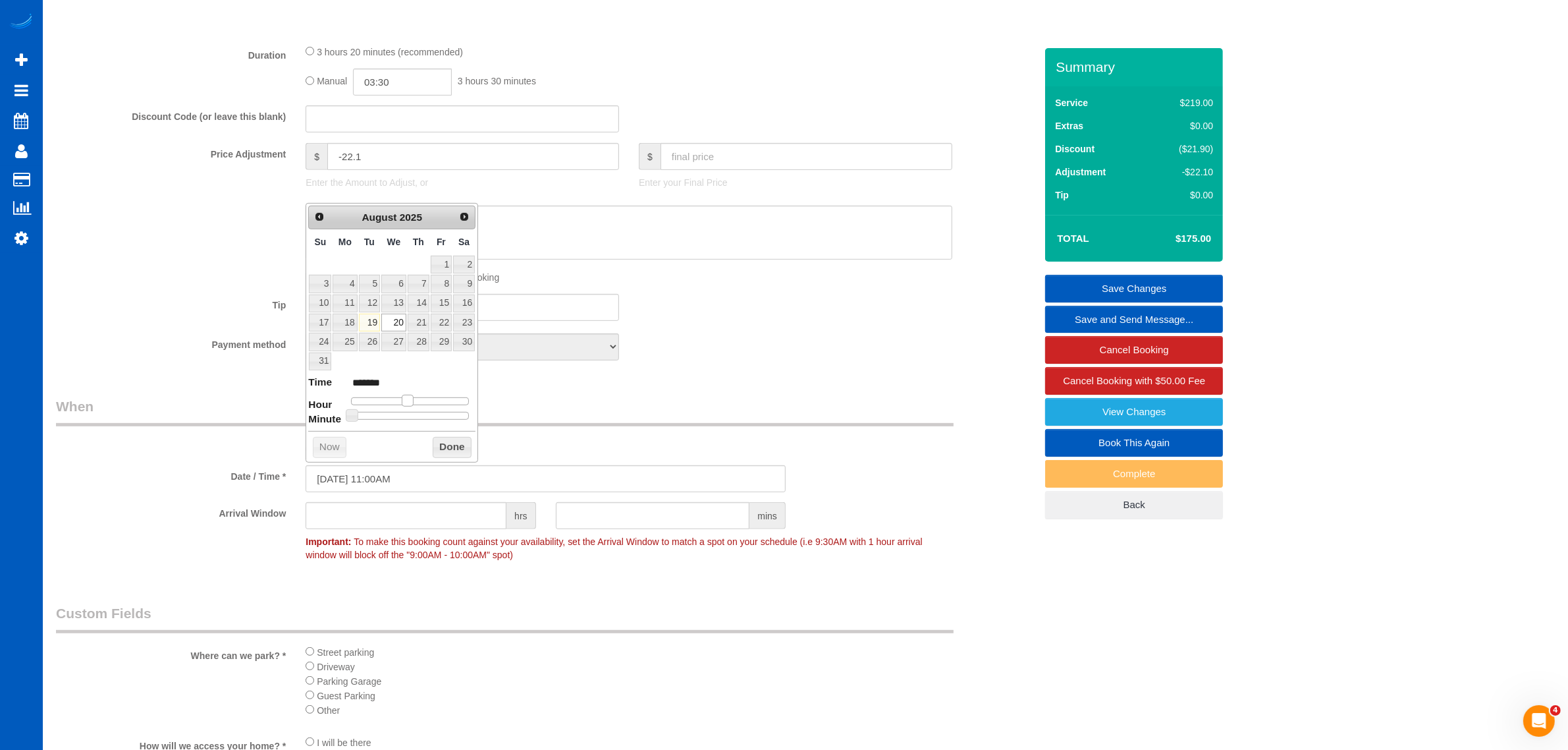
type input "08/20/2025 10:00AM"
type input "*******"
type input "08/20/2025 9:00AM"
type input "******"
type input "08/20/2025 8:00AM"
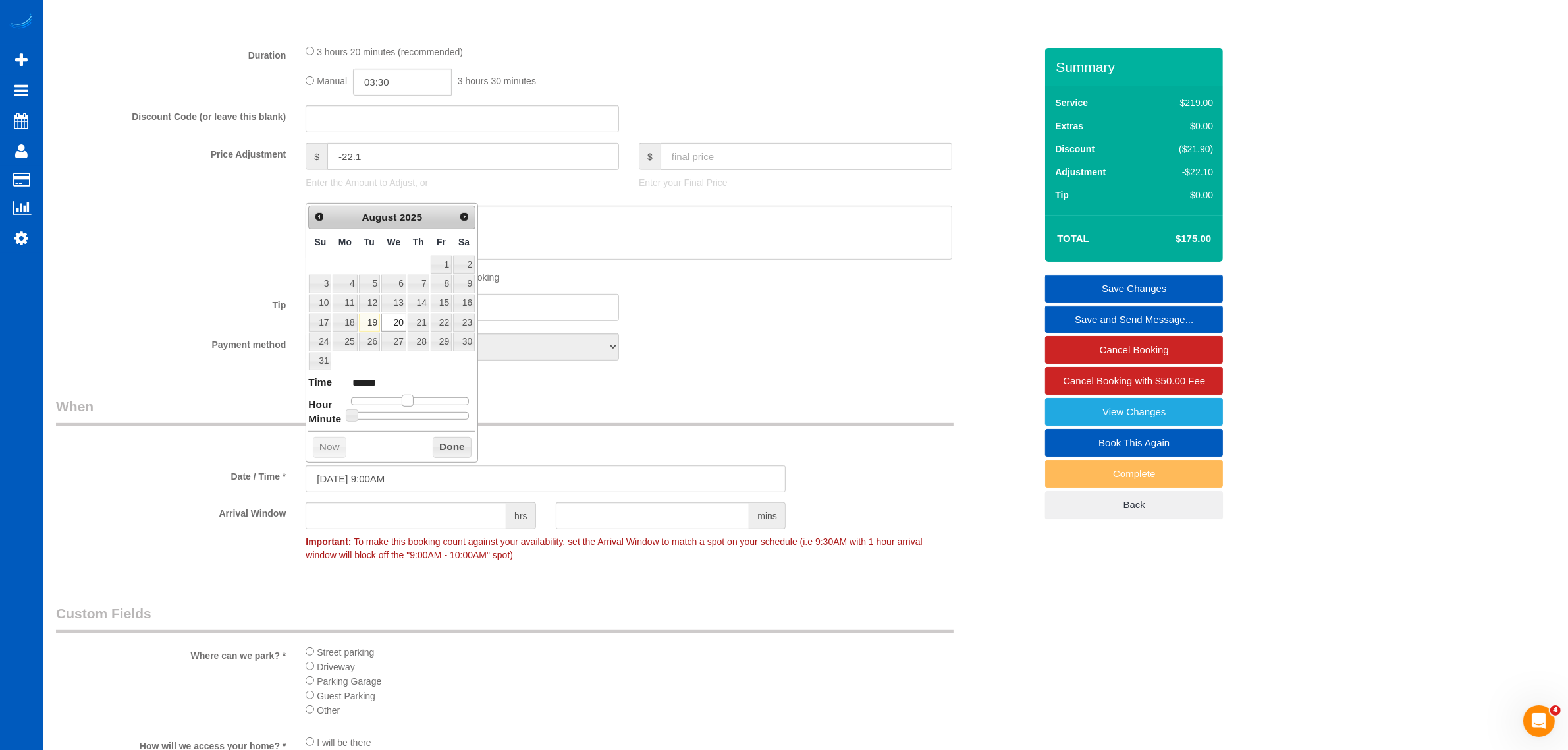
type input "******"
drag, startPoint x: 412, startPoint y: 400, endPoint x: 399, endPoint y: 403, distance: 13.3
click at [399, 403] on div at bounding box center [410, 400] width 118 height 8
type input "08/20/2025 8:25AM"
type input "******"
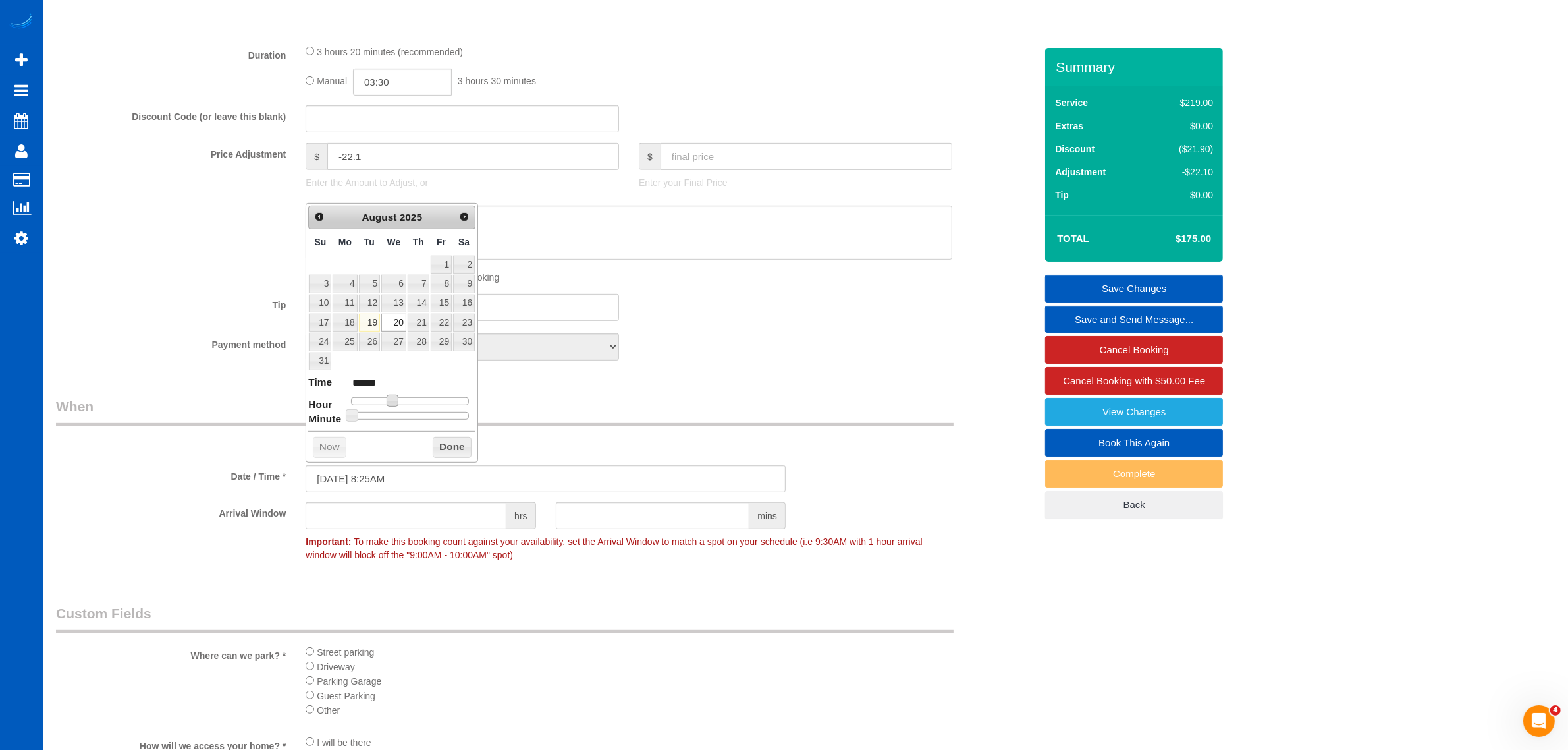
click at [399, 420] on div at bounding box center [410, 415] width 118 height 8
click at [411, 420] on div at bounding box center [410, 415] width 118 height 8
type input "08/20/2025 8:30AM"
type input "******"
click at [416, 420] on div at bounding box center [410, 415] width 118 height 8
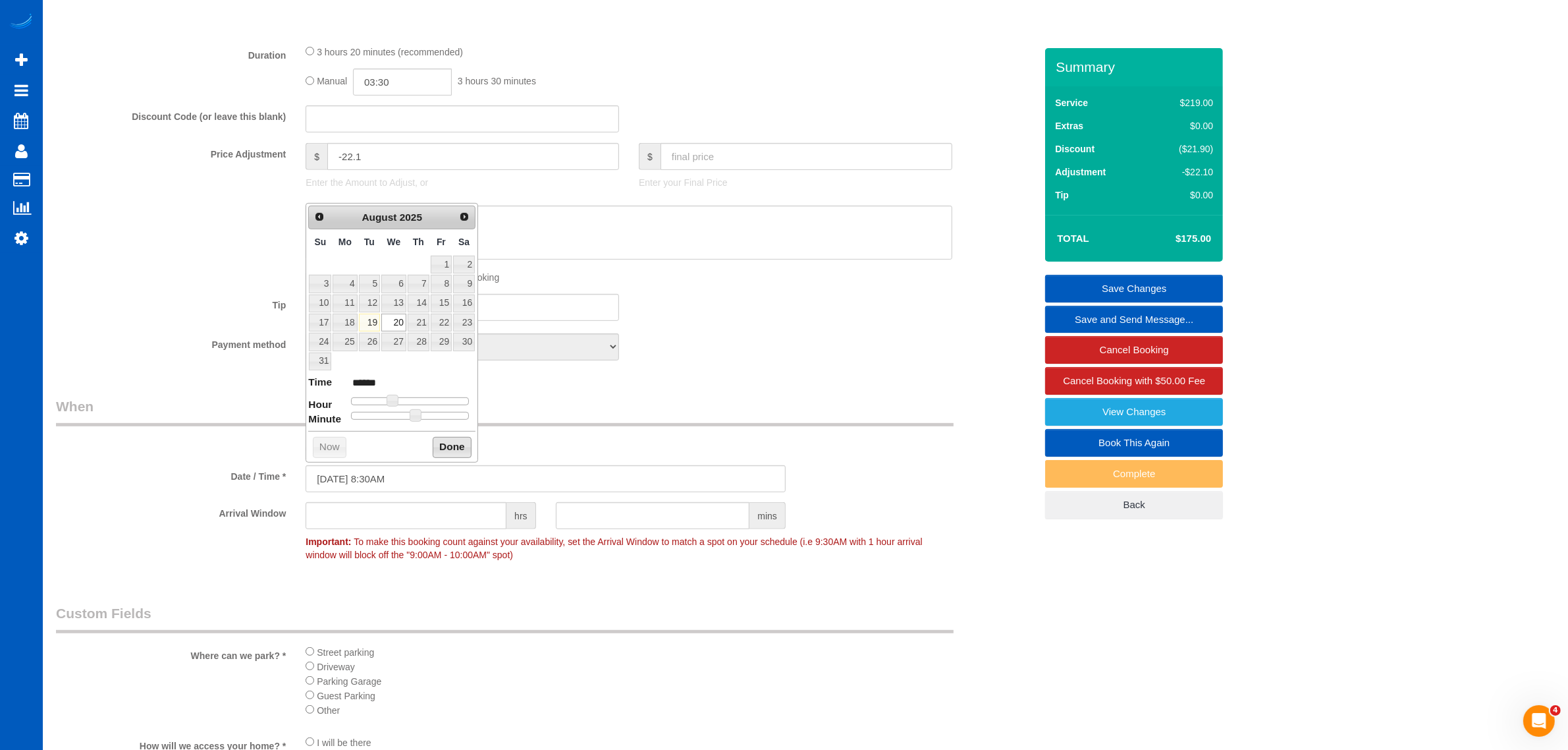
click at [444, 458] on button "Done" at bounding box center [452, 447] width 39 height 21
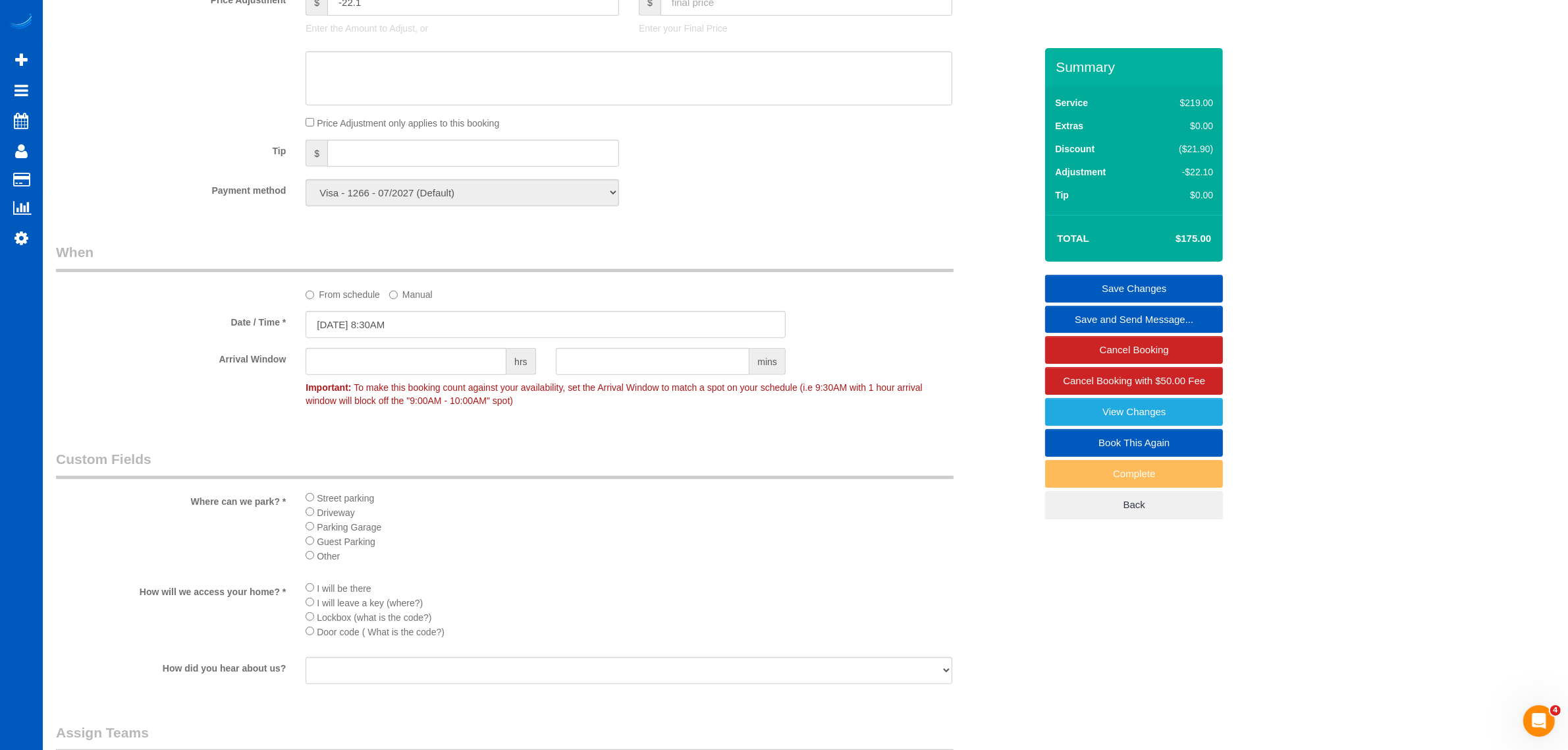
scroll to position [1346, 0]
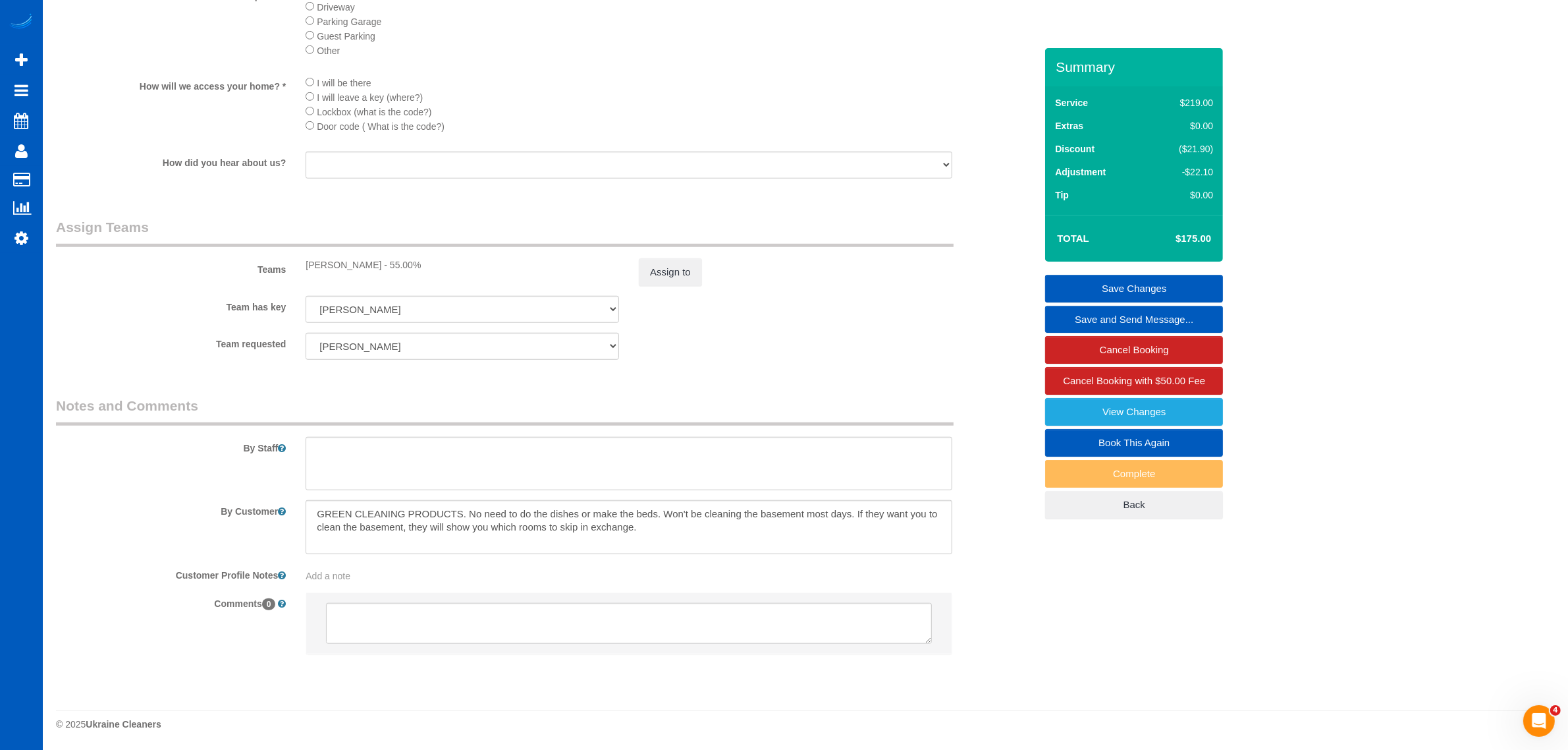
click at [1121, 277] on link "Save Changes" at bounding box center [1135, 288] width 178 height 28
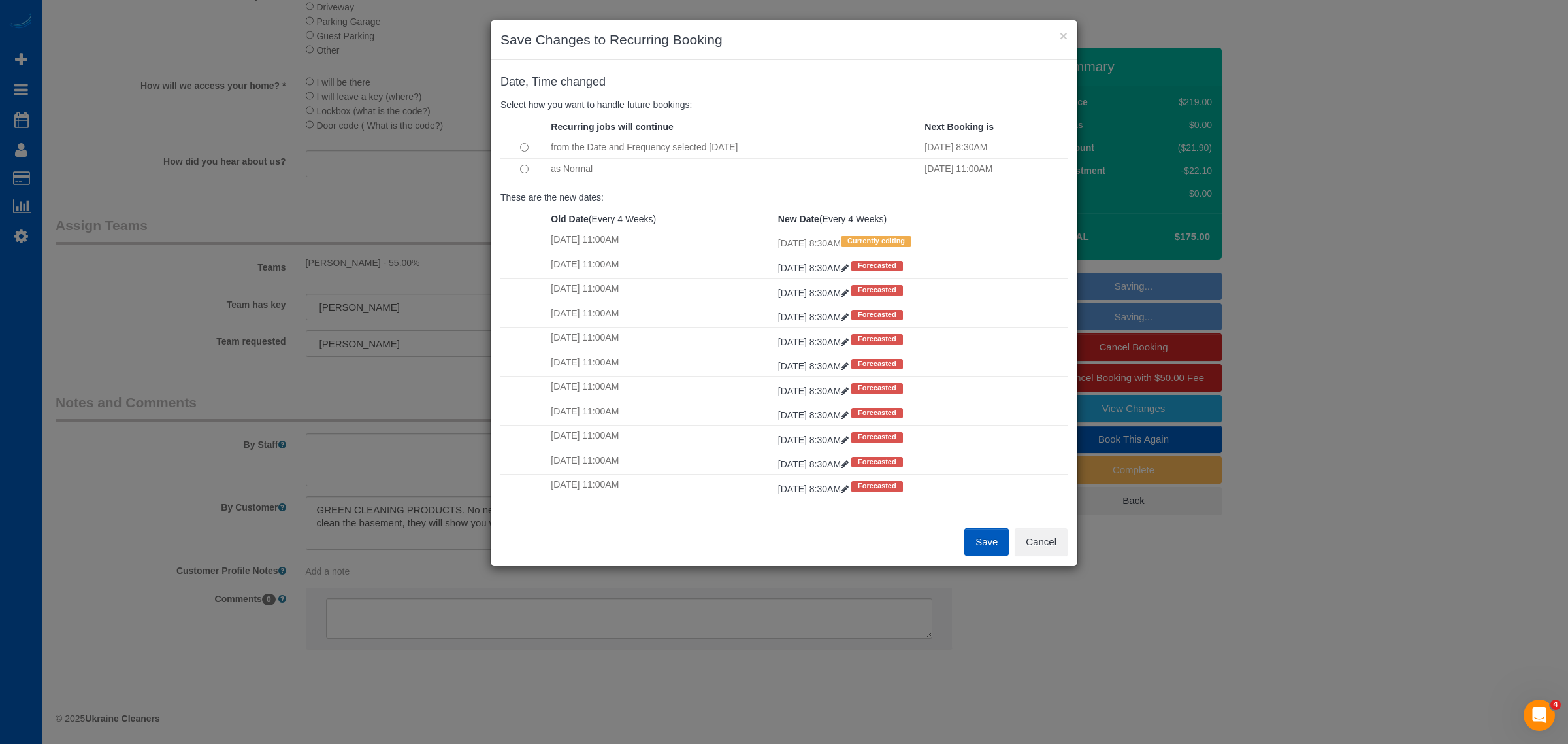
click at [522, 164] on td at bounding box center [524, 168] width 47 height 21
click at [972, 543] on button "Save" at bounding box center [986, 542] width 45 height 28
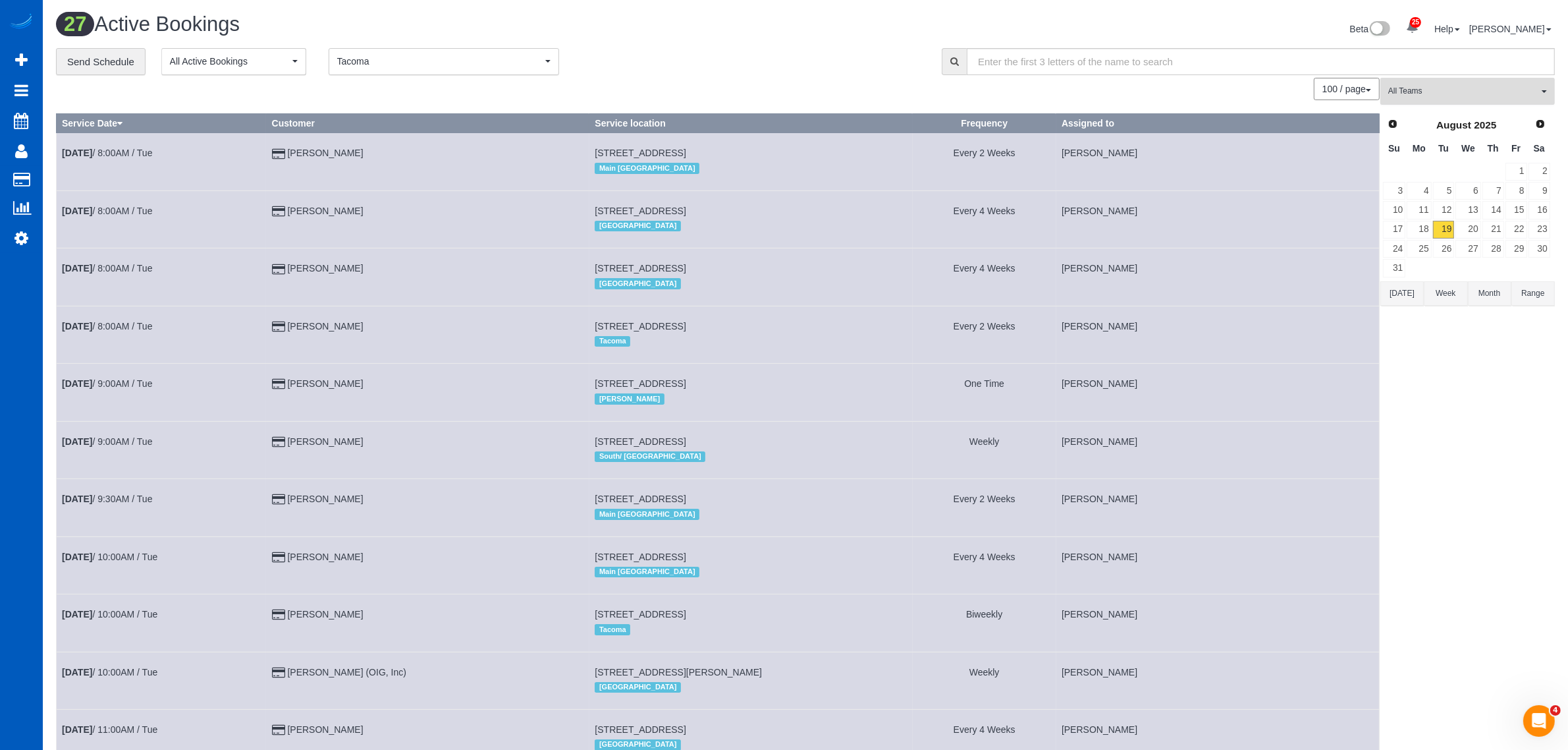
click at [1448, 99] on button "All Teams" at bounding box center [1468, 92] width 175 height 27
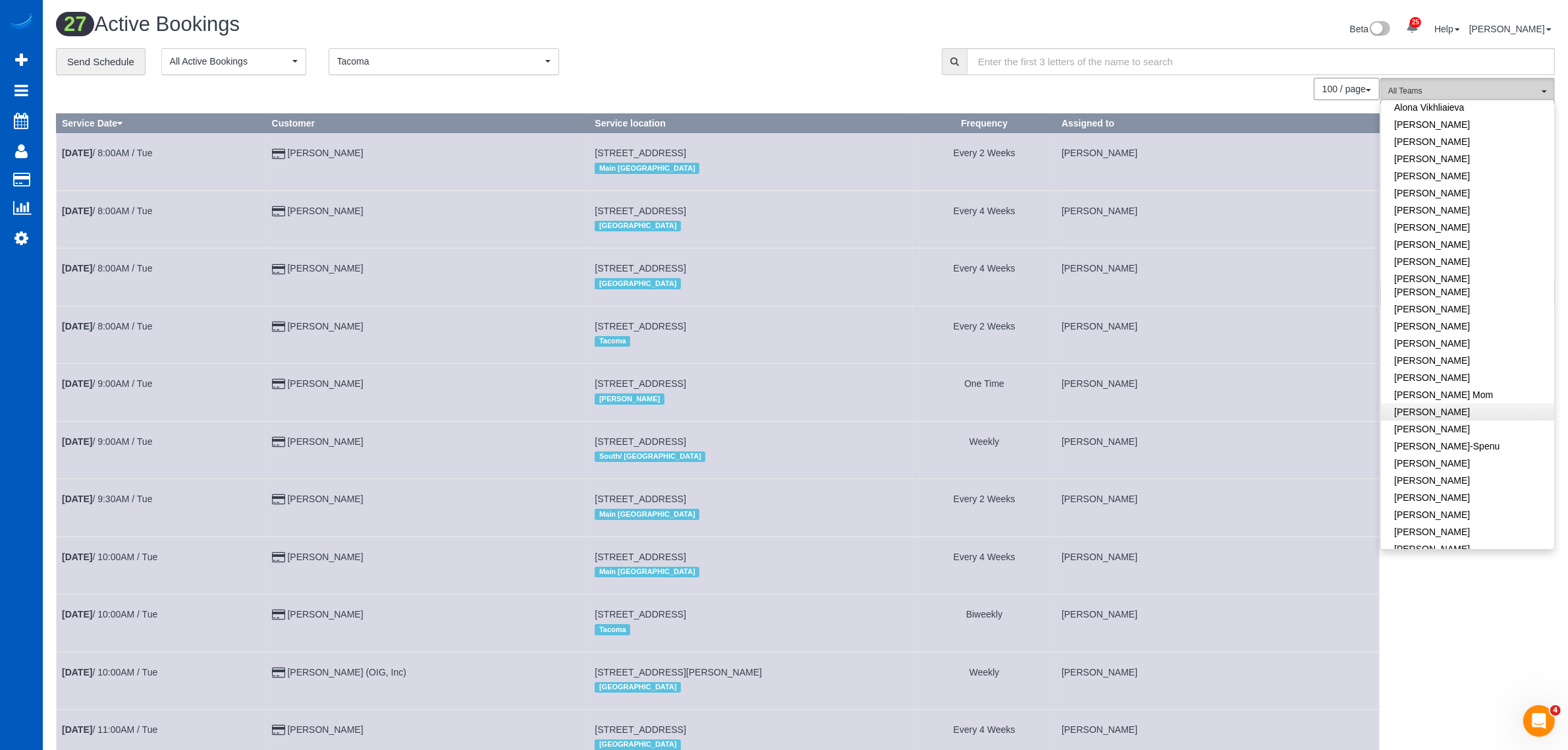
scroll to position [137, 0]
click at [1453, 455] on link "Karyna Zakhartseva" at bounding box center [1468, 463] width 173 height 17
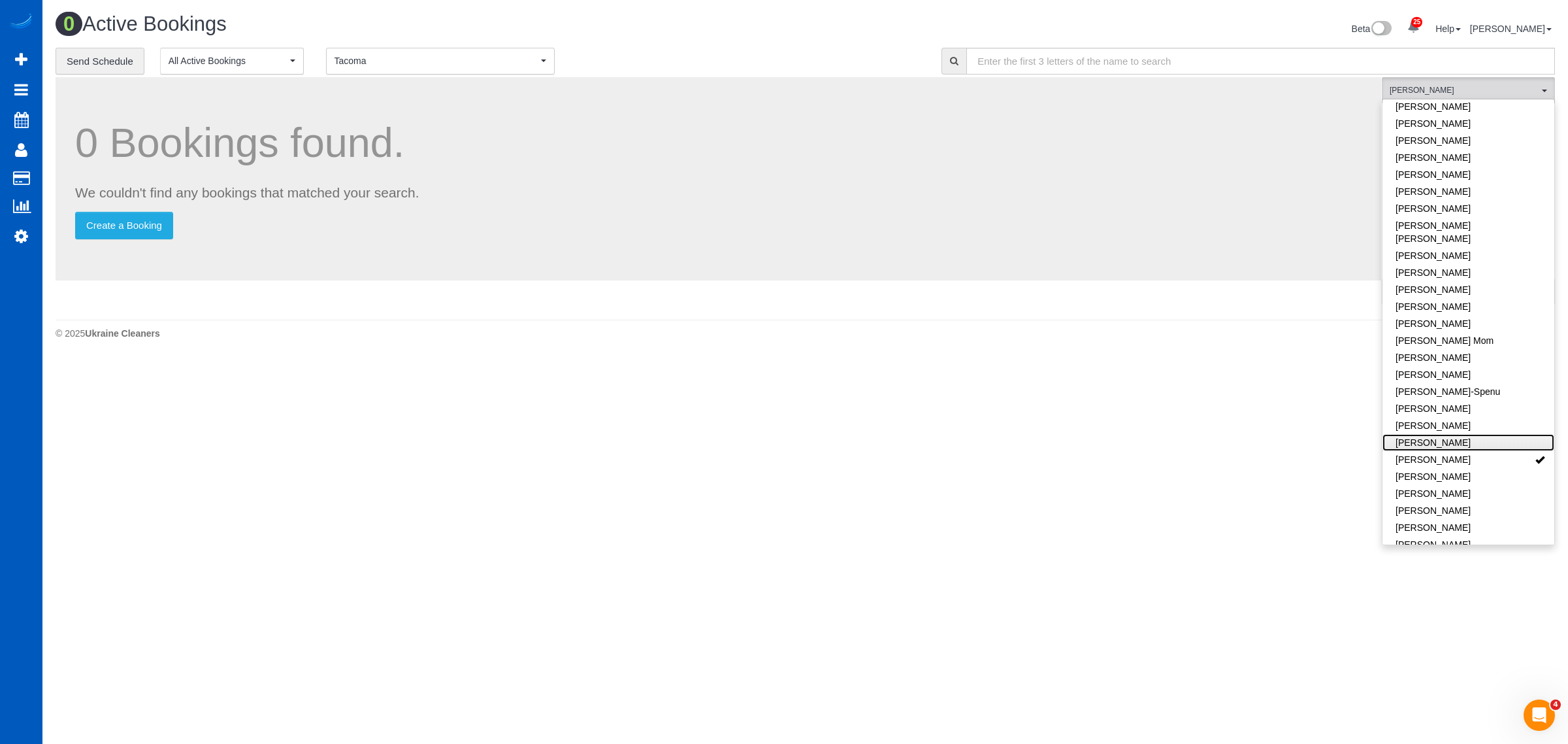
click at [1435, 434] on link "Karyna Butov" at bounding box center [1468, 443] width 172 height 17
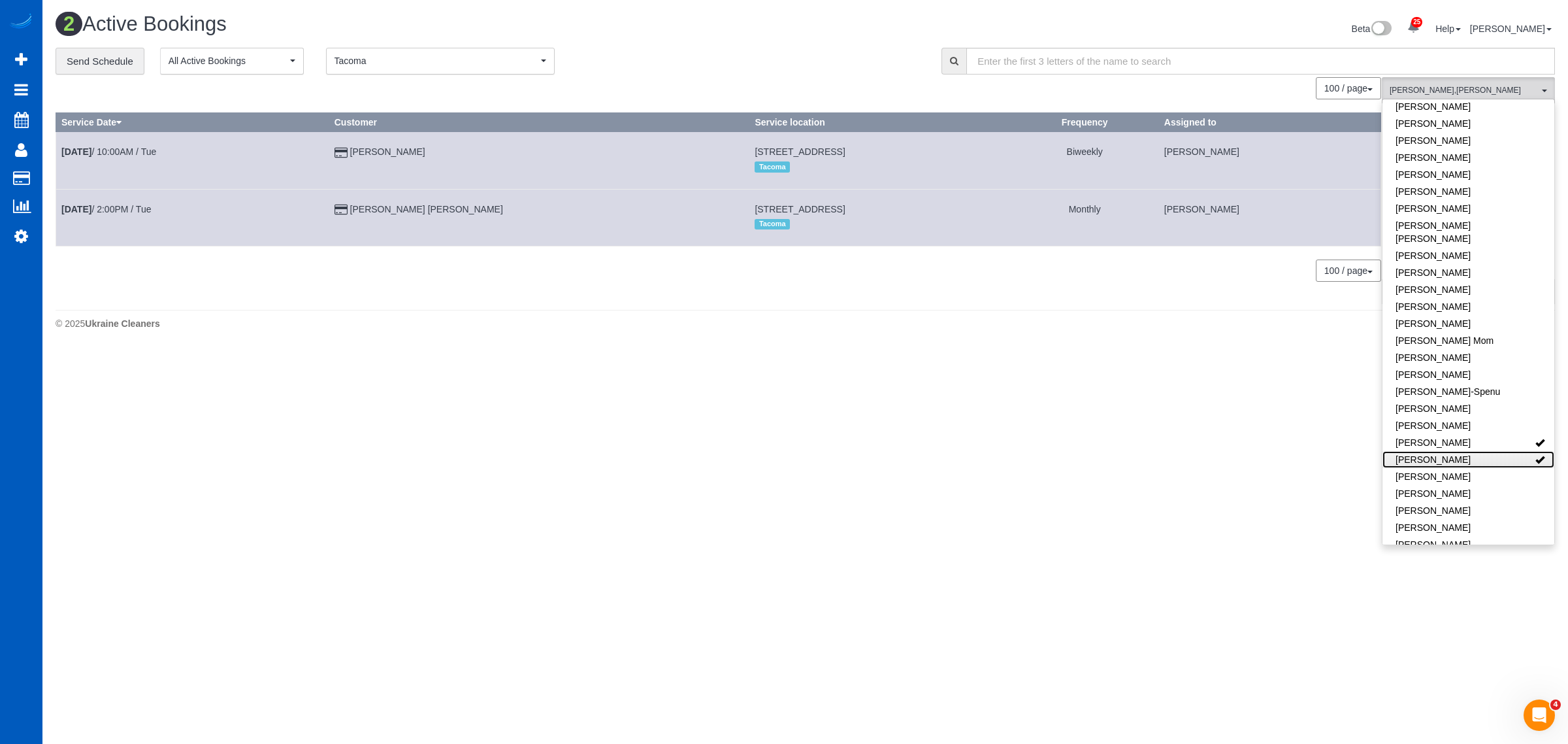
click at [1439, 451] on link "Karyna Zakhartseva" at bounding box center [1468, 460] width 172 height 17
click at [121, 148] on link "Aug 19th / 10:00AM / Tue" at bounding box center [109, 151] width 95 height 10
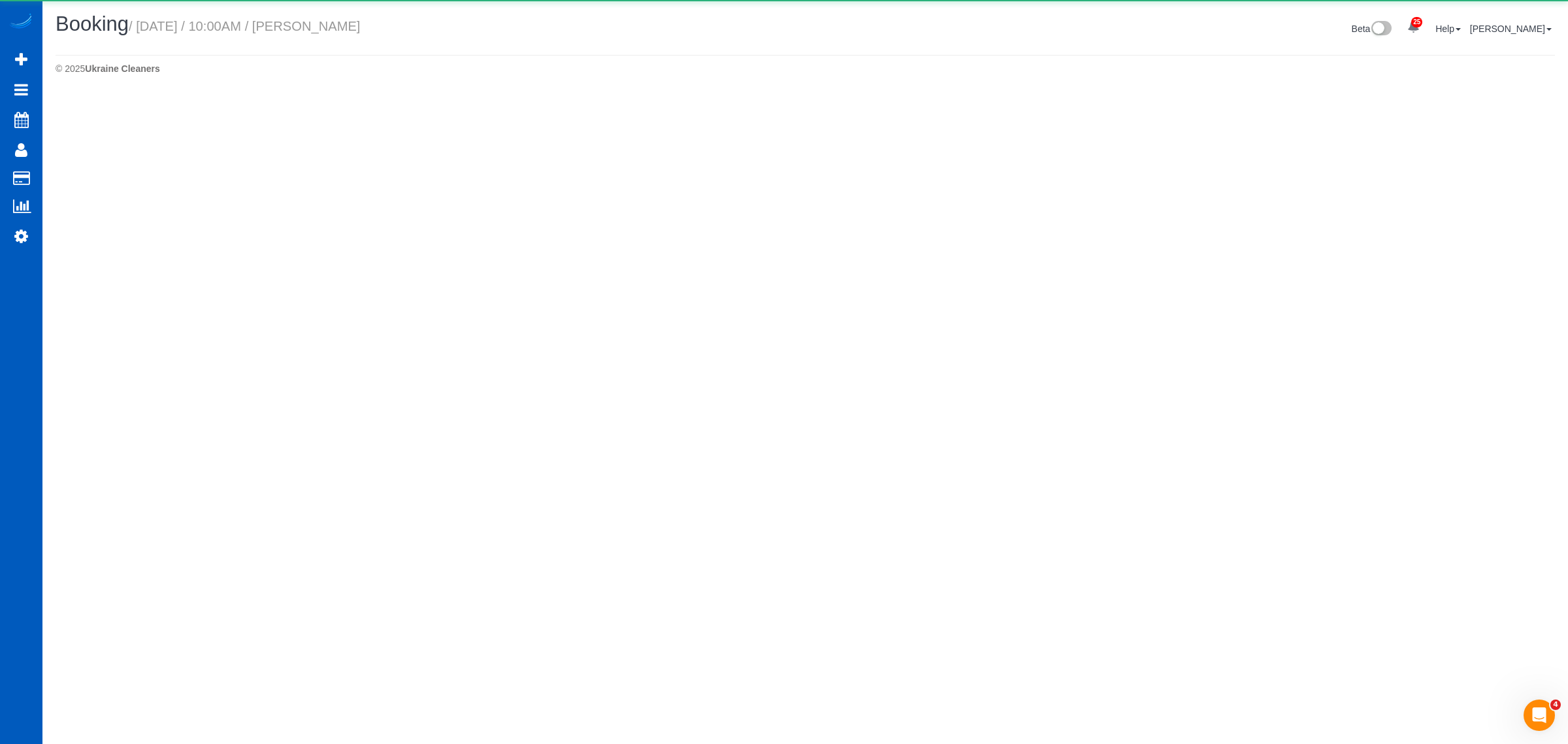
select select "WA"
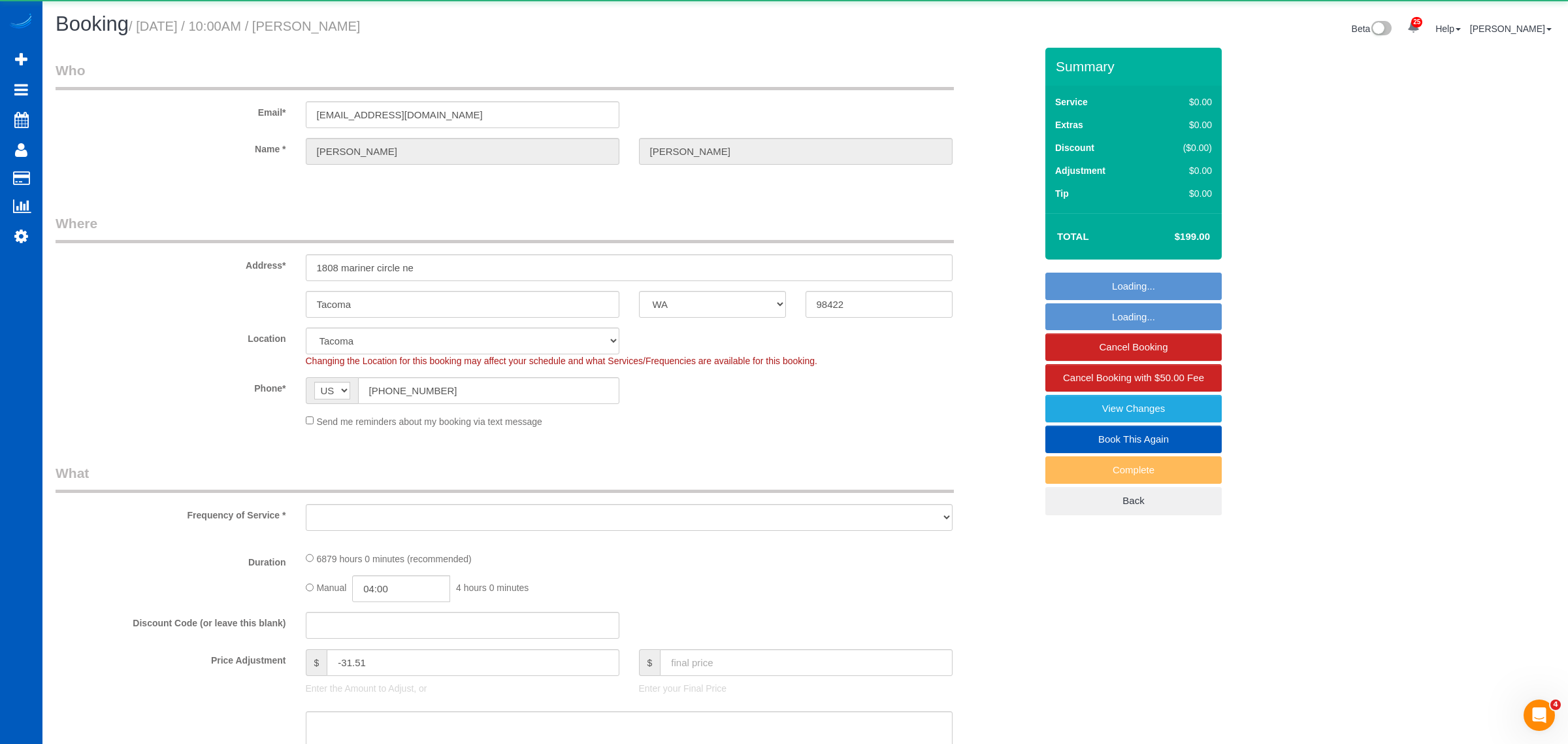
select select "object:2943"
select select "2501"
select select "3"
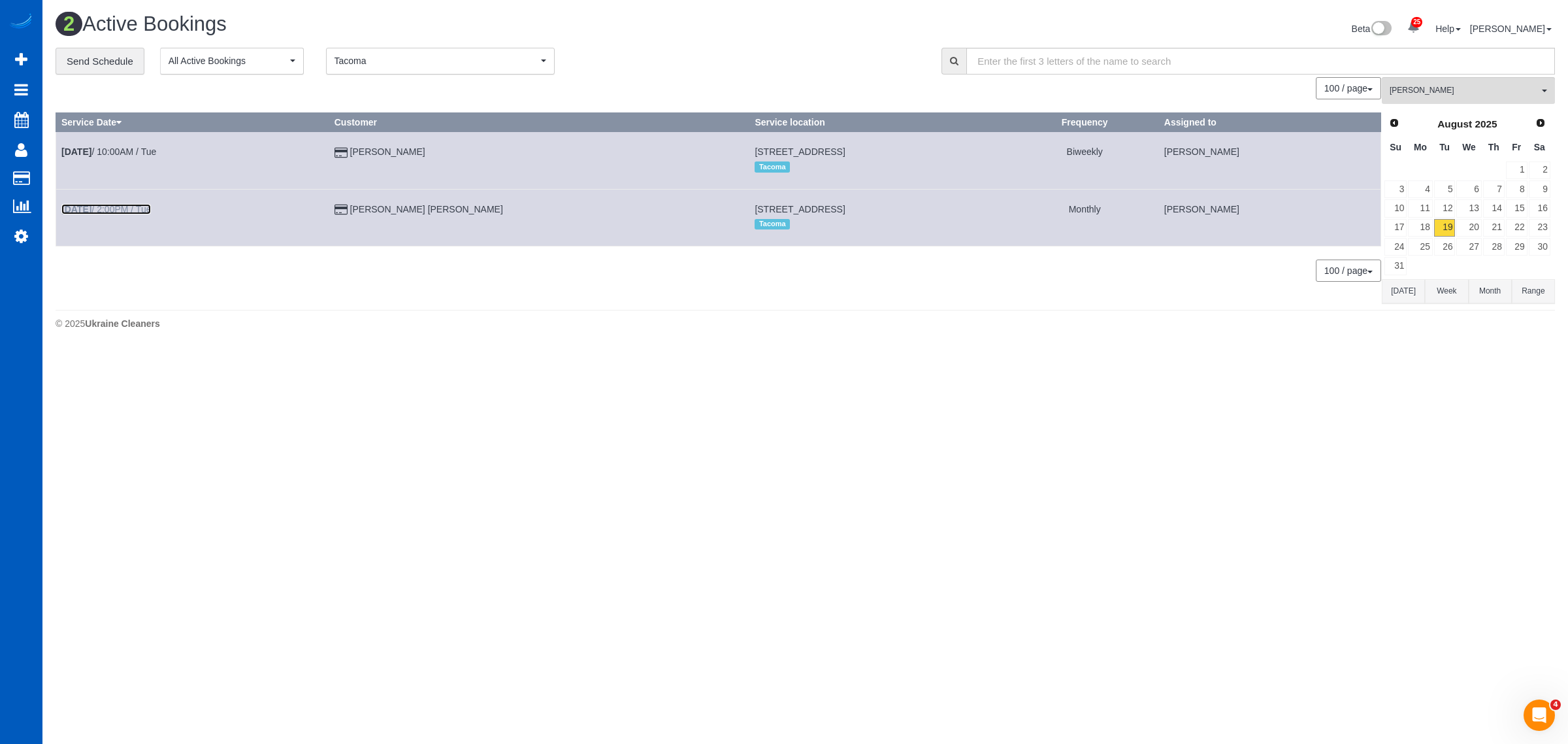
click at [92, 207] on b "Aug 19th" at bounding box center [77, 209] width 30 height 10
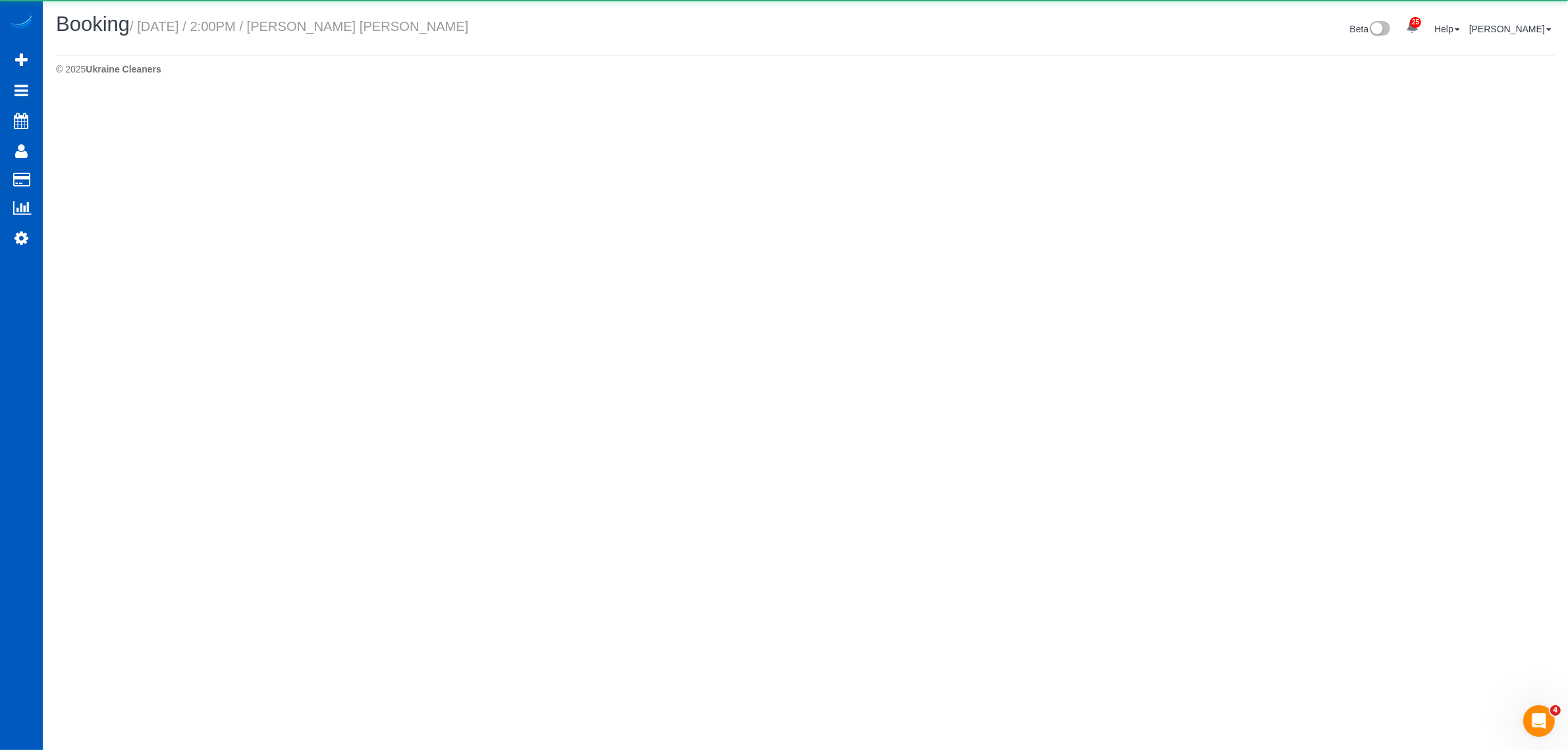
select select "WA"
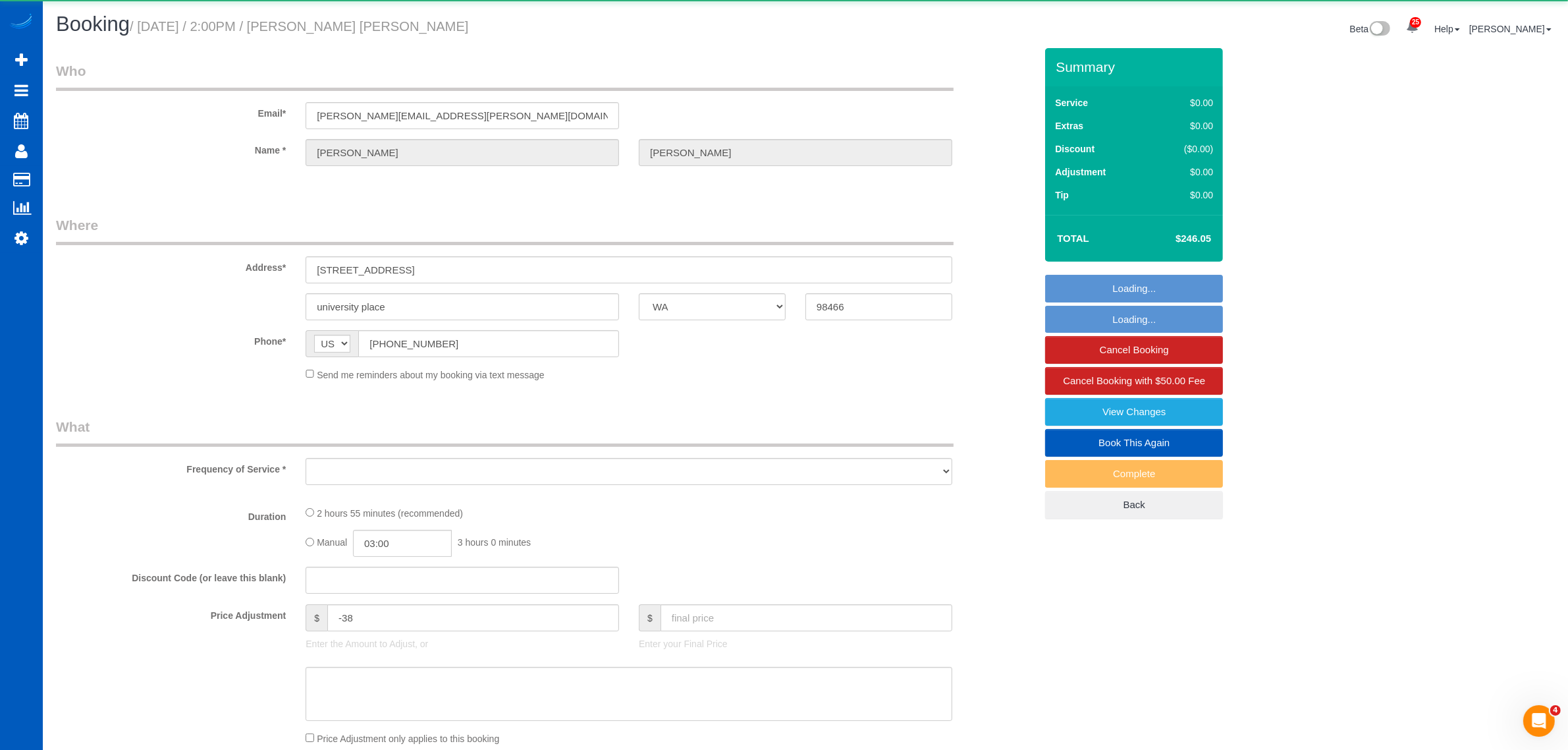
select select "object:3848"
select select "string:fspay-a1485650-b7d1-4dba-82c8-caa7b396c8d5"
select select "199"
select select "2501"
select select "5"
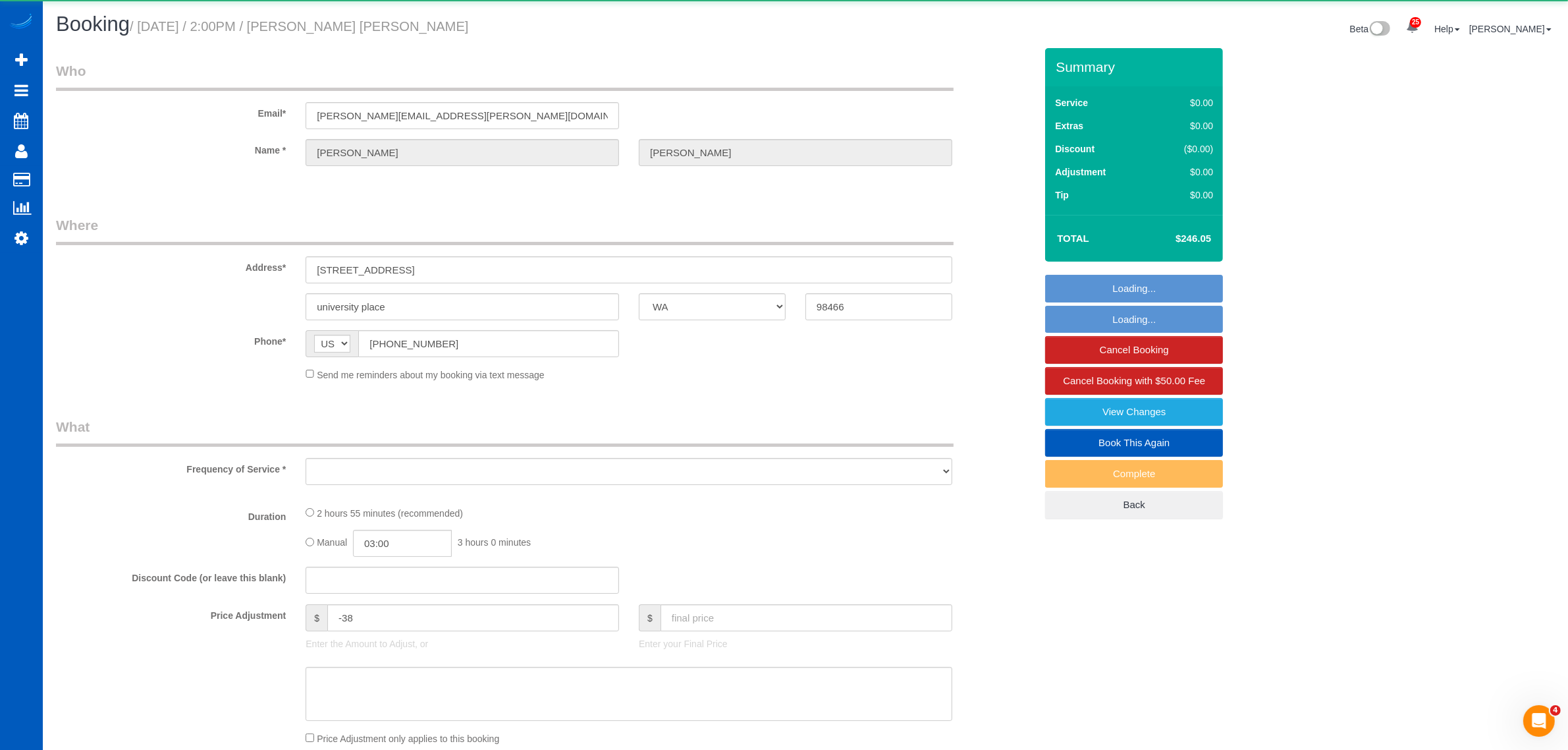
select select "3"
select select "spot23"
